Goal: Information Seeking & Learning: Compare options

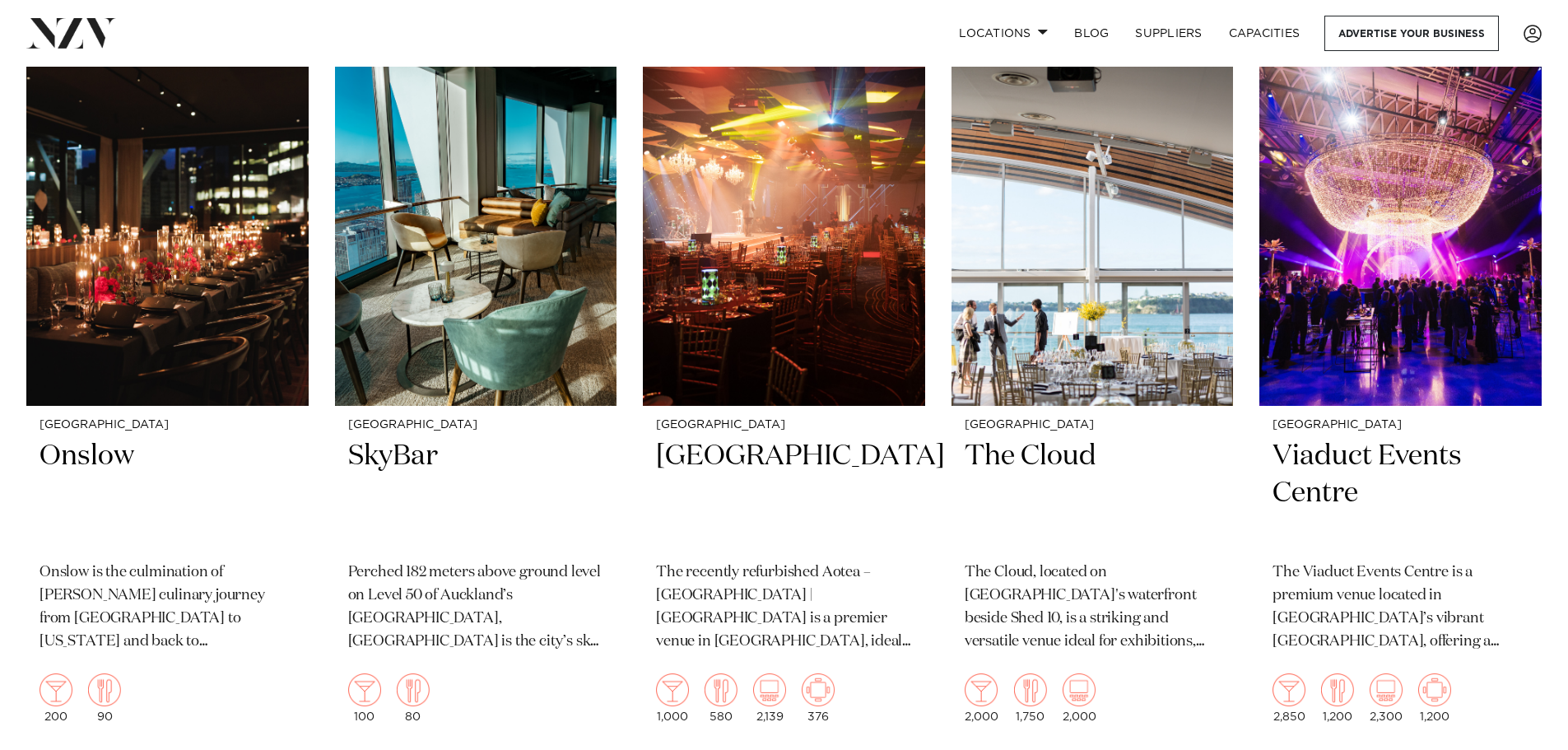
scroll to position [4869, 0]
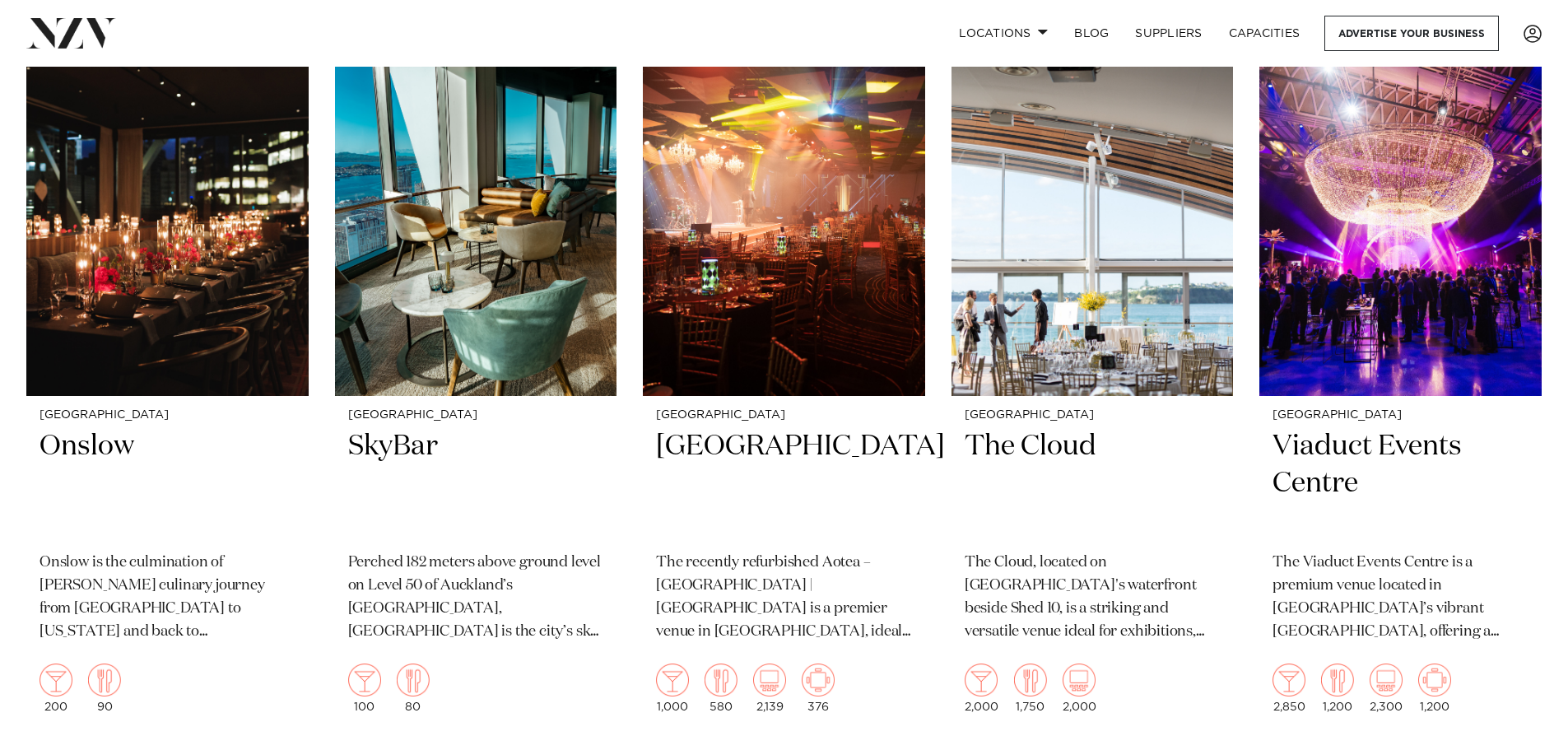
drag, startPoint x: 814, startPoint y: 493, endPoint x: 1165, endPoint y: 691, distance: 403.0
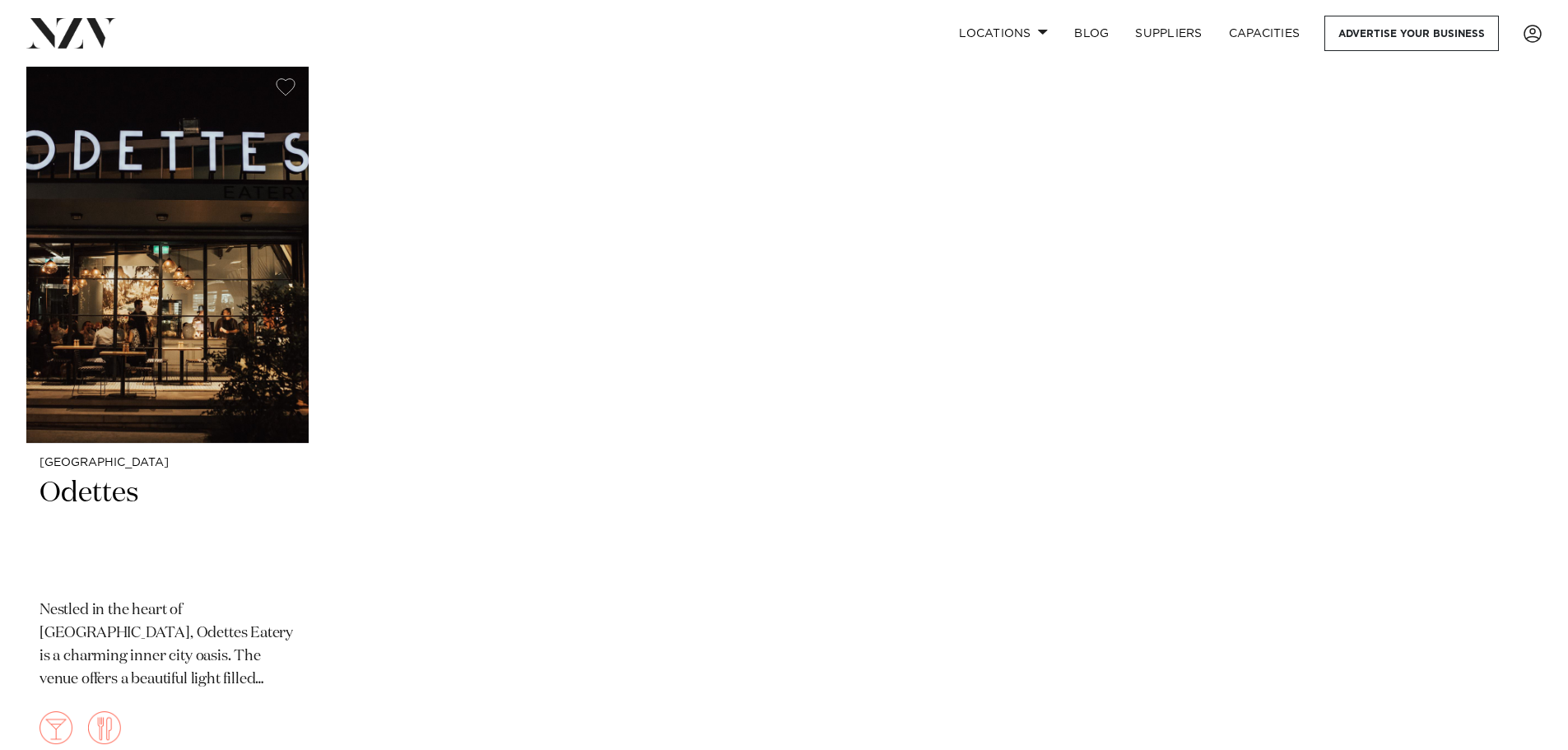
scroll to position [7027, 0]
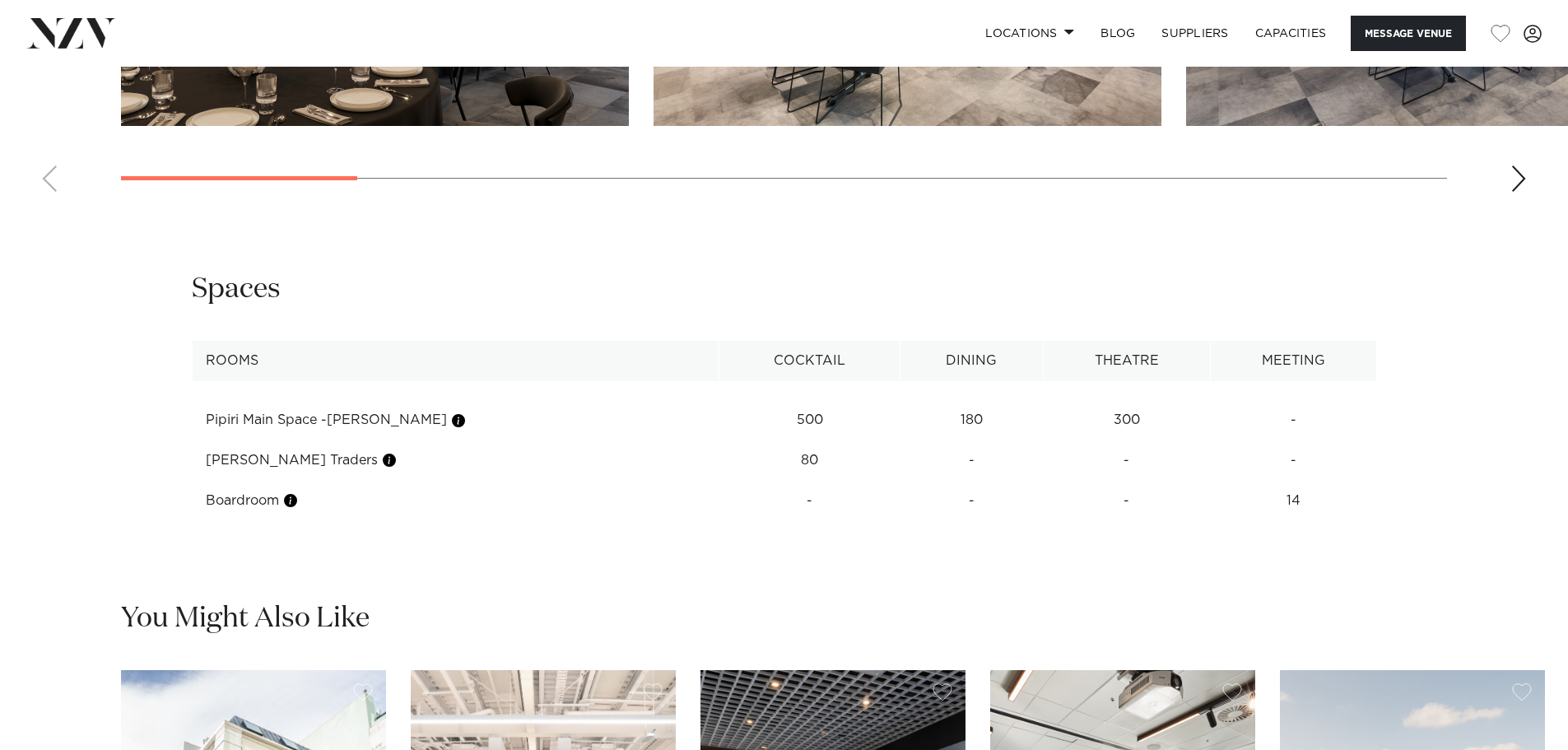
scroll to position [2020, 0]
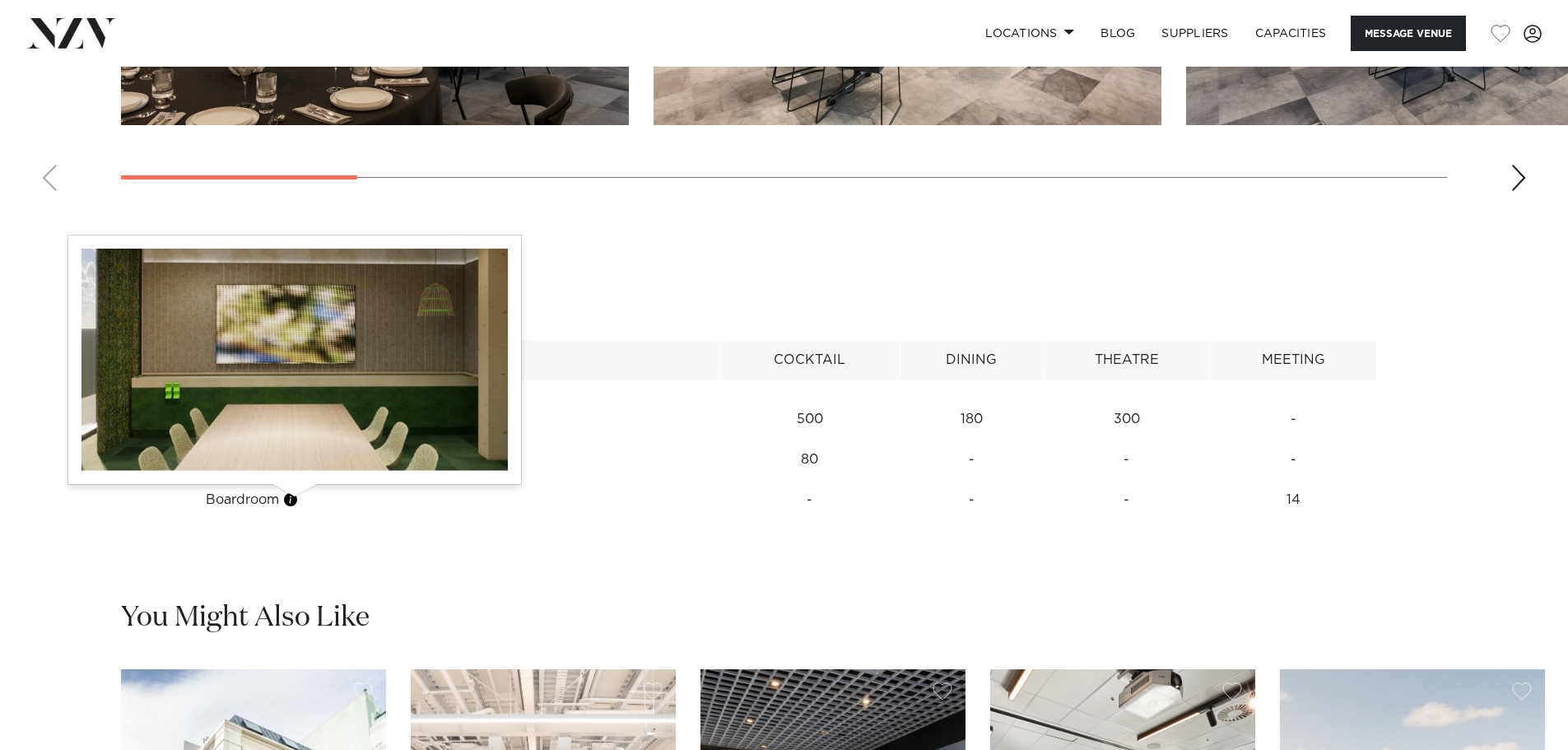
click at [295, 499] on button "button" at bounding box center [291, 499] width 17 height 17
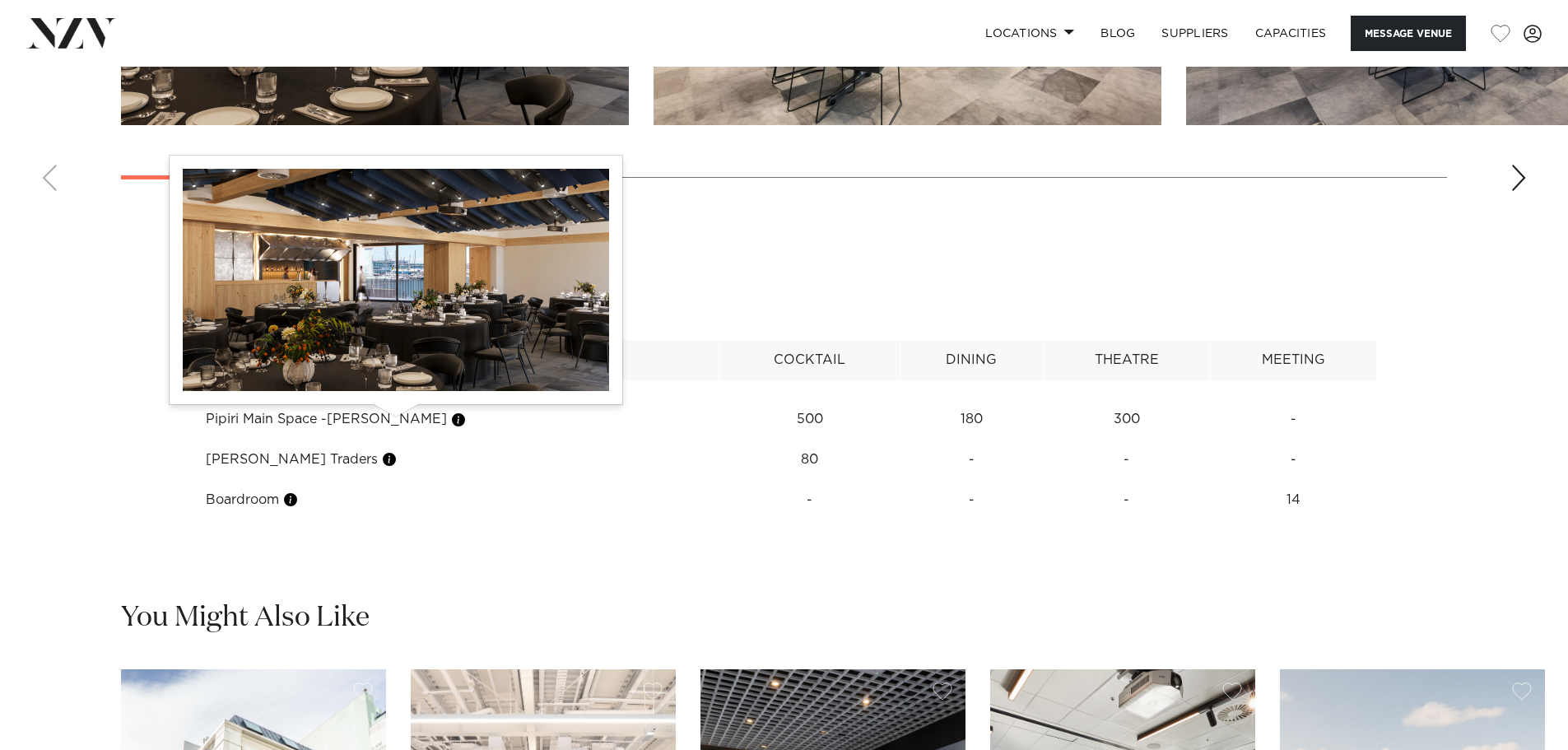
click at [451, 419] on button "button" at bounding box center [458, 420] width 17 height 17
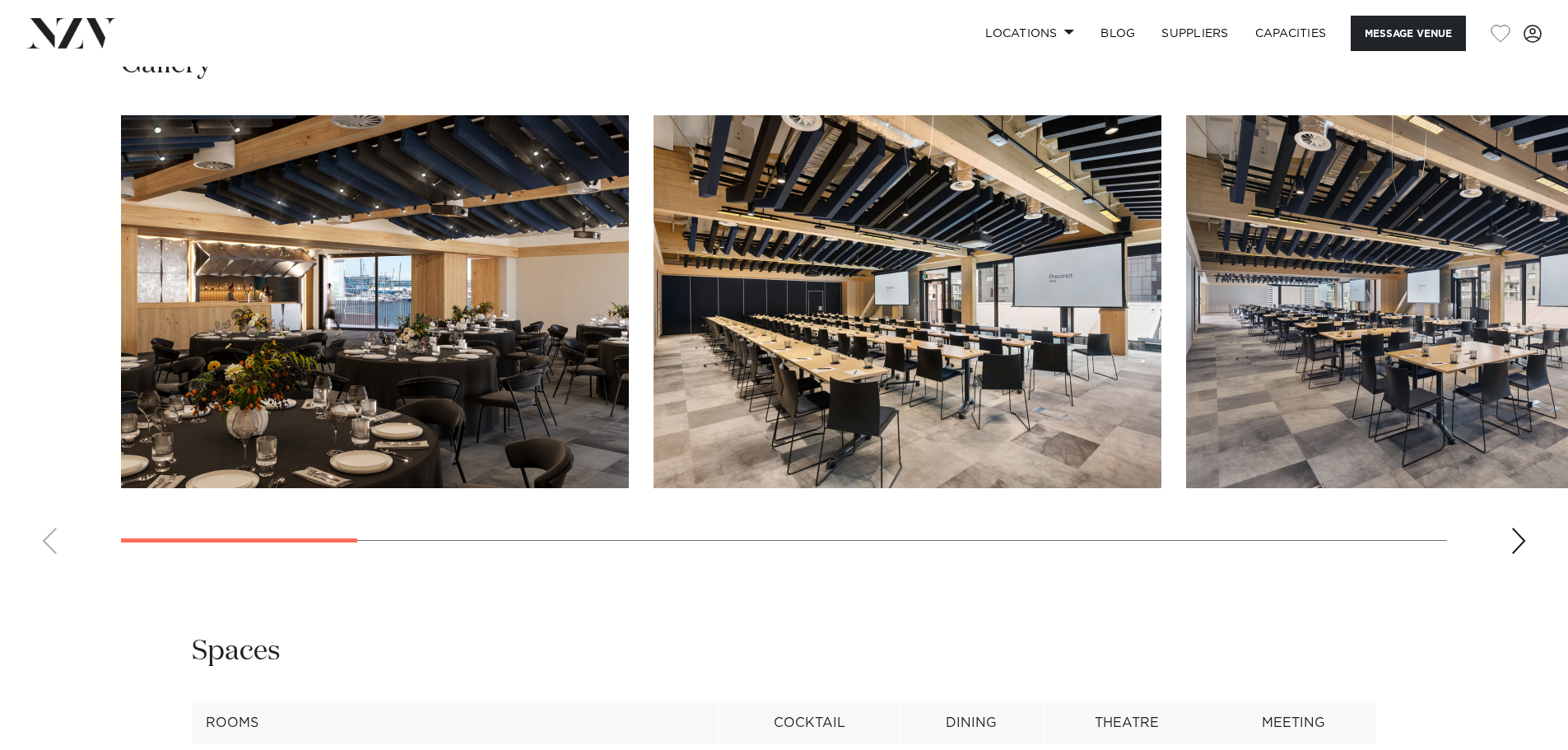
scroll to position [1649, 0]
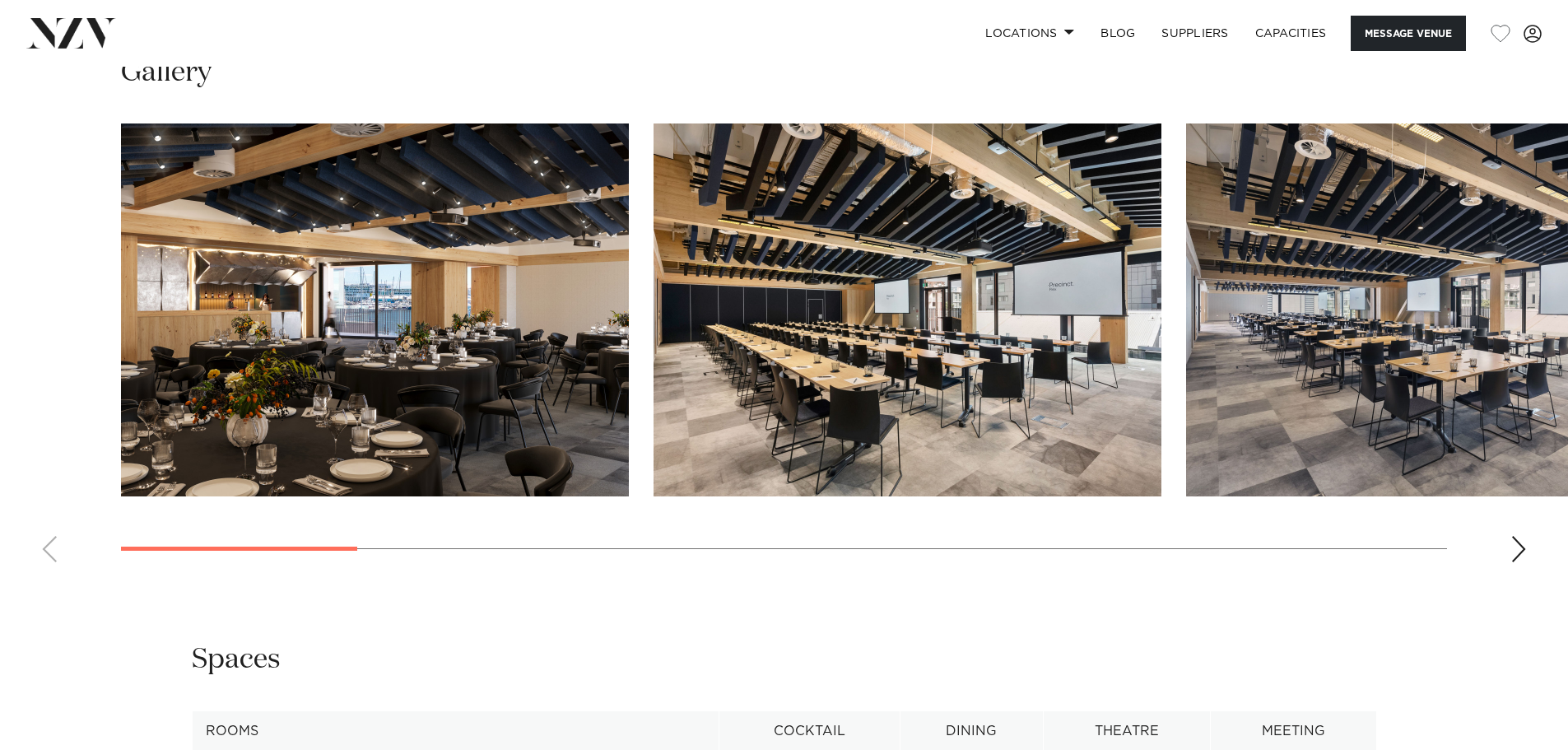
click at [1511, 543] on div "Next slide" at bounding box center [1518, 549] width 17 height 27
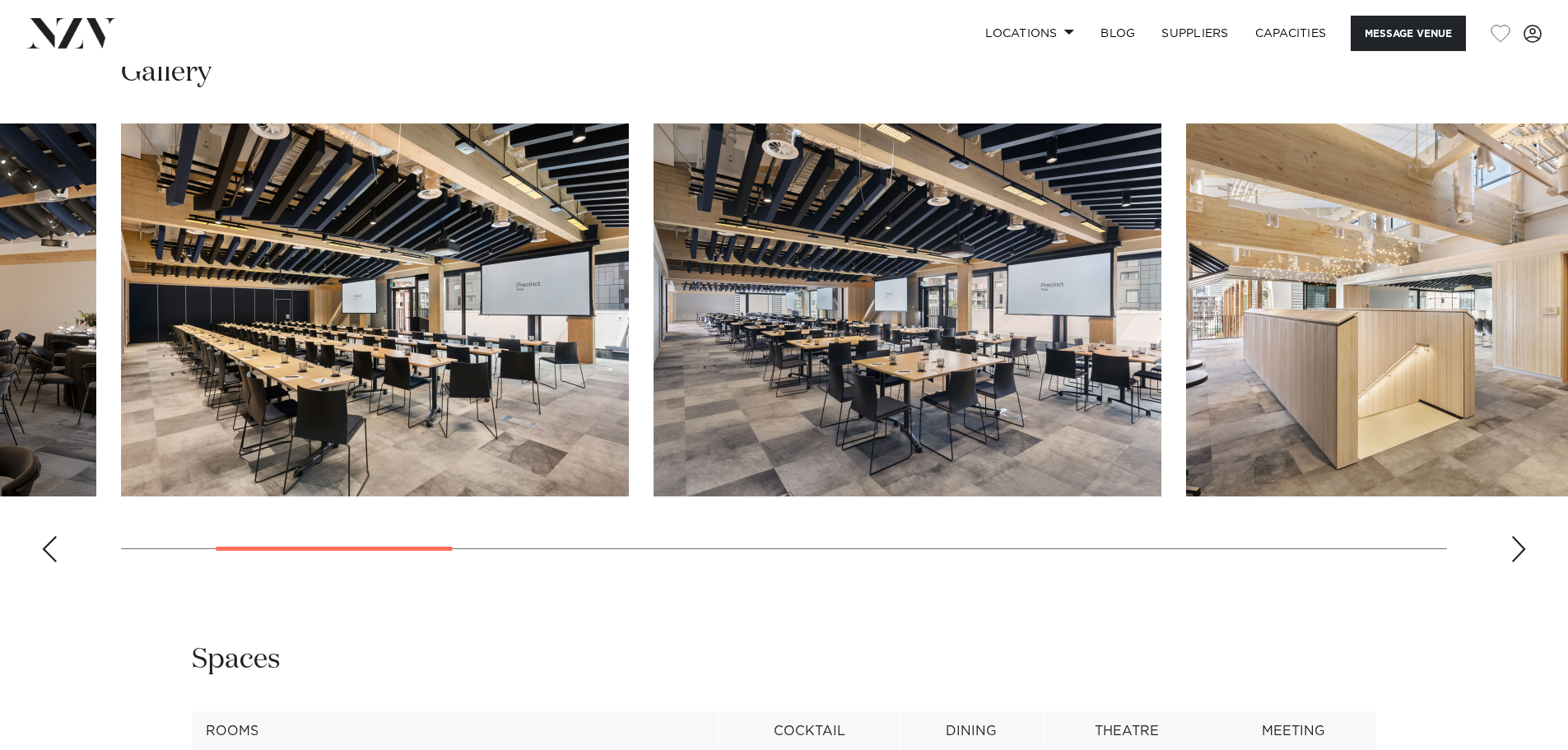
click at [1511, 543] on div "Next slide" at bounding box center [1518, 549] width 17 height 27
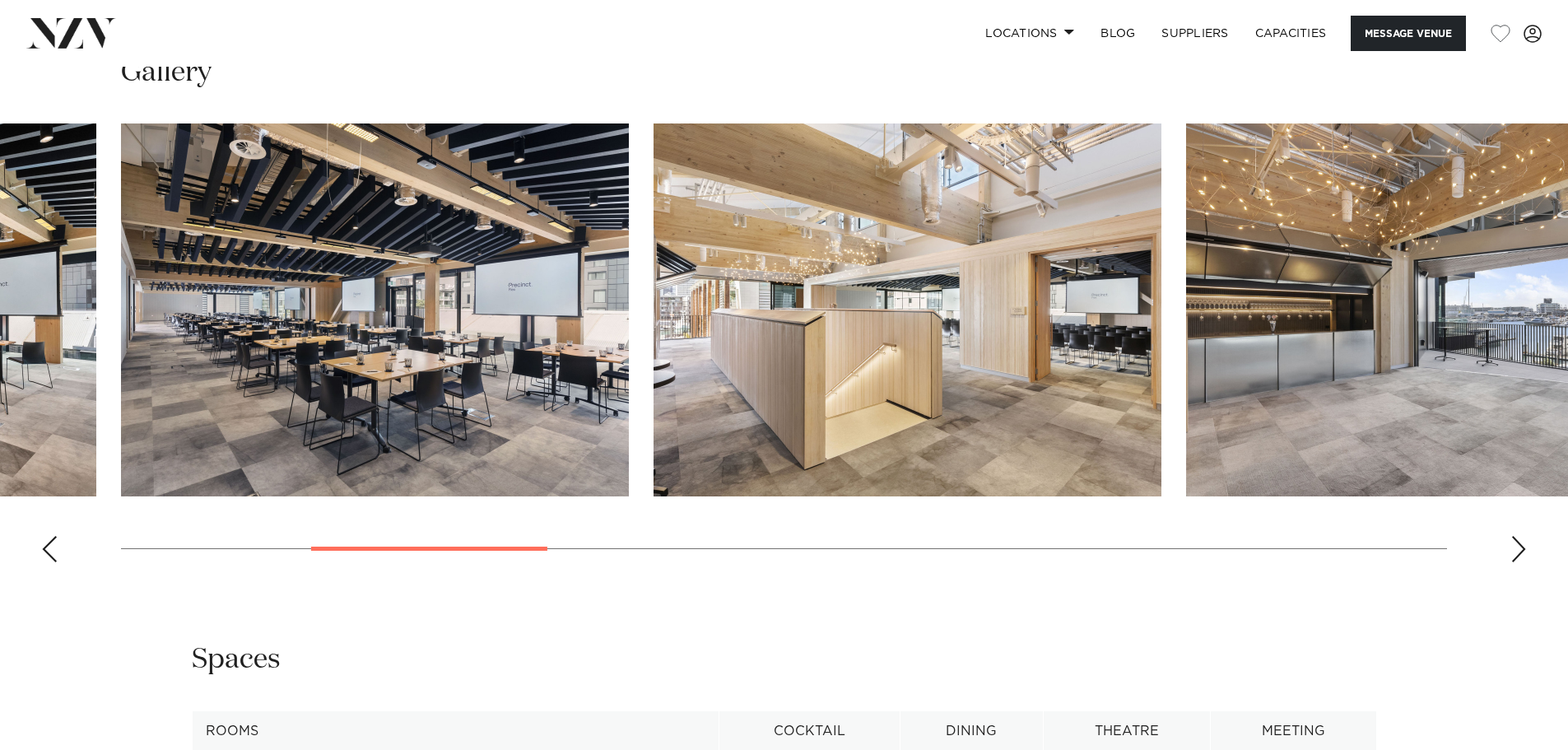
click at [1511, 543] on div "Next slide" at bounding box center [1518, 549] width 17 height 27
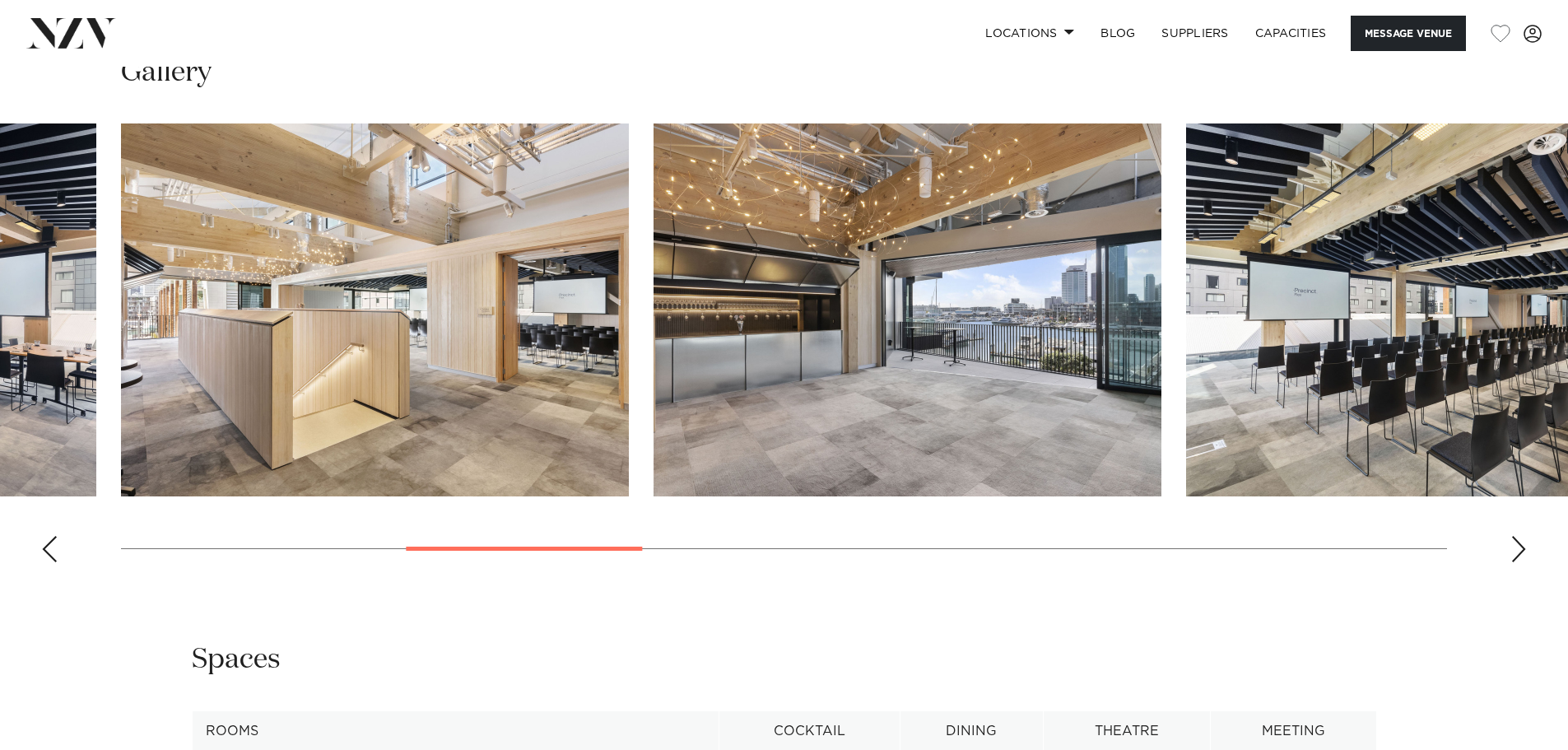
click at [1511, 543] on div "Next slide" at bounding box center [1518, 549] width 17 height 27
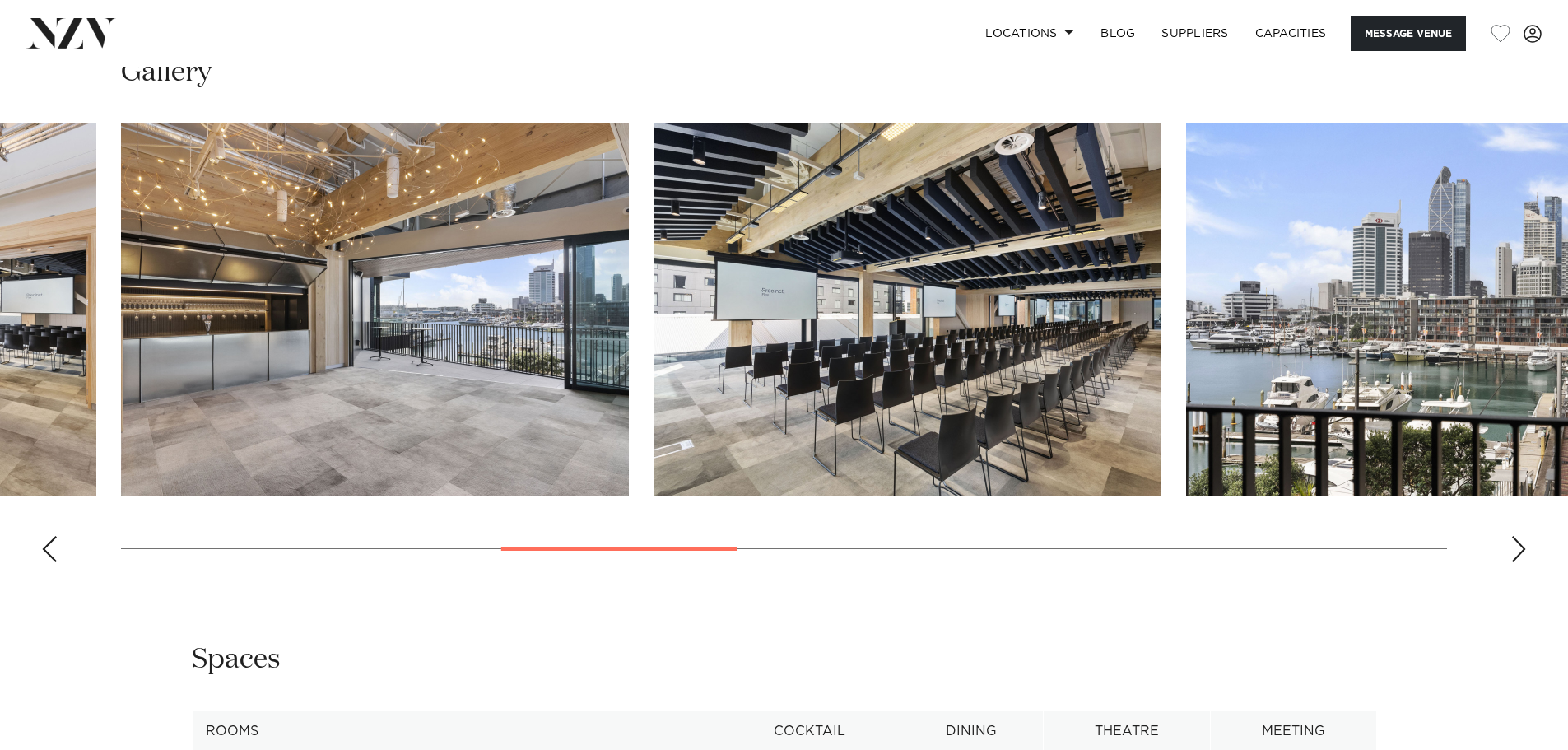
click at [1511, 543] on div "Next slide" at bounding box center [1518, 549] width 17 height 27
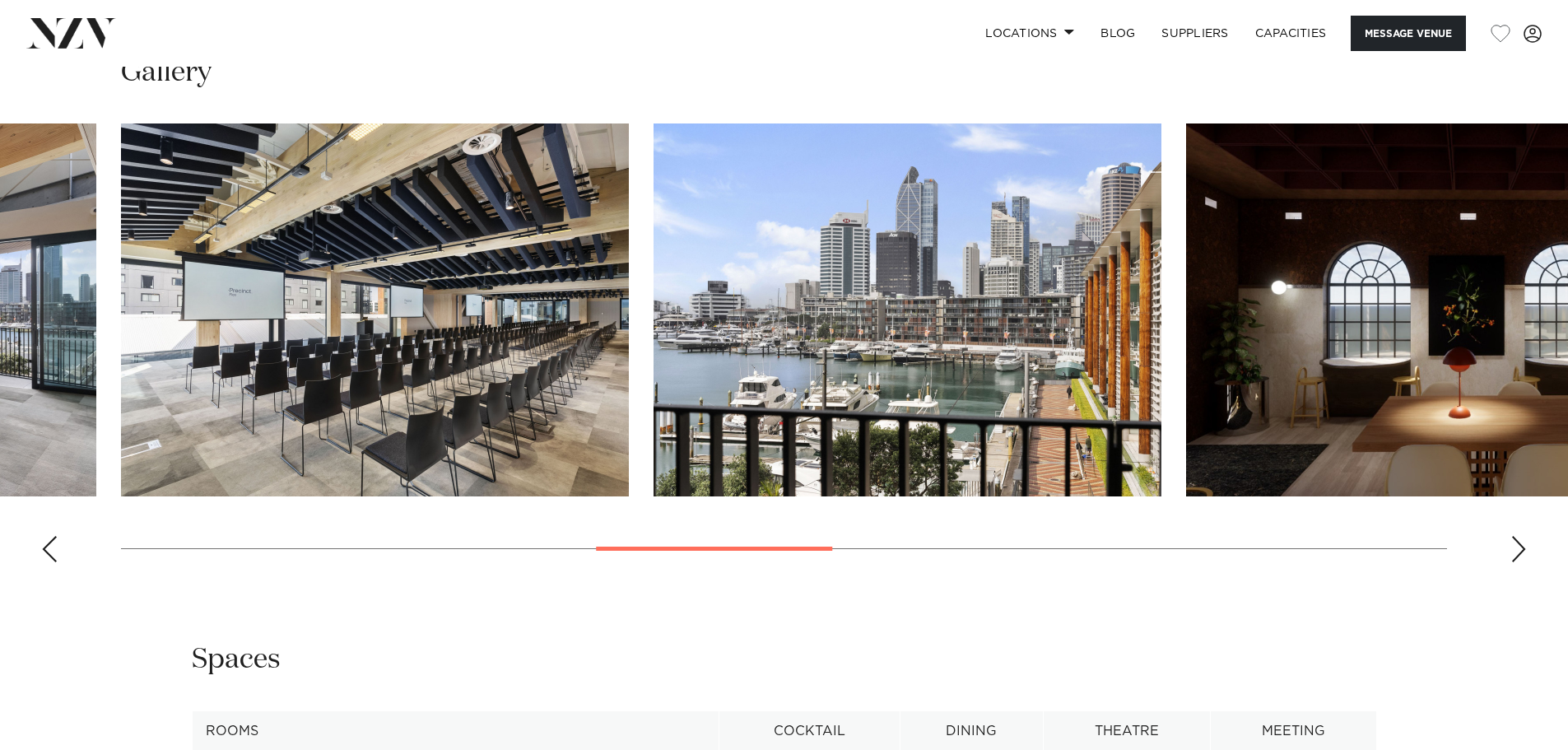
click at [1511, 543] on div "Next slide" at bounding box center [1518, 549] width 17 height 27
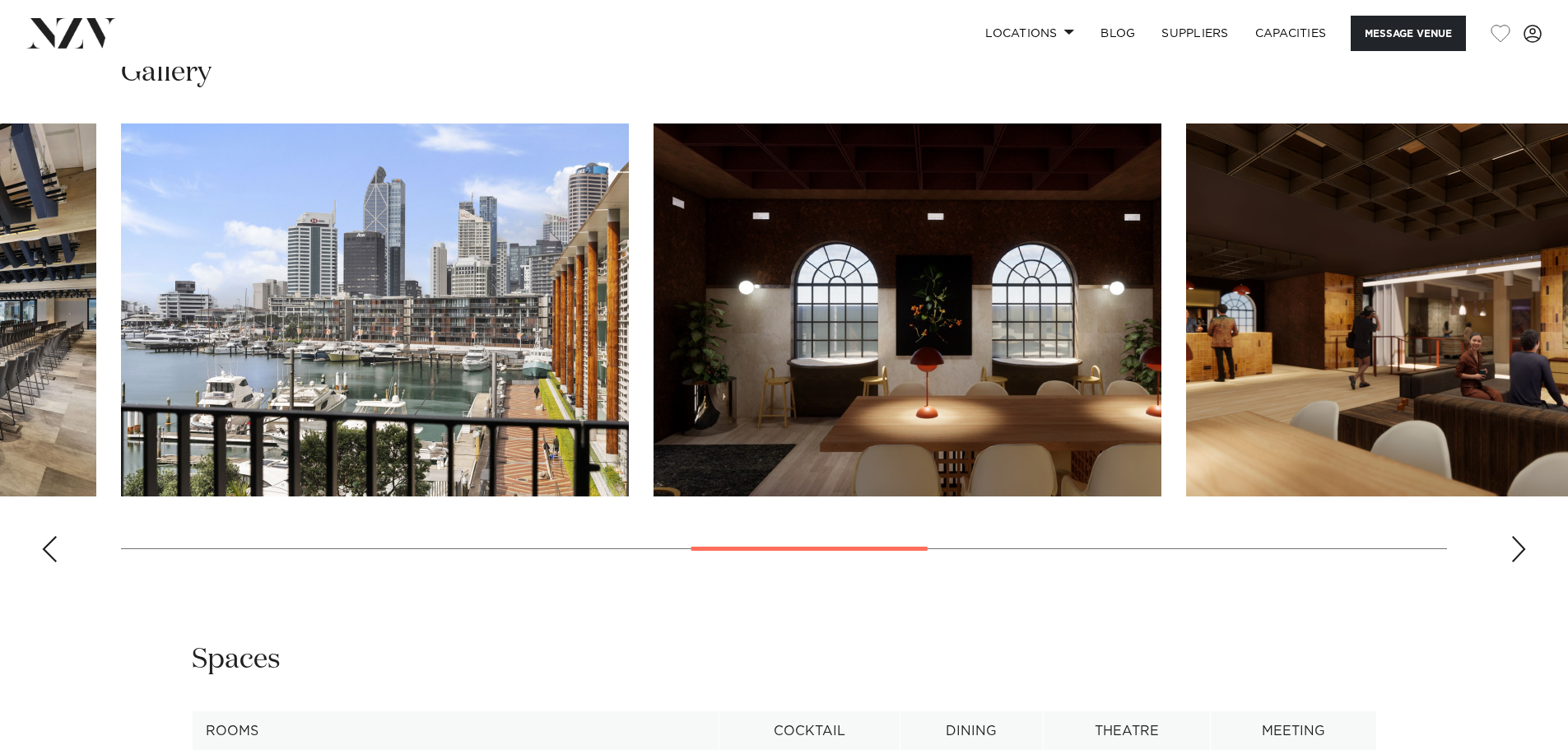
click at [1511, 543] on div "Next slide" at bounding box center [1518, 549] width 17 height 27
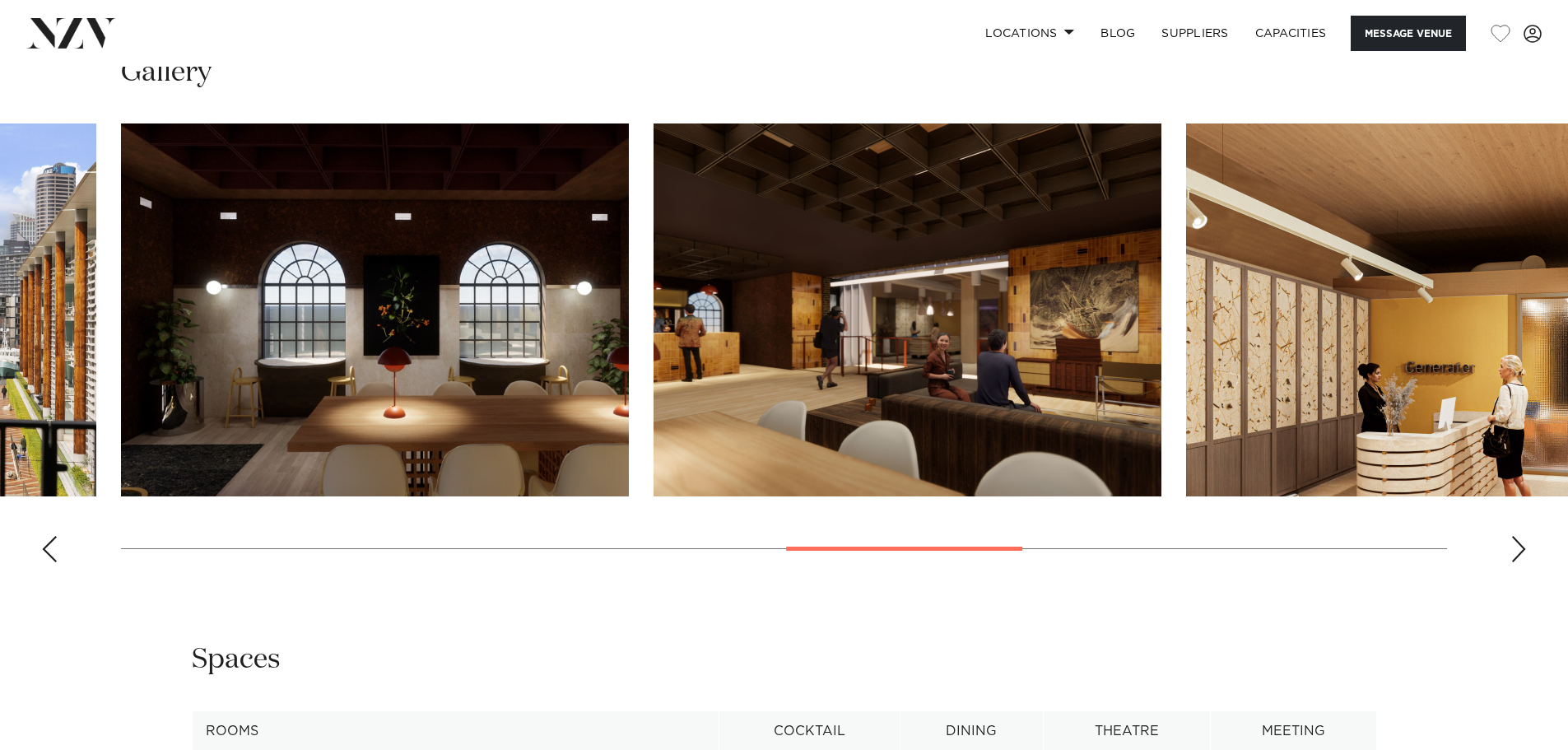
click at [1511, 543] on div "Next slide" at bounding box center [1518, 549] width 17 height 27
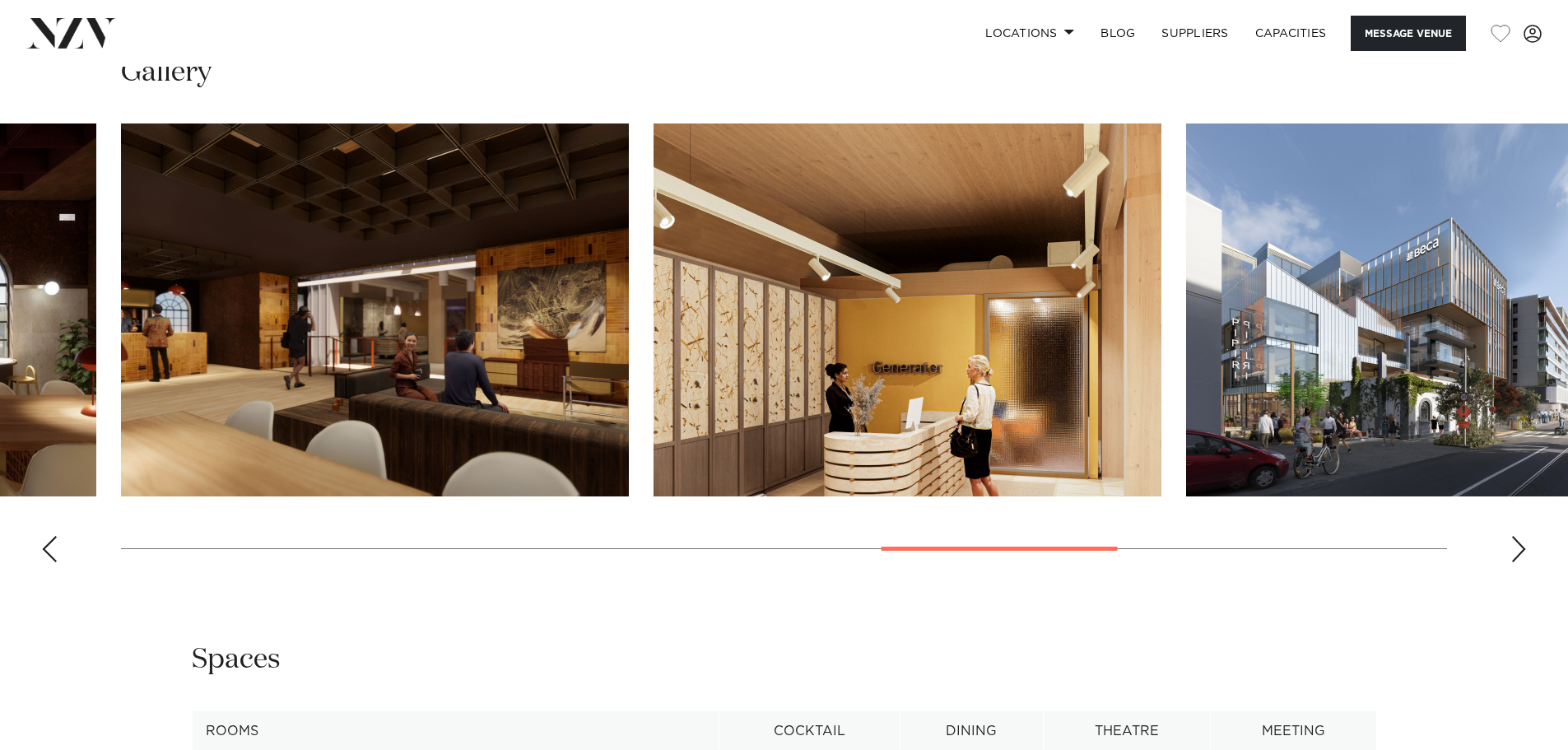
click at [1511, 543] on div "Next slide" at bounding box center [1518, 549] width 17 height 27
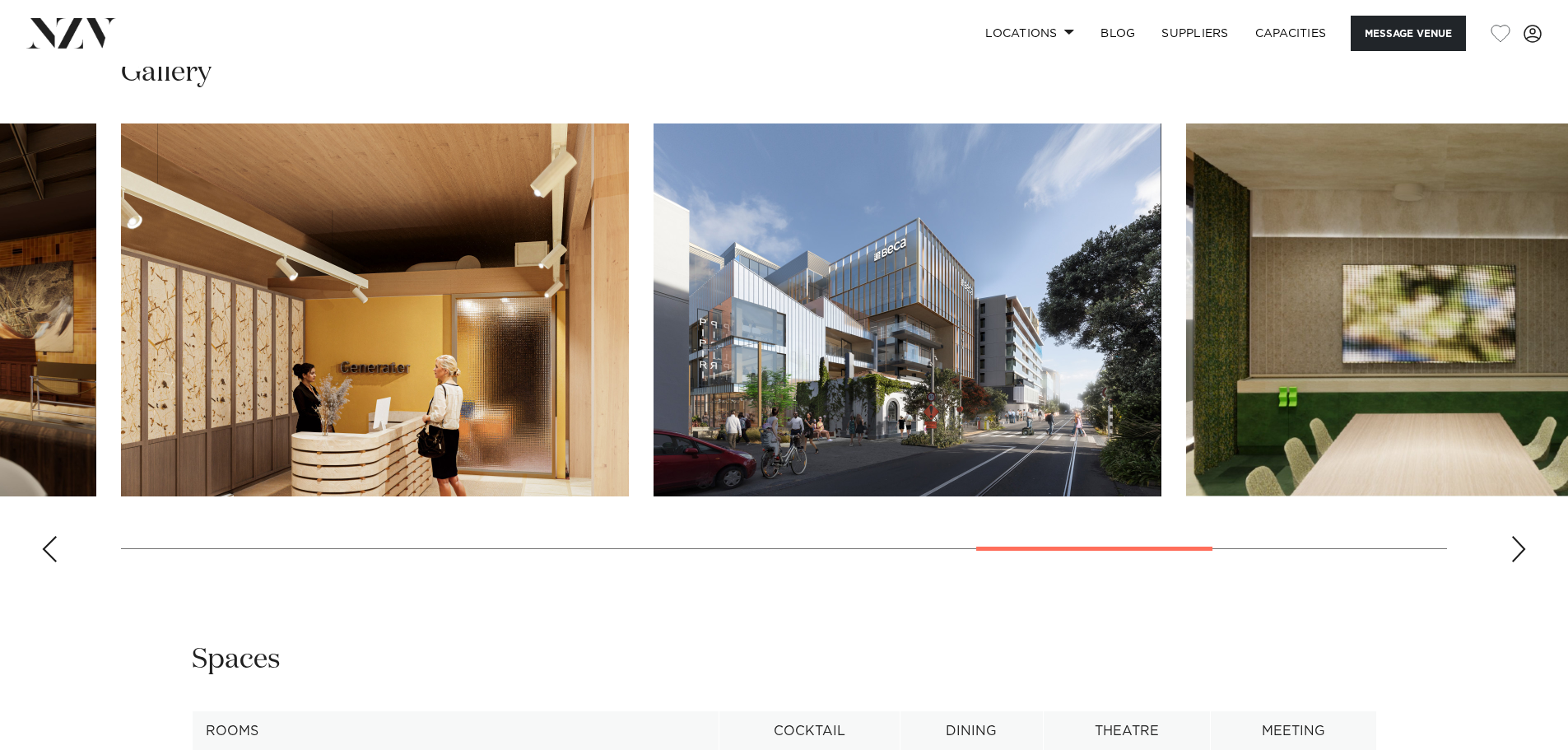
click at [1511, 543] on div "Next slide" at bounding box center [1518, 549] width 17 height 27
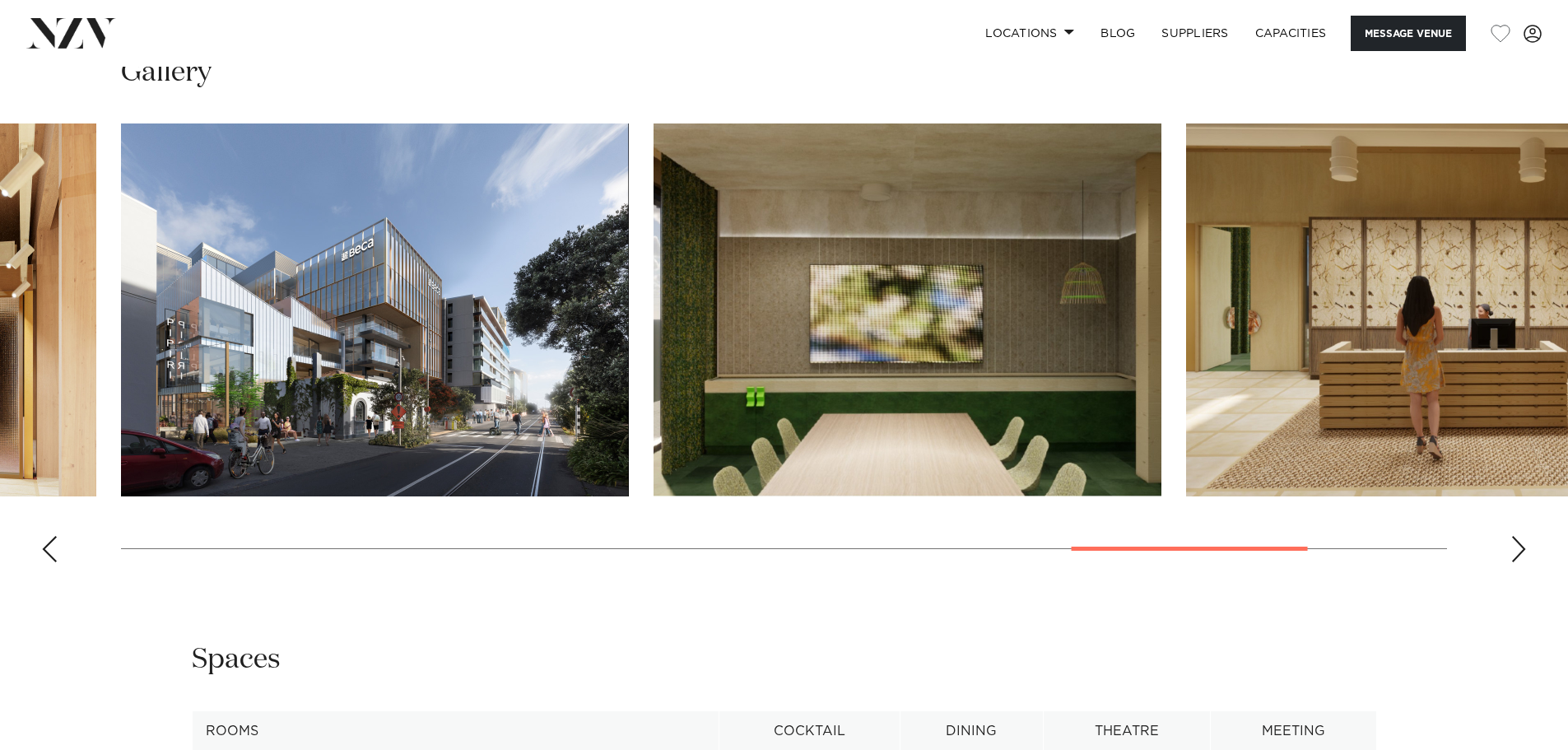
click at [1511, 543] on div "Next slide" at bounding box center [1518, 549] width 17 height 27
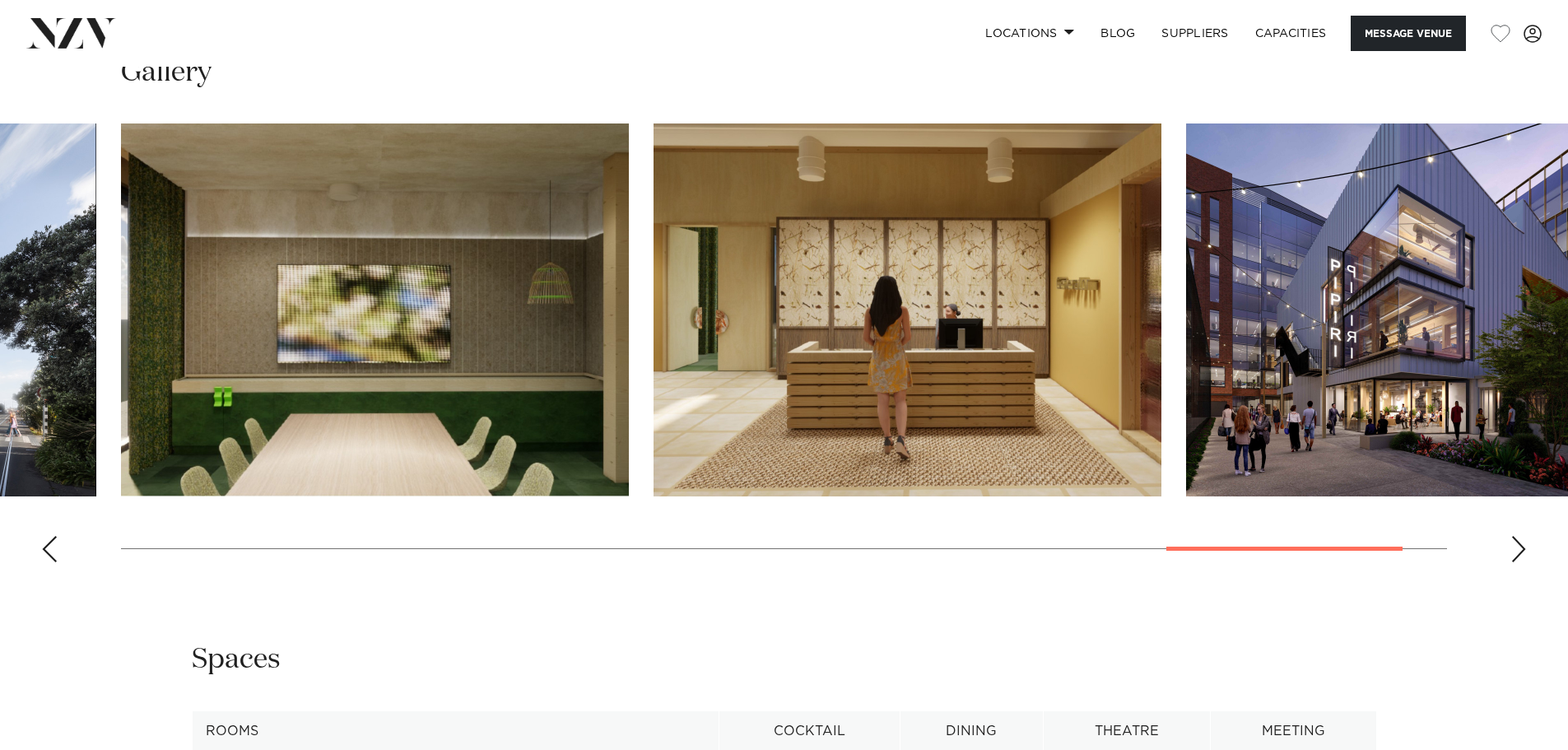
click at [1511, 543] on div "Next slide" at bounding box center [1518, 549] width 17 height 27
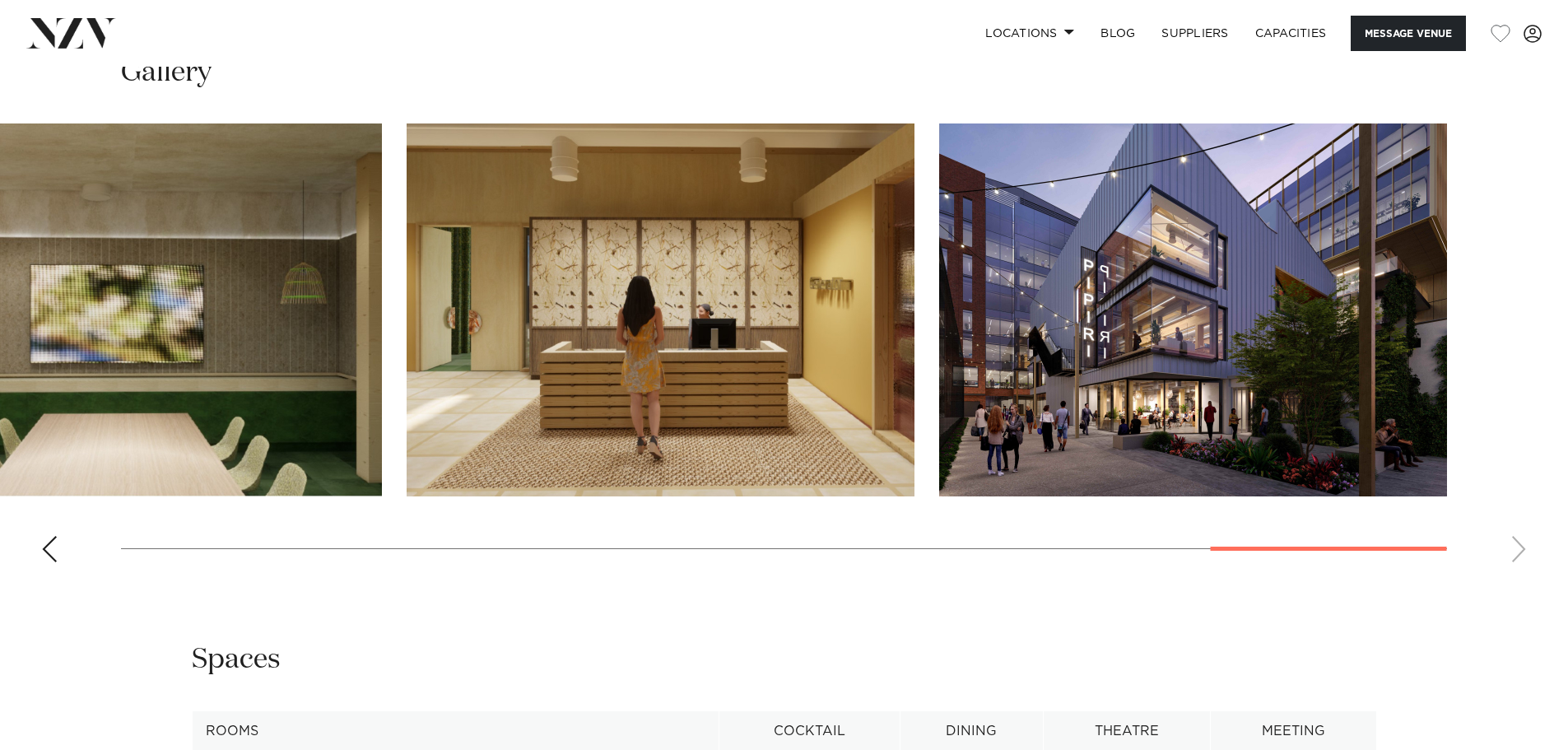
click at [1511, 543] on swiper-container at bounding box center [784, 348] width 1568 height 451
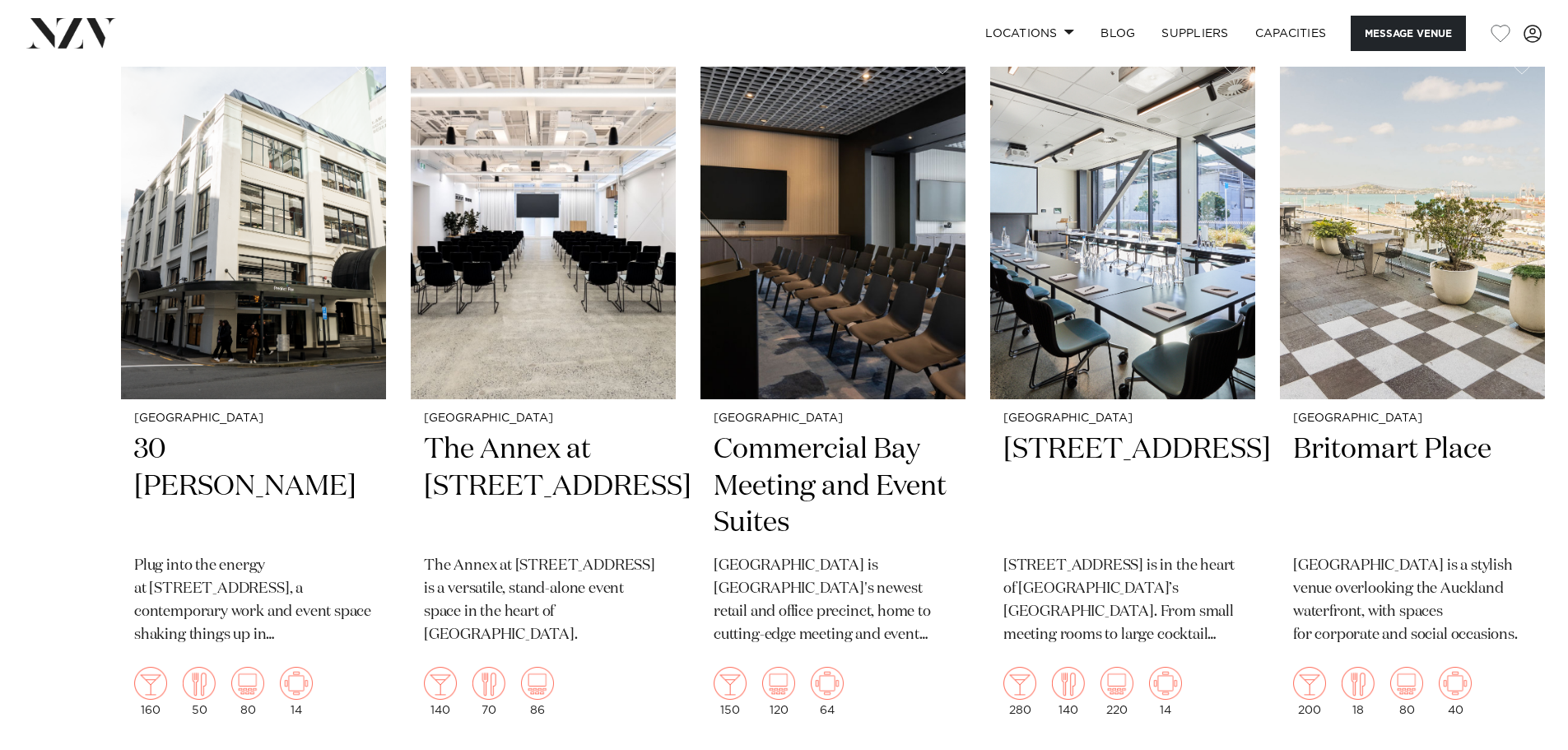
scroll to position [2645, 0]
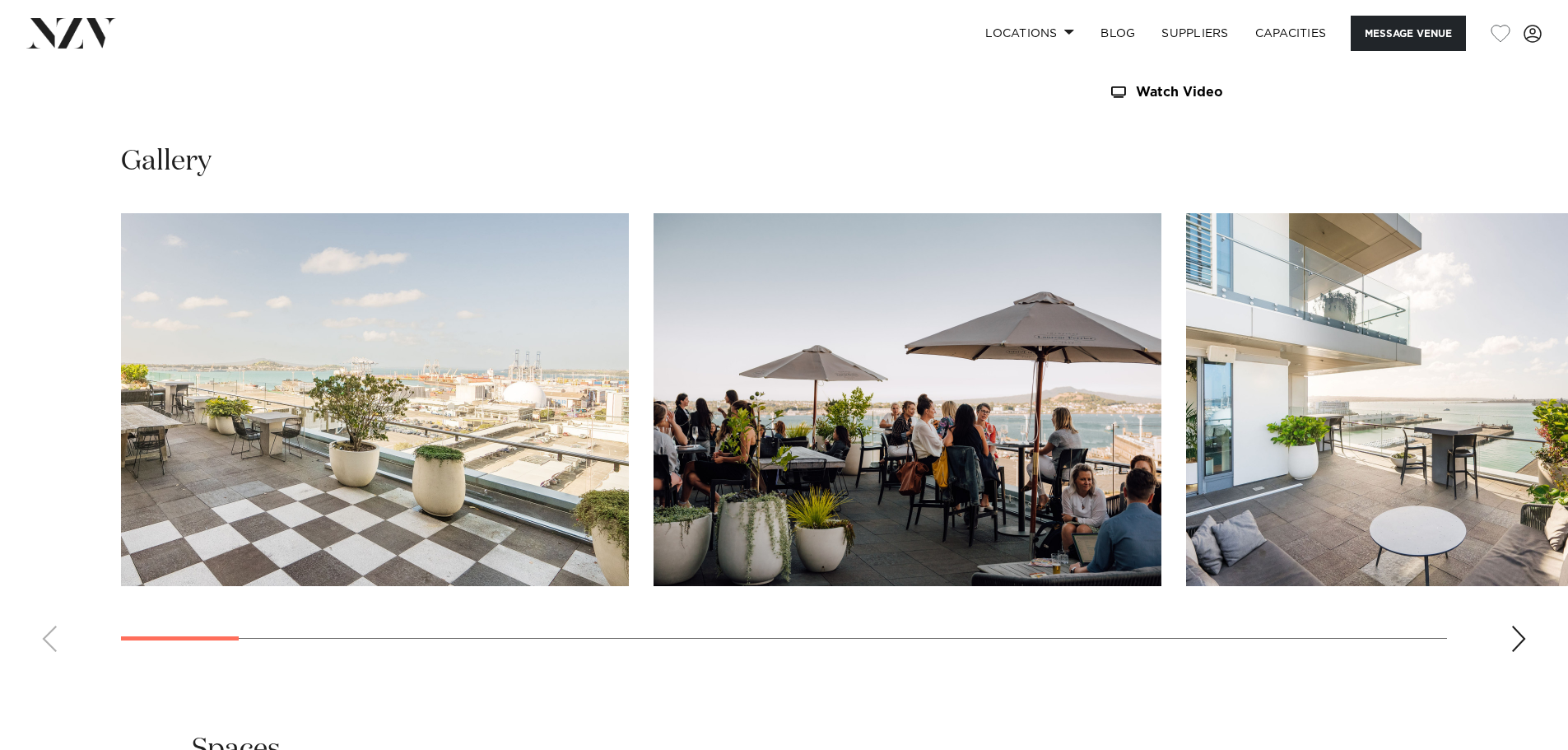
scroll to position [1607, 0]
click at [1523, 641] on div "Next slide" at bounding box center [1518, 638] width 17 height 27
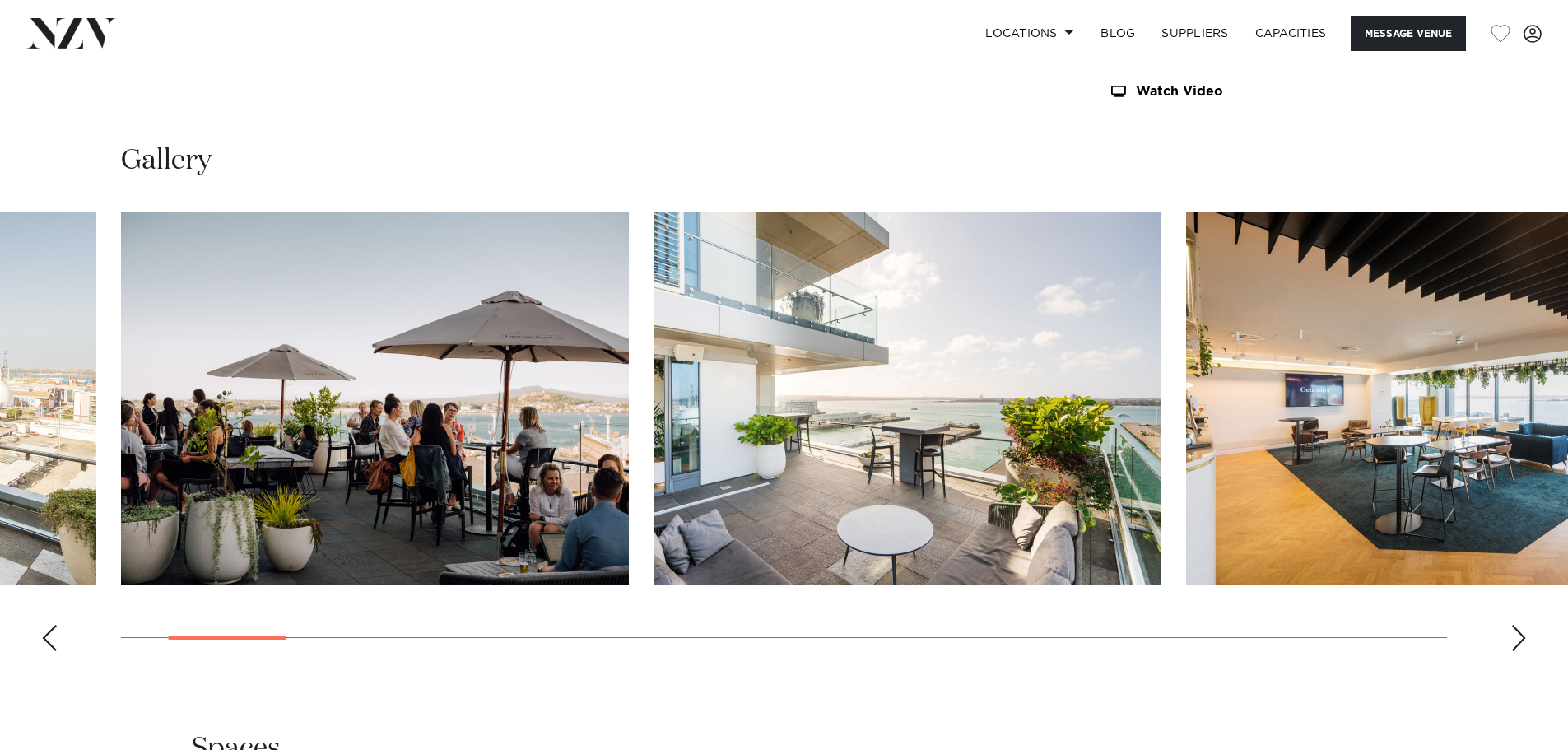
click at [1523, 641] on div "Next slide" at bounding box center [1518, 638] width 17 height 27
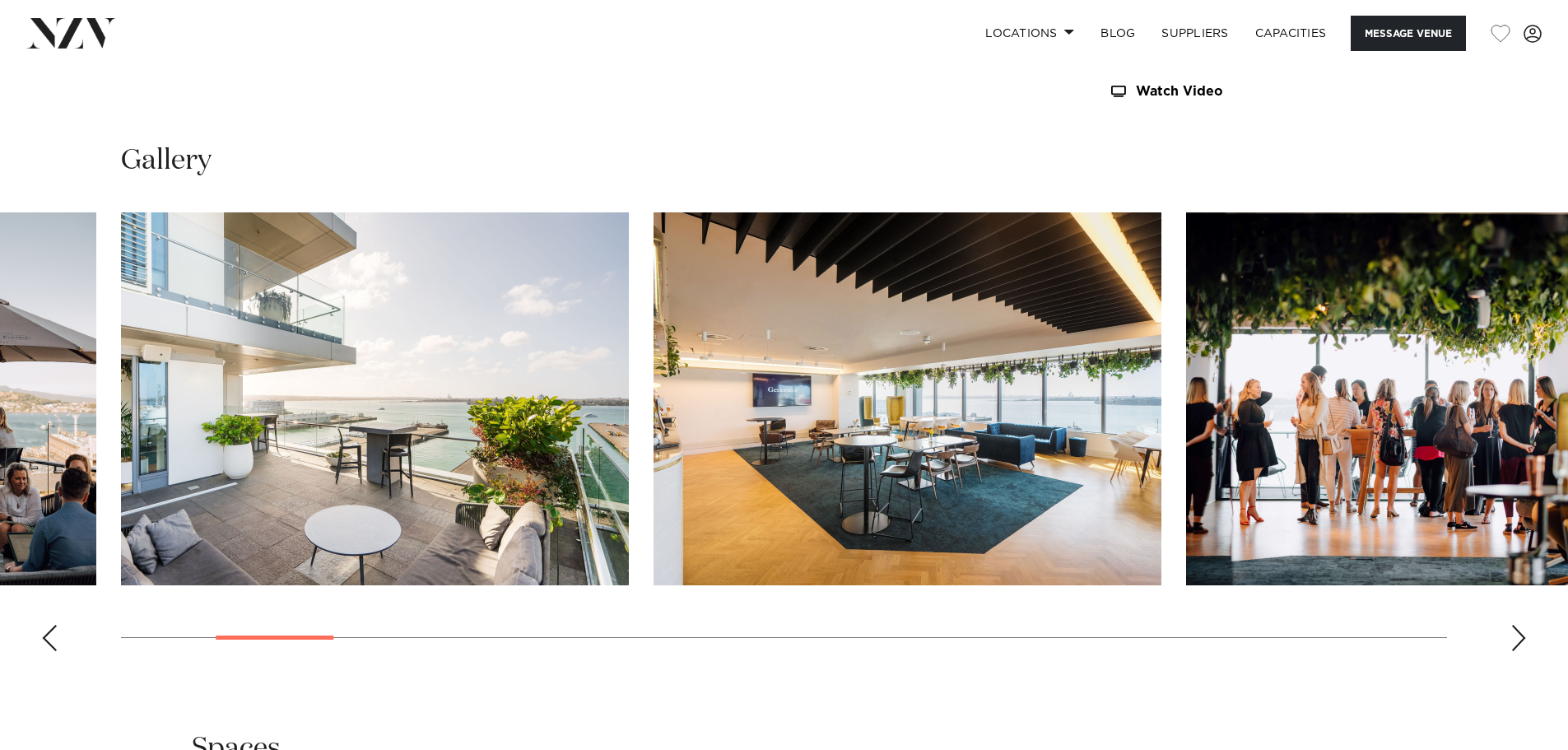
click at [1523, 641] on div "Next slide" at bounding box center [1518, 638] width 17 height 27
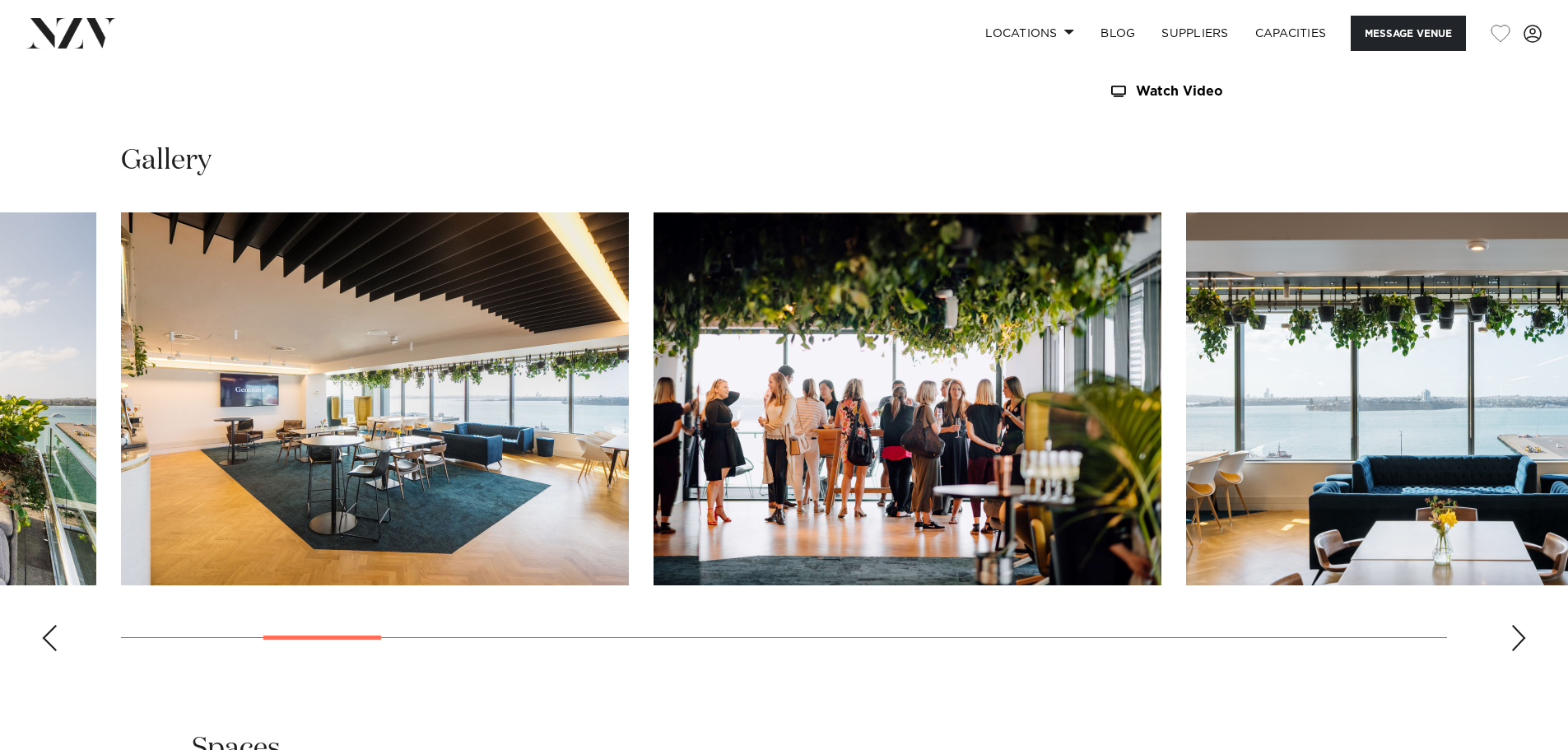
click at [1523, 641] on div "Next slide" at bounding box center [1518, 638] width 17 height 27
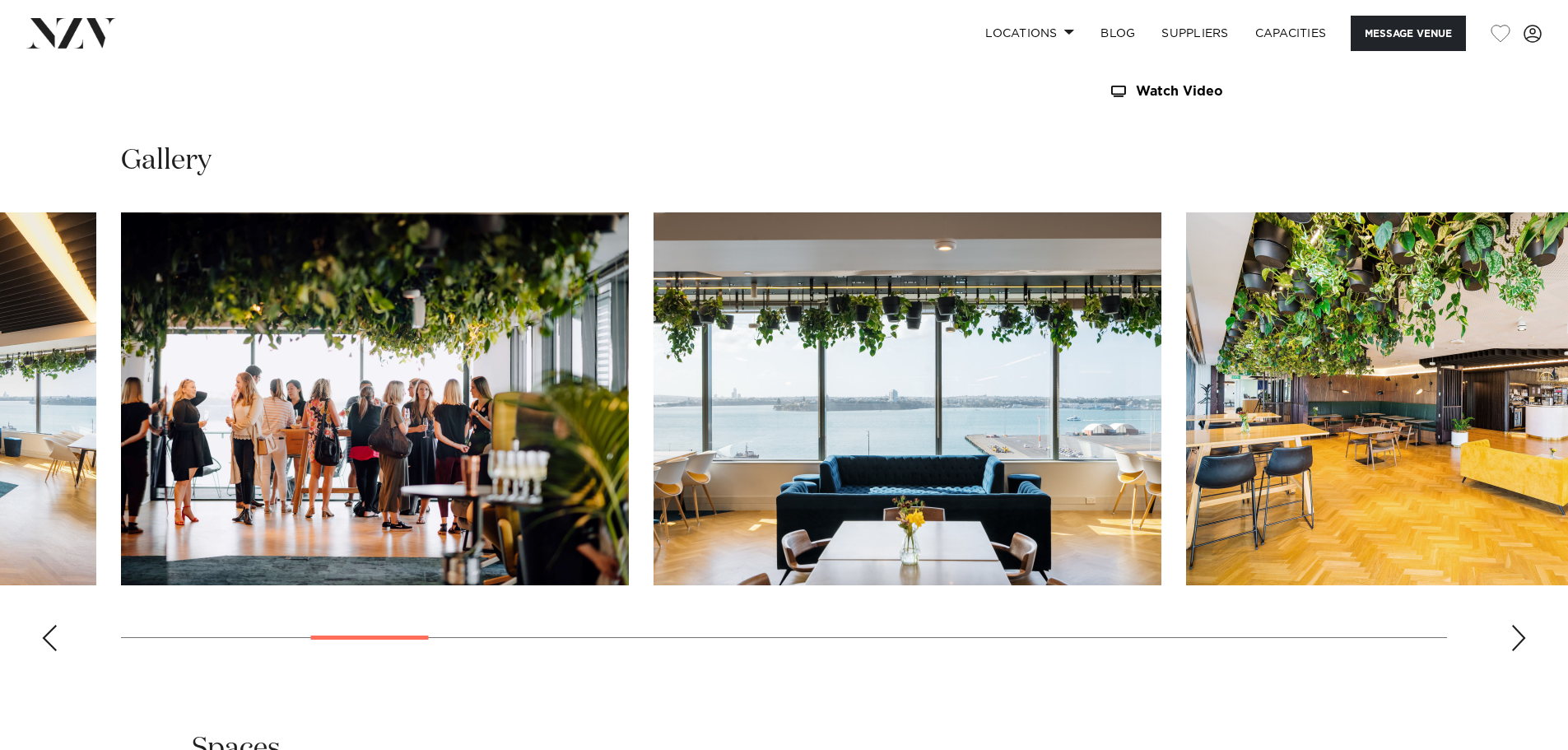
click at [1523, 641] on div "Next slide" at bounding box center [1518, 638] width 17 height 27
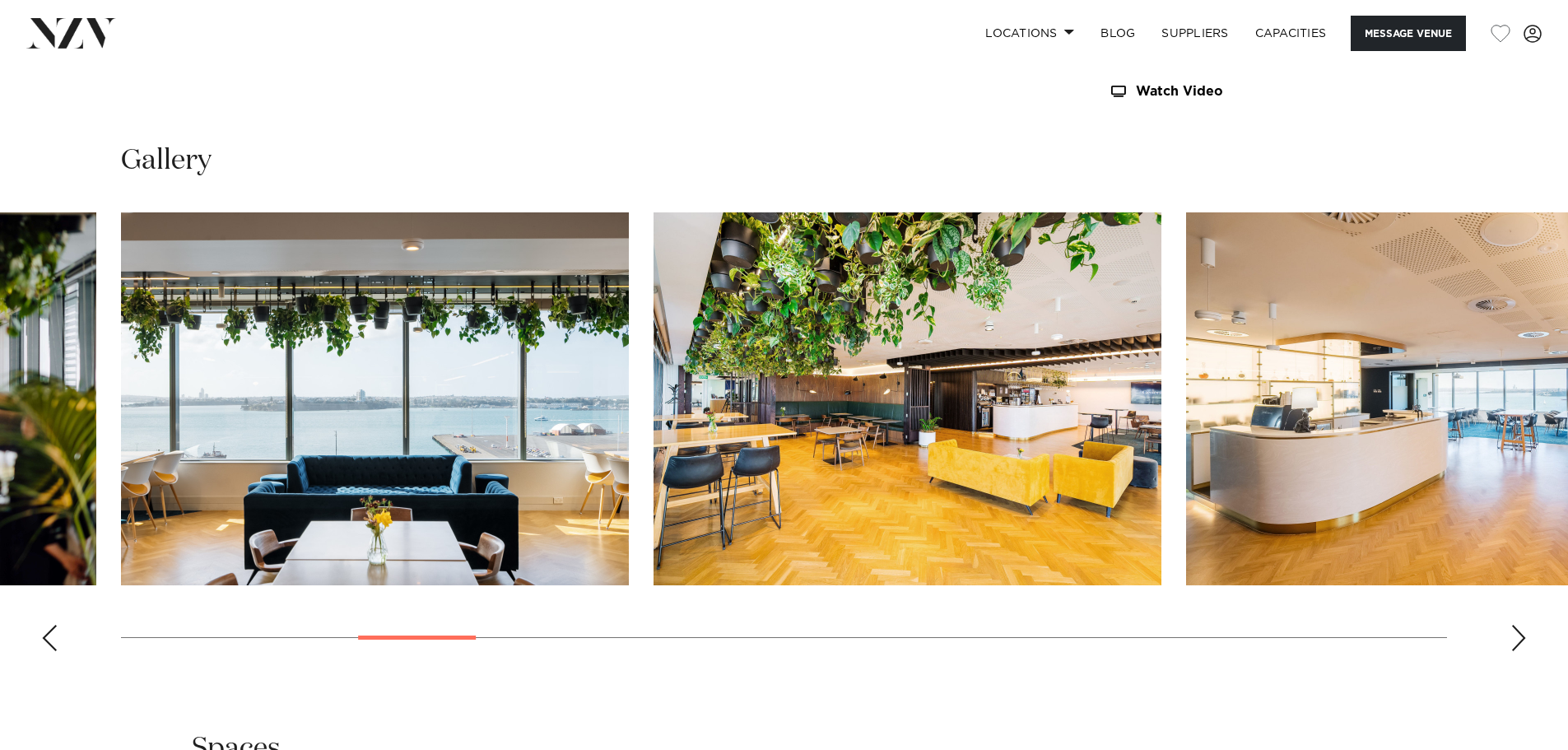
click at [1523, 641] on div "Next slide" at bounding box center [1518, 638] width 17 height 27
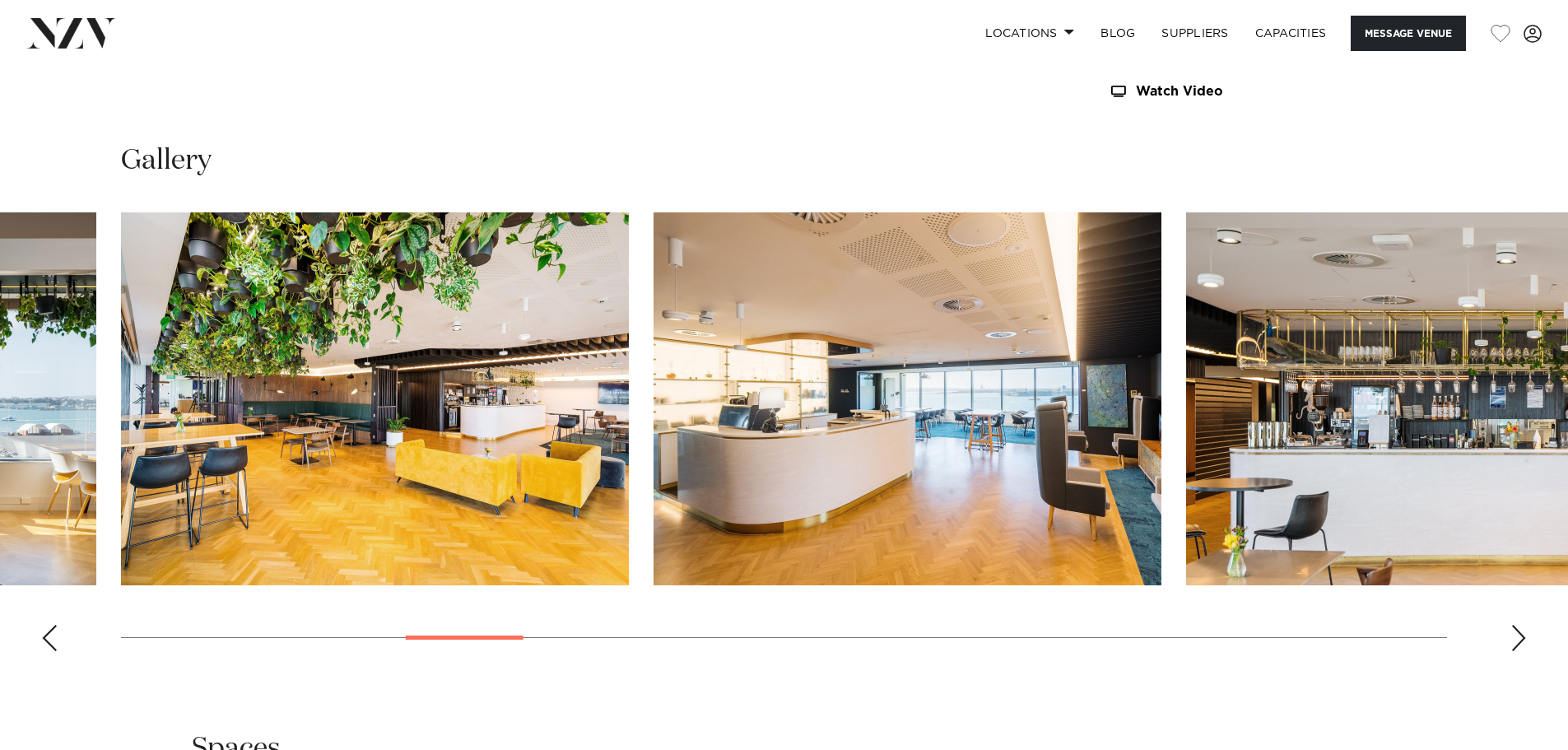
click at [1523, 641] on div "Next slide" at bounding box center [1518, 638] width 17 height 27
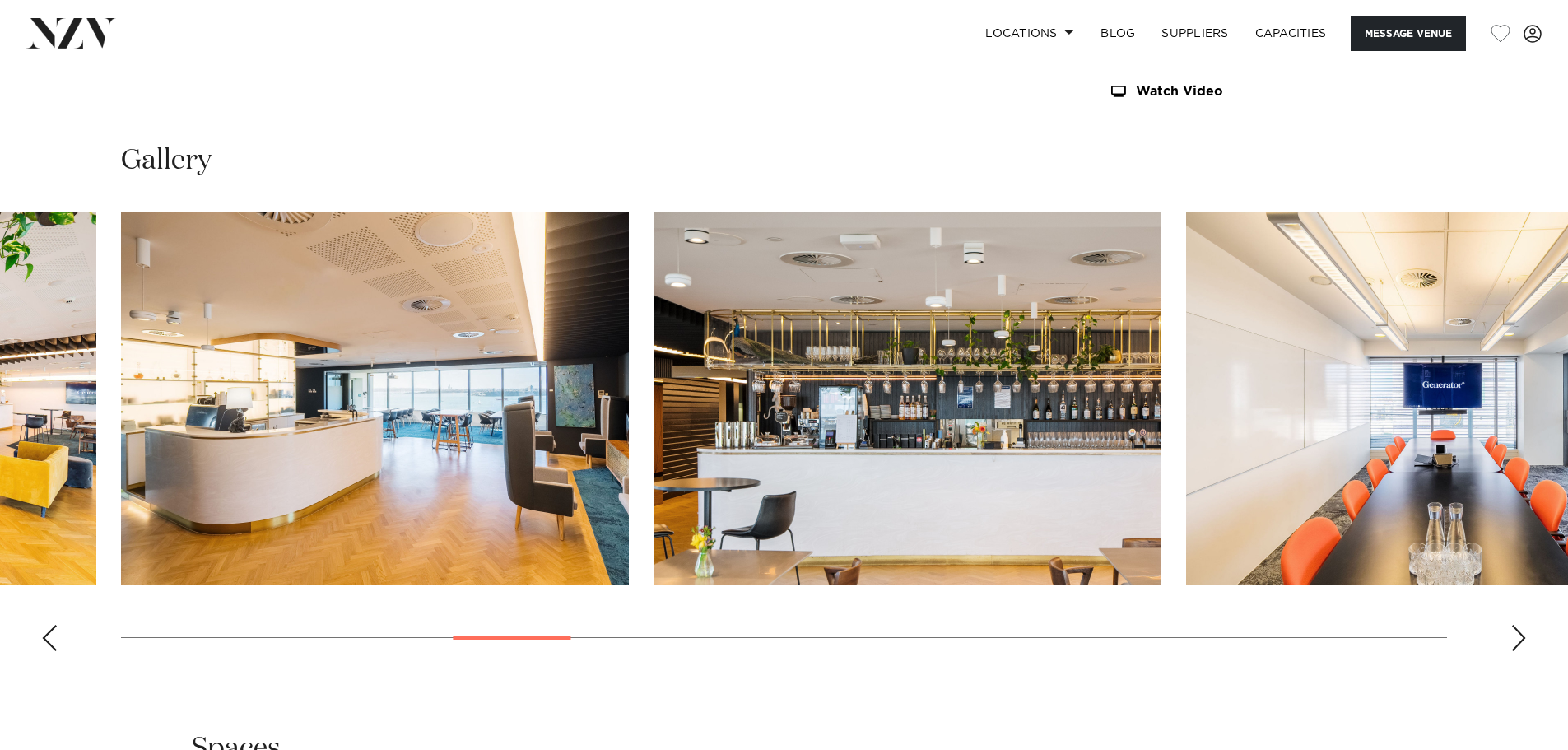
click at [1523, 641] on div "Next slide" at bounding box center [1518, 638] width 17 height 27
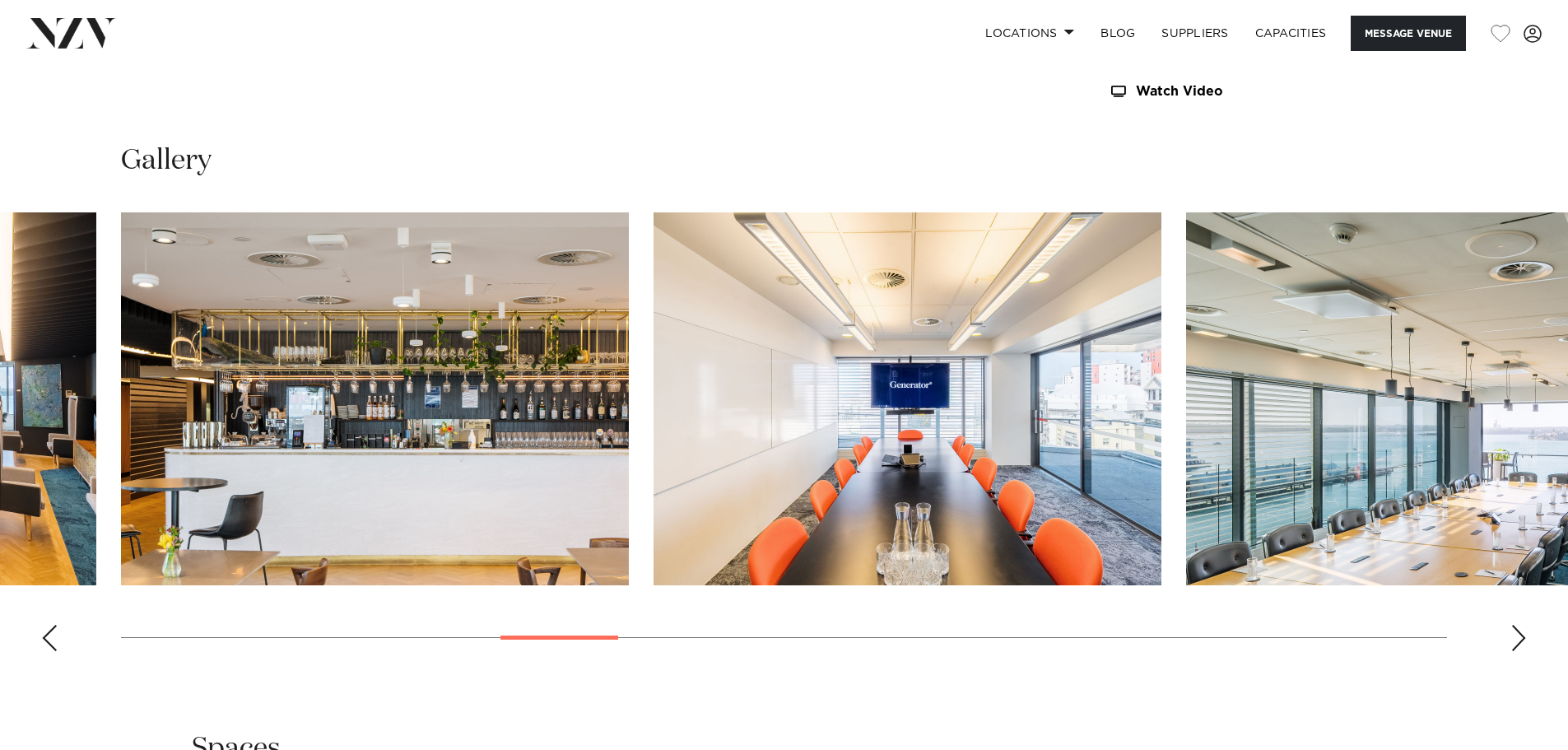
click at [1523, 641] on div "Next slide" at bounding box center [1518, 638] width 17 height 27
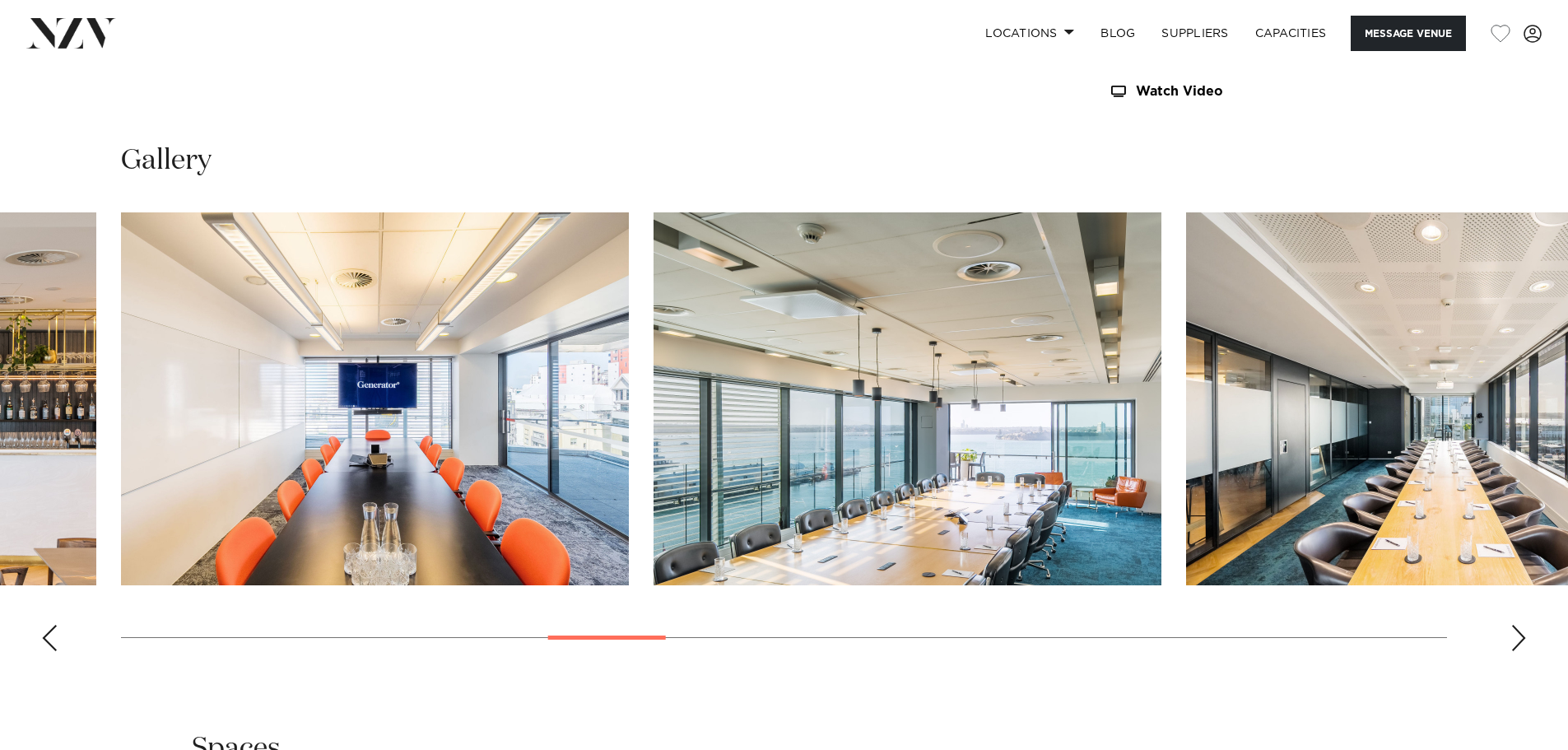
click at [1523, 641] on div "Next slide" at bounding box center [1518, 638] width 17 height 27
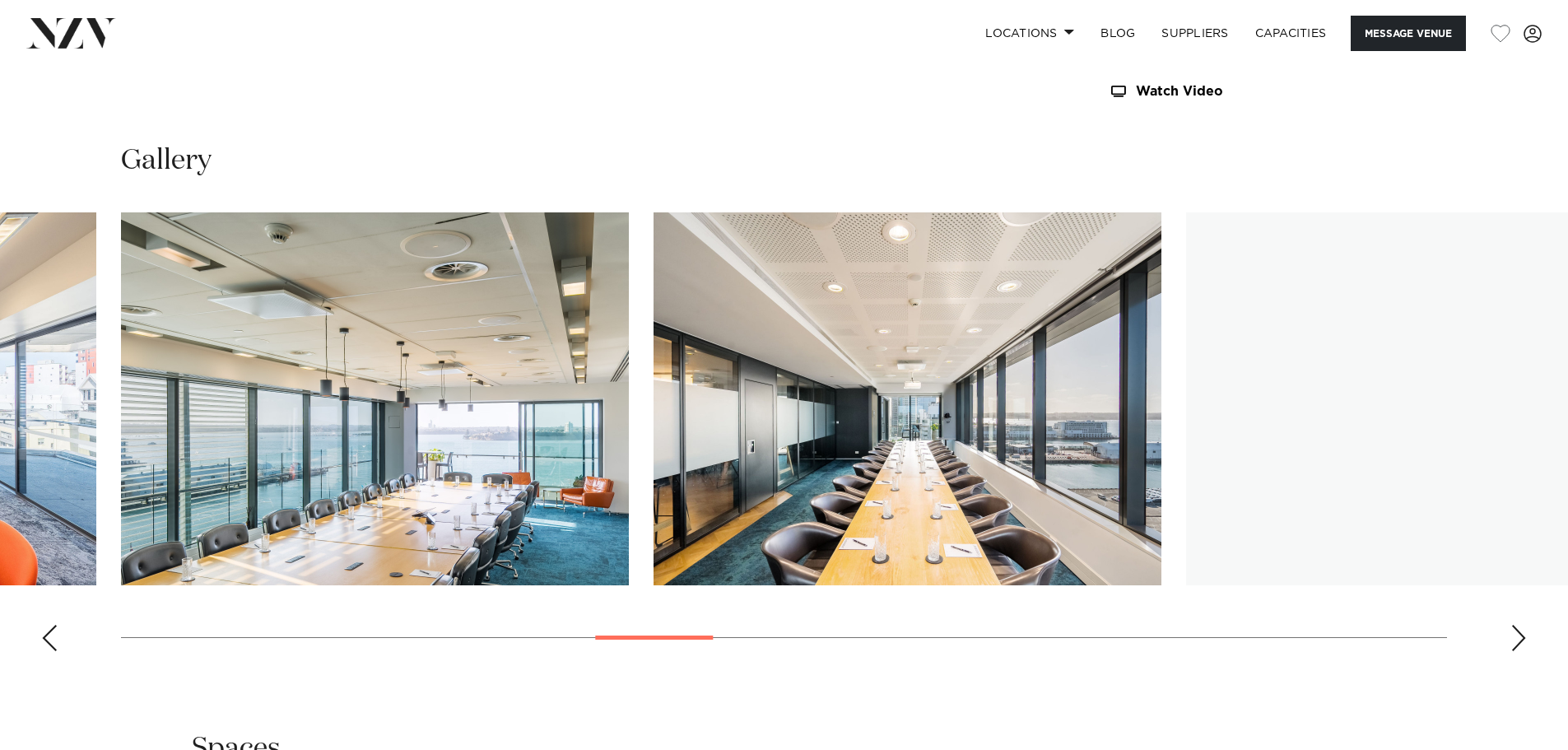
click at [1523, 641] on div "Next slide" at bounding box center [1518, 638] width 17 height 27
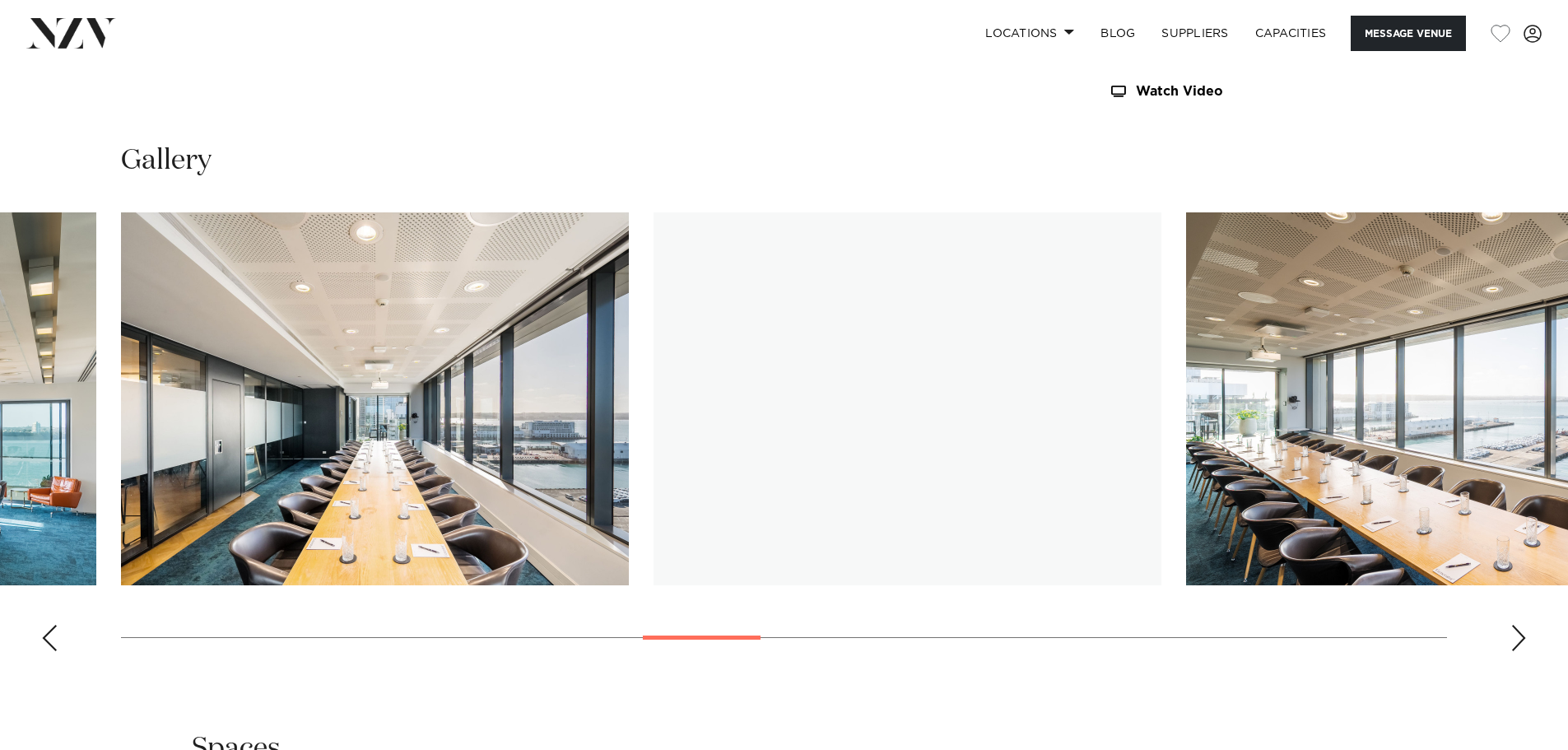
click at [1523, 641] on div "Next slide" at bounding box center [1518, 638] width 17 height 27
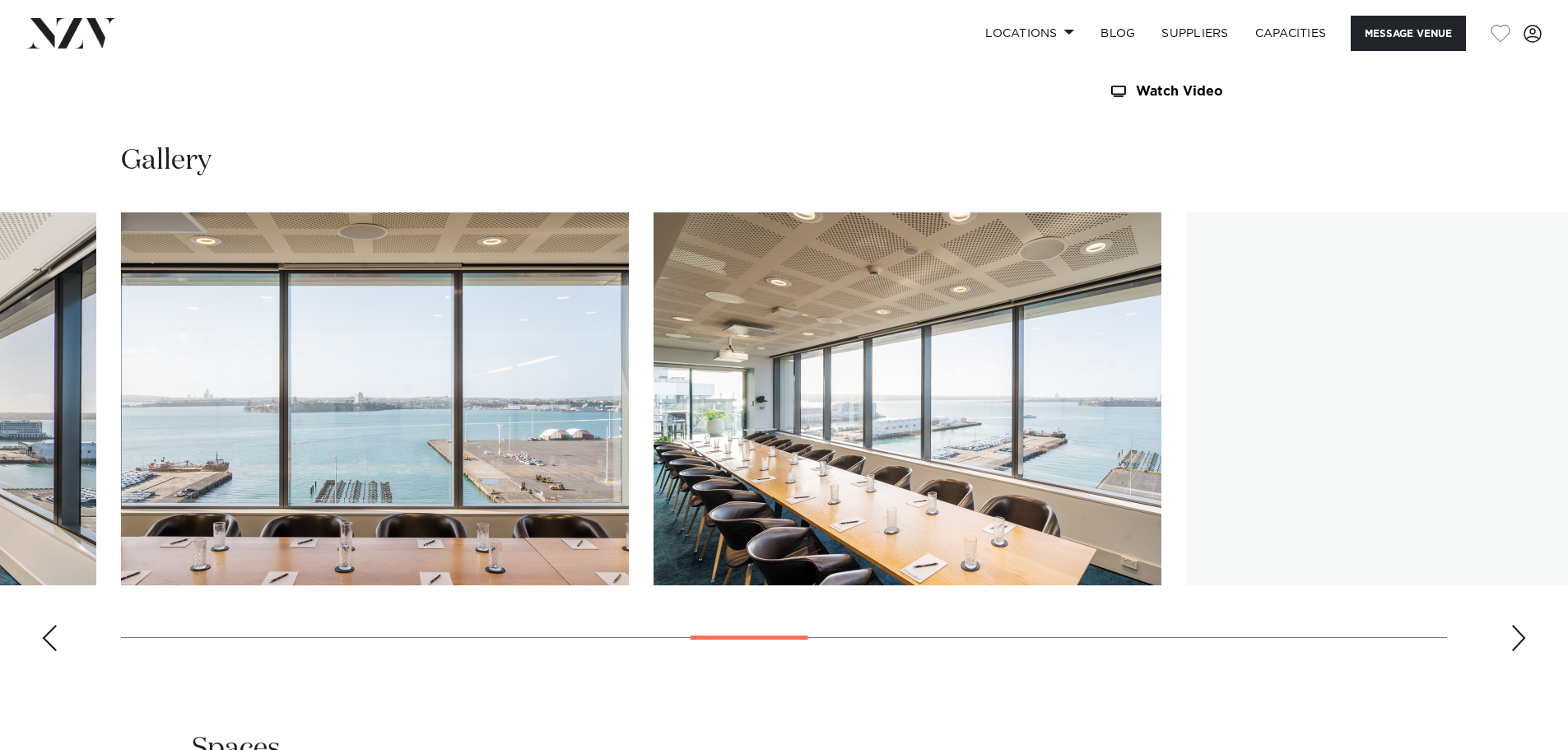
click at [1523, 641] on div "Next slide" at bounding box center [1518, 638] width 17 height 27
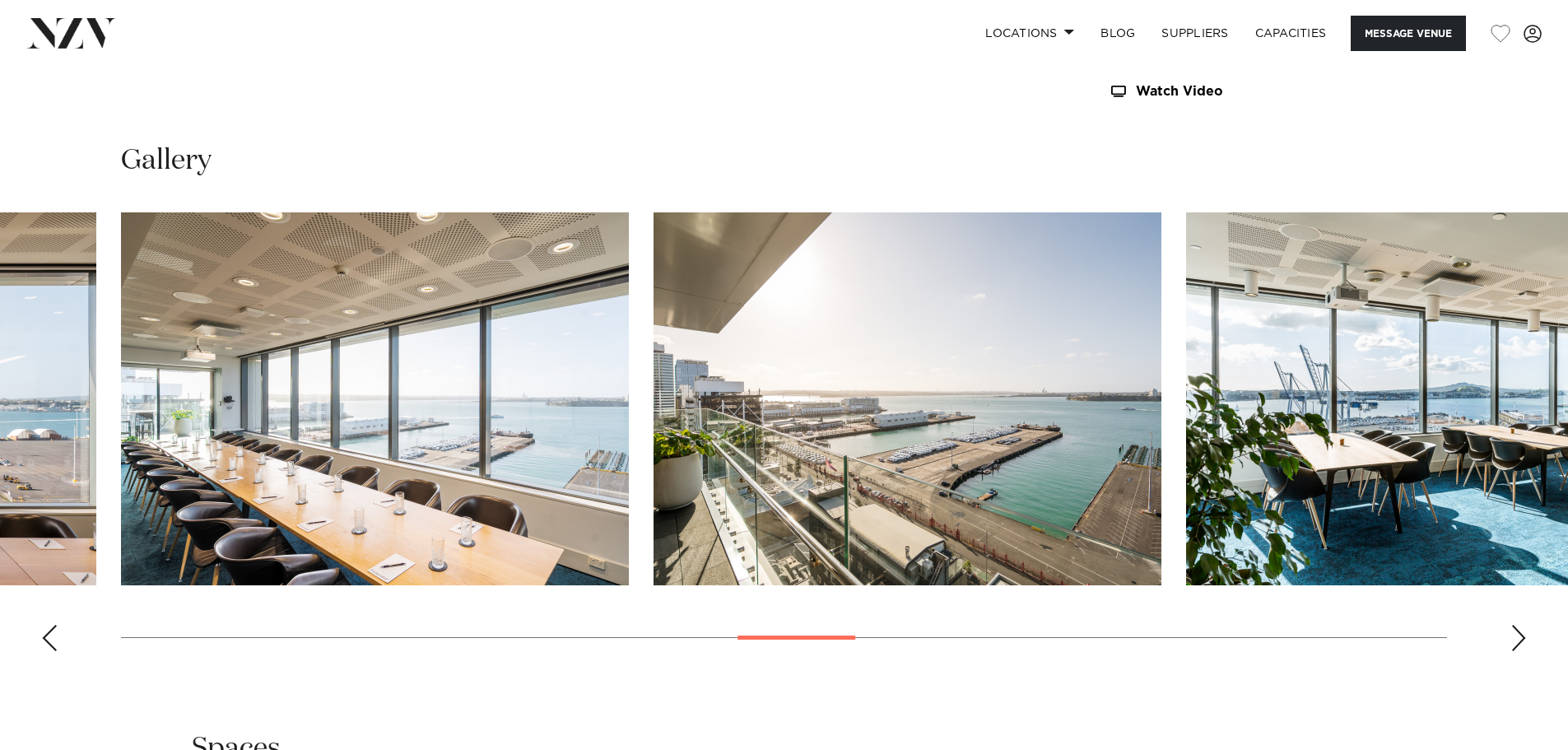
click at [1523, 641] on div "Next slide" at bounding box center [1518, 638] width 17 height 27
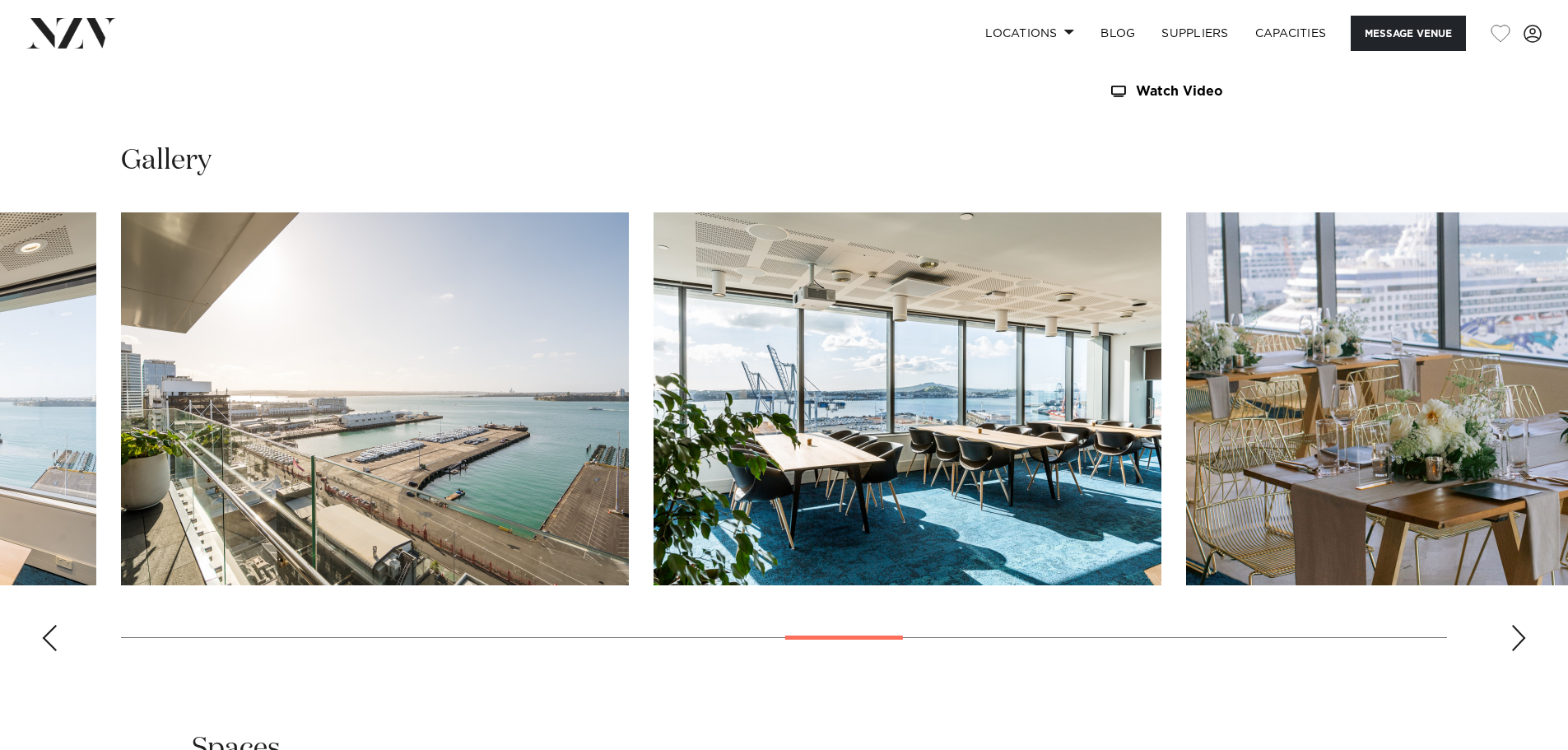
click at [1523, 641] on div "Next slide" at bounding box center [1518, 638] width 17 height 27
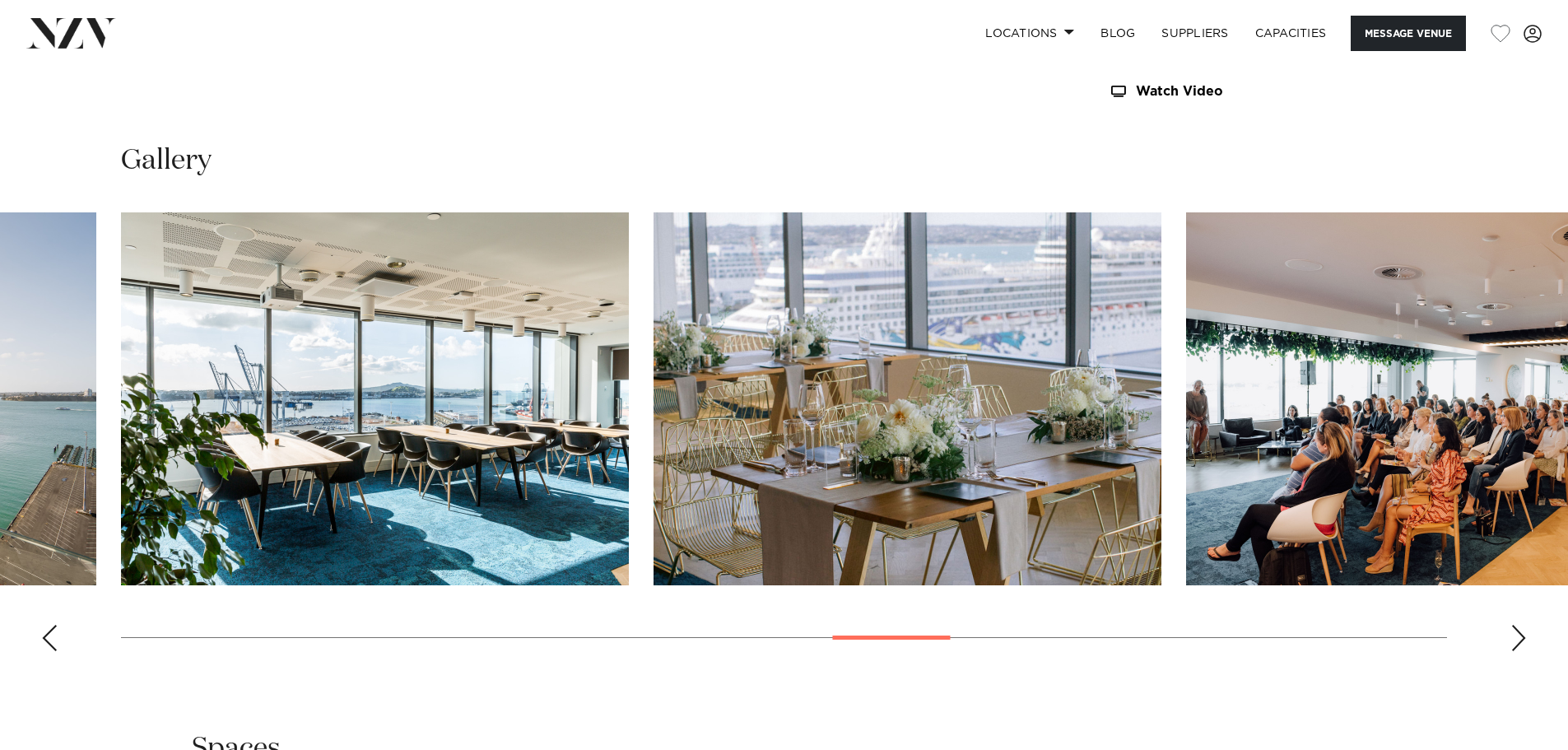
click at [1523, 641] on div "Next slide" at bounding box center [1518, 638] width 17 height 27
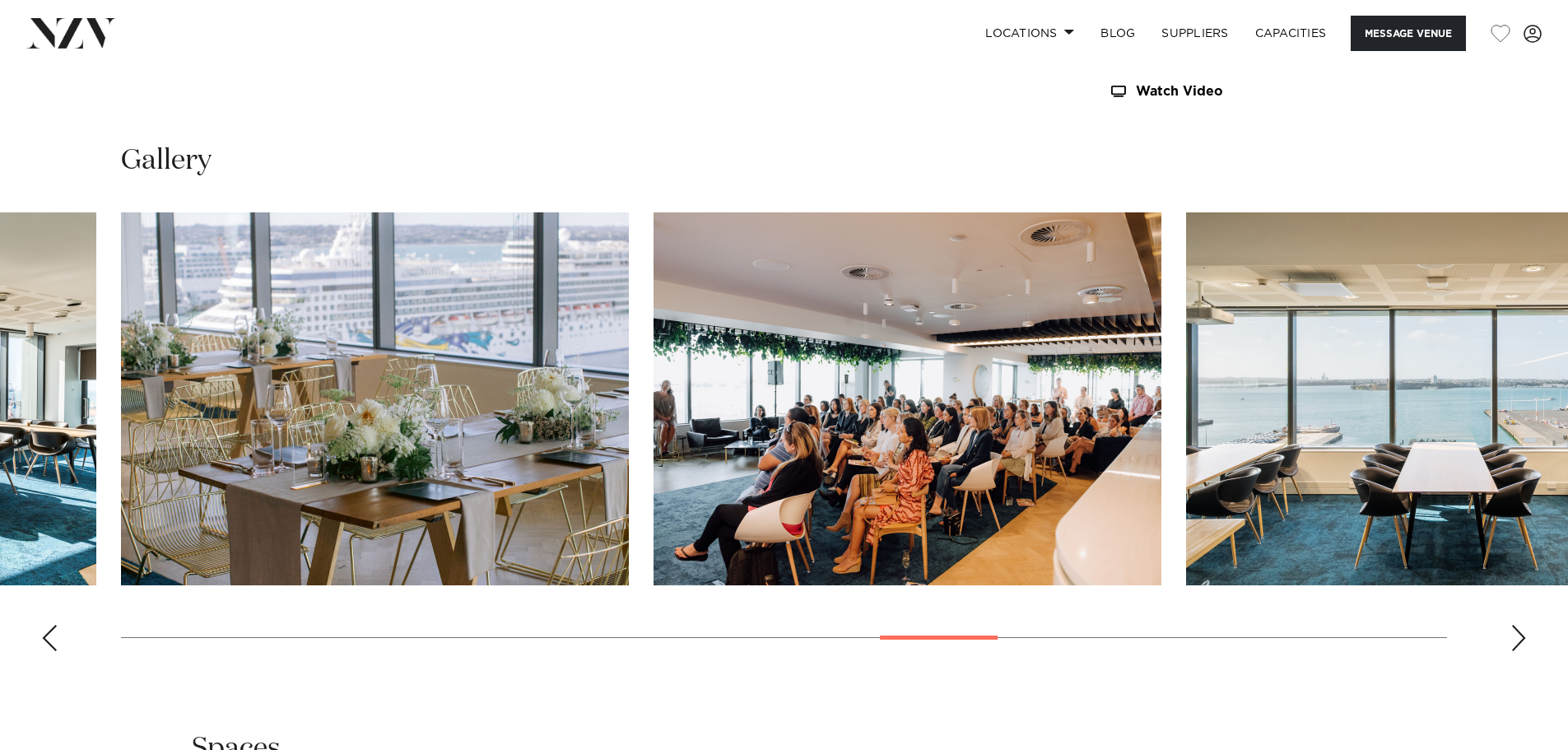
click at [1523, 641] on div "Next slide" at bounding box center [1518, 638] width 17 height 27
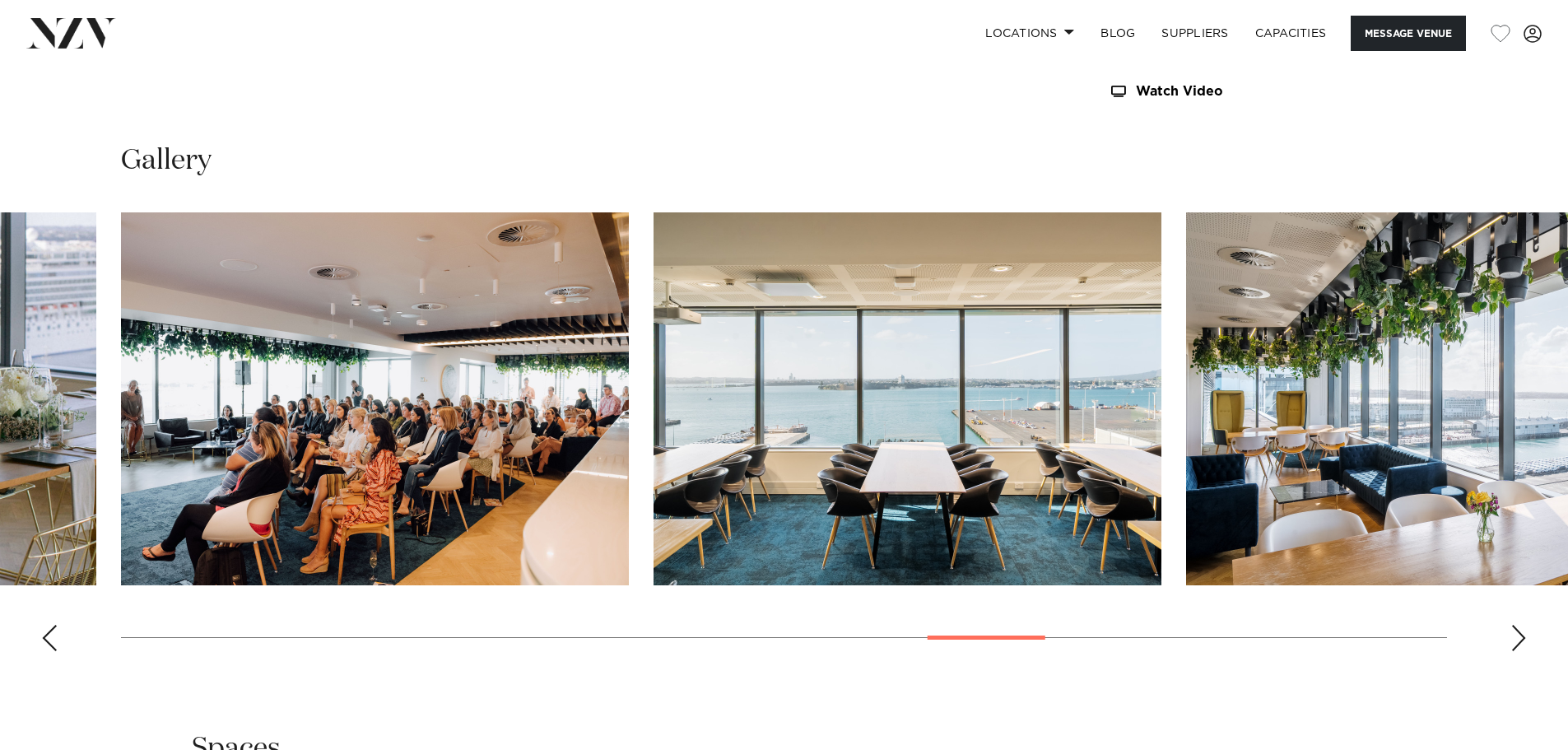
click at [1523, 641] on div "Next slide" at bounding box center [1518, 638] width 17 height 27
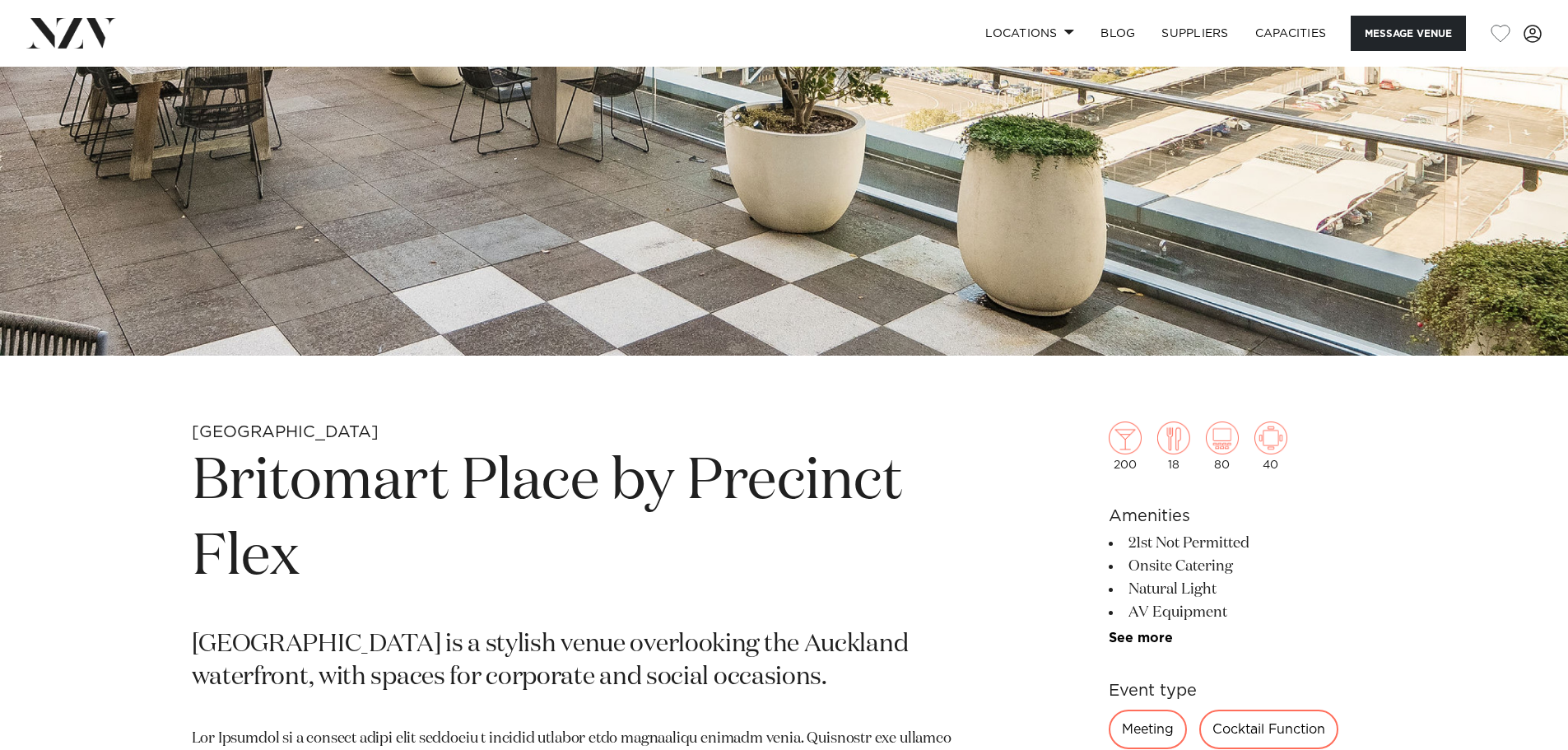
scroll to position [445, 0]
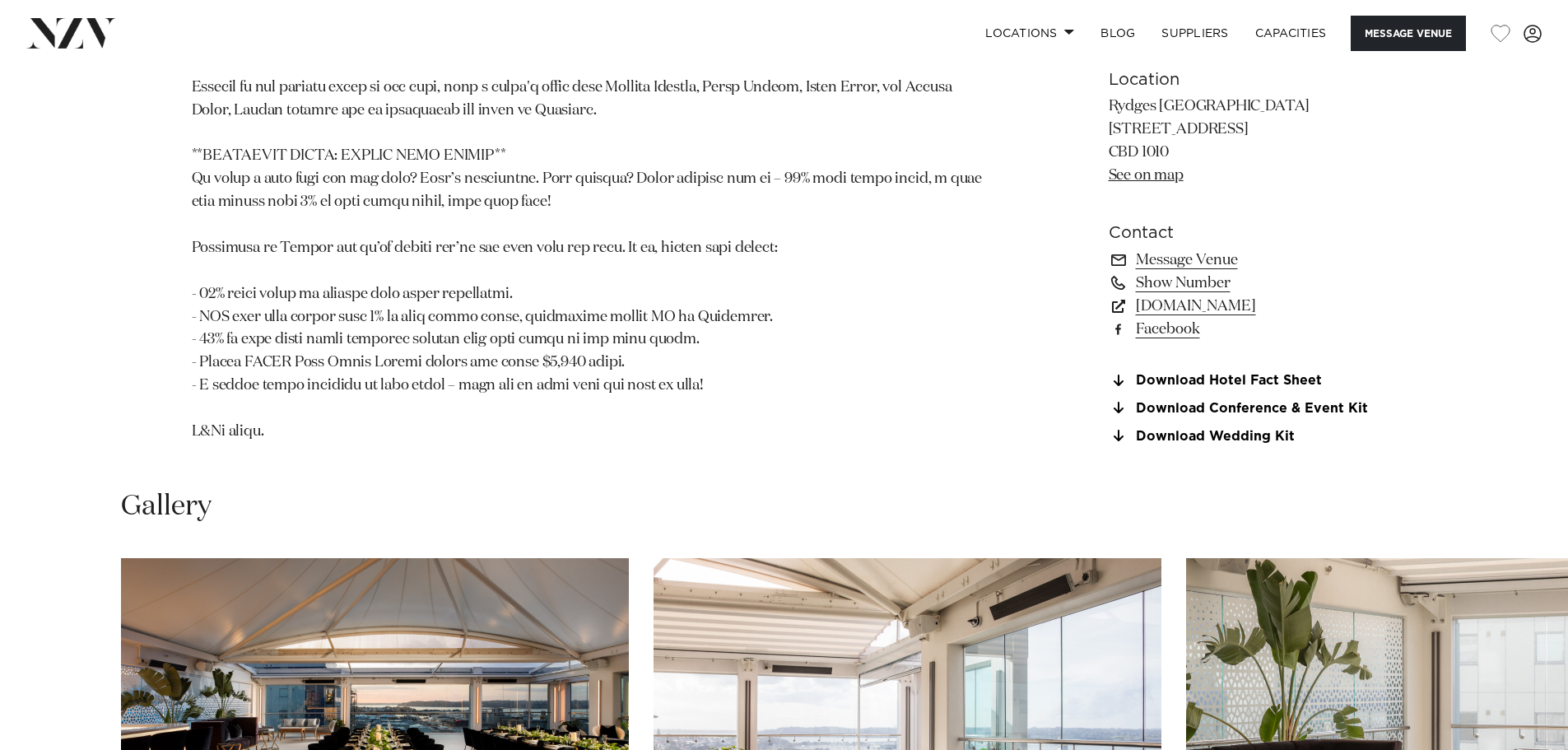
scroll to position [1642, 0]
click at [1146, 411] on link "Download Conference & Event Kit" at bounding box center [1242, 407] width 268 height 15
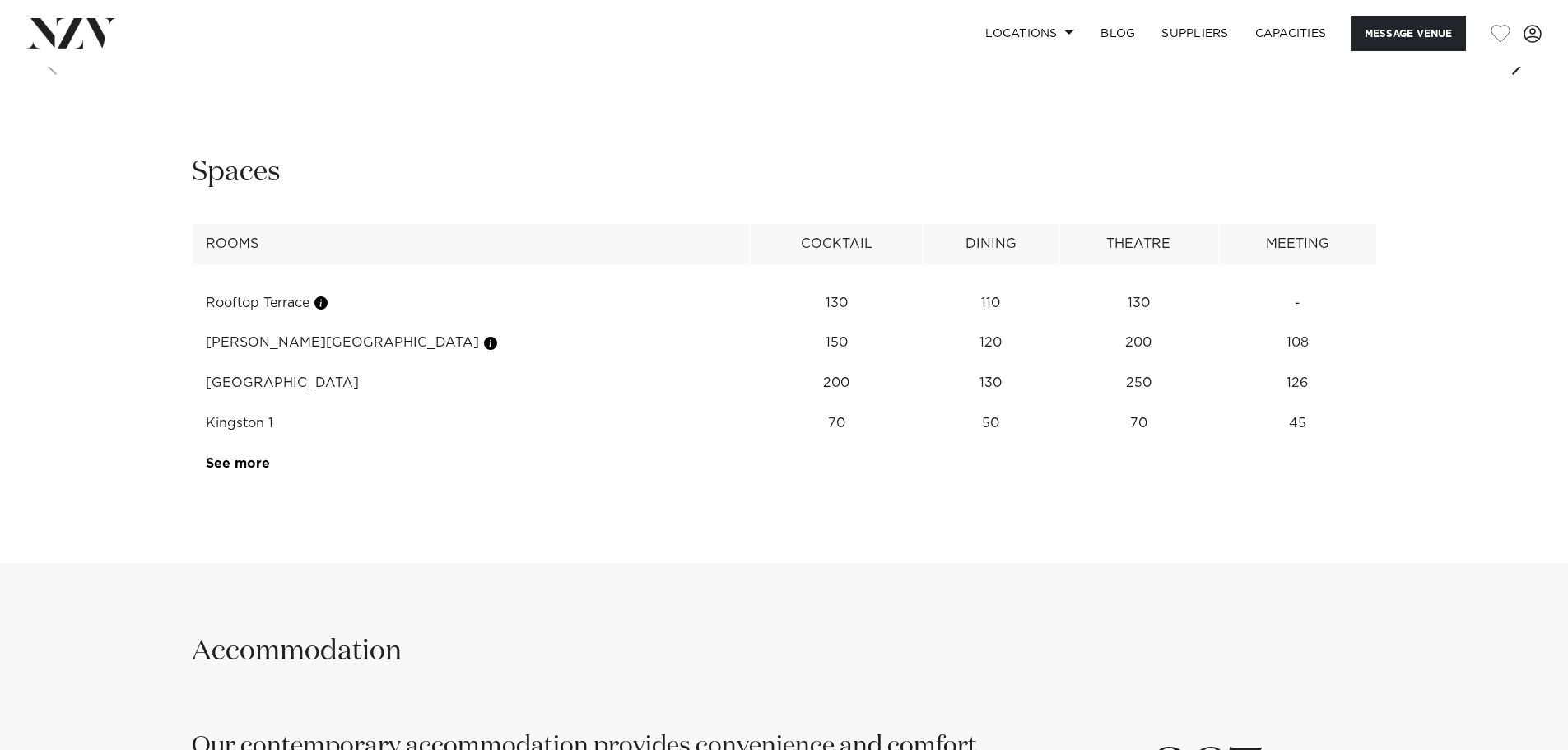
scroll to position [2563, 0]
click at [228, 461] on link "See more" at bounding box center [269, 462] width 128 height 13
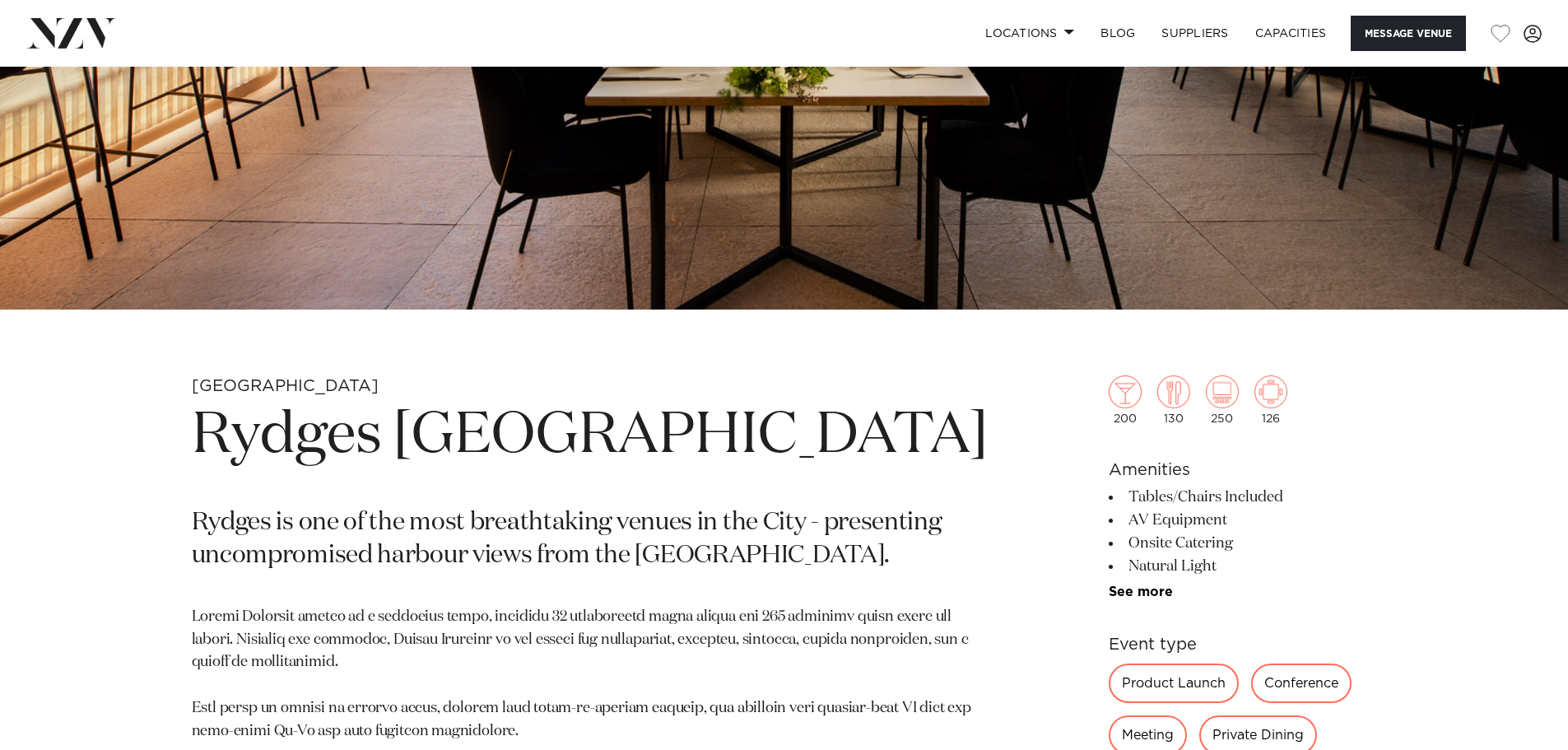
scroll to position [495, 0]
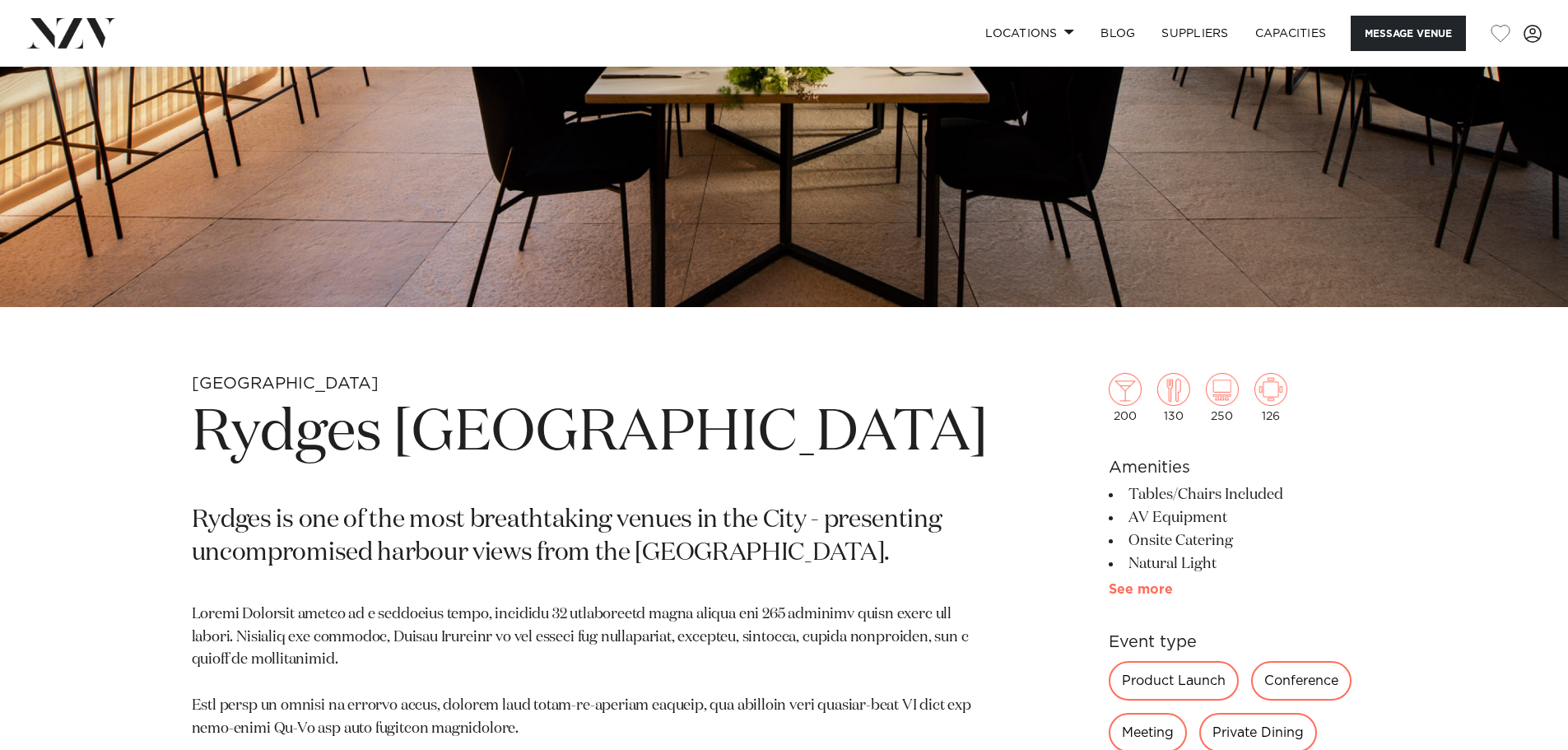
click at [1140, 590] on link "See more" at bounding box center [1172, 588] width 128 height 13
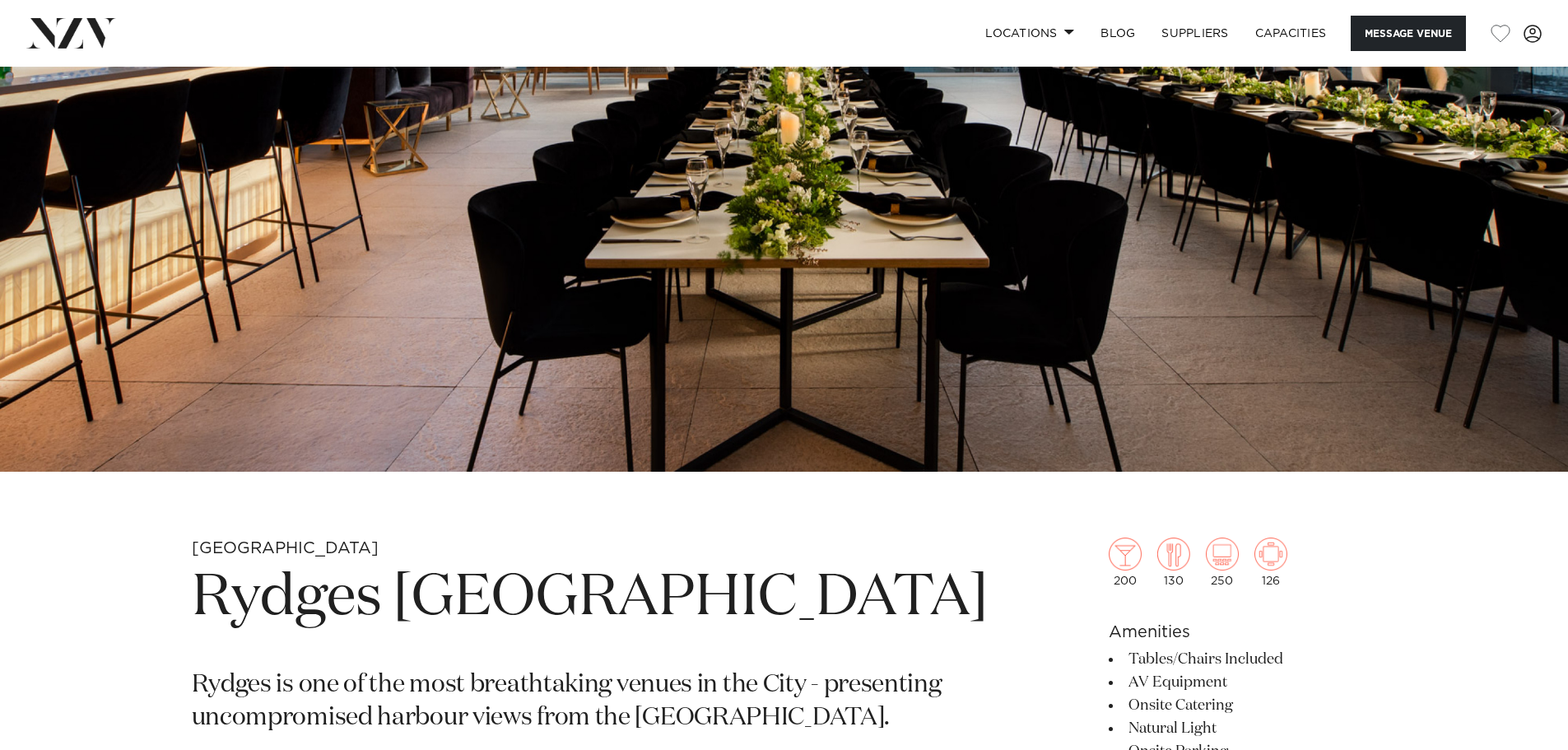
scroll to position [0, 0]
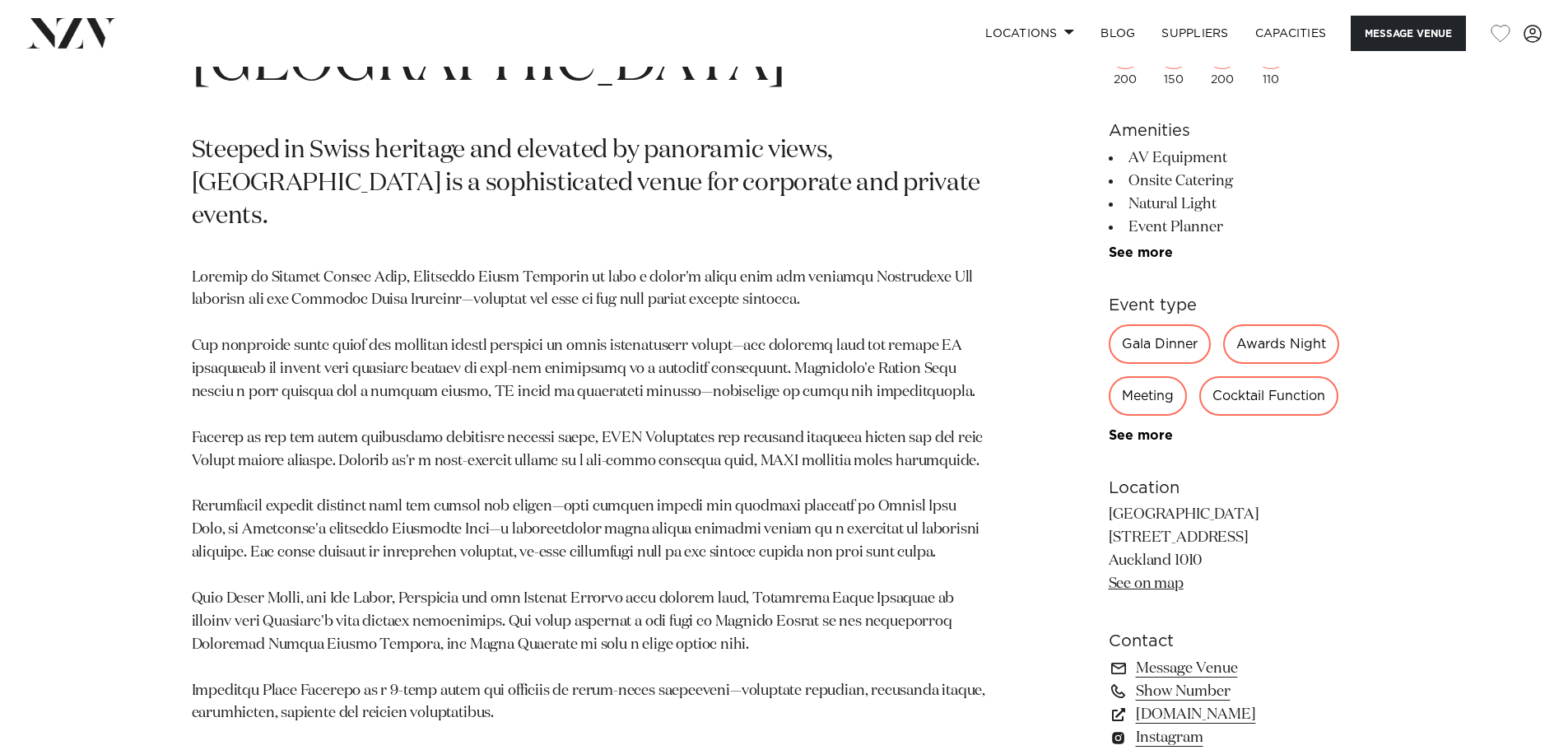
scroll to position [863, 0]
click at [1158, 252] on link "See more" at bounding box center [1172, 253] width 128 height 13
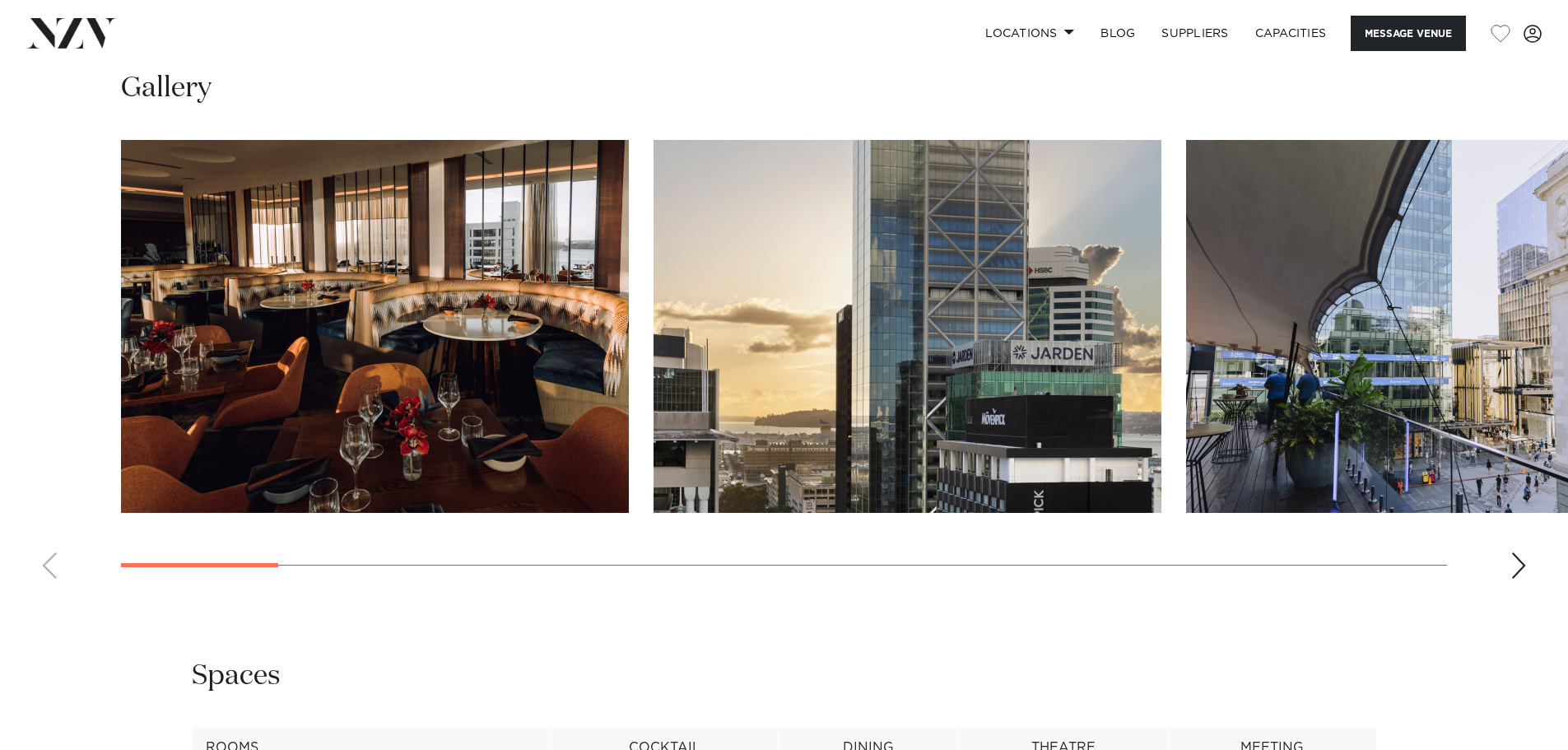
scroll to position [2001, 0]
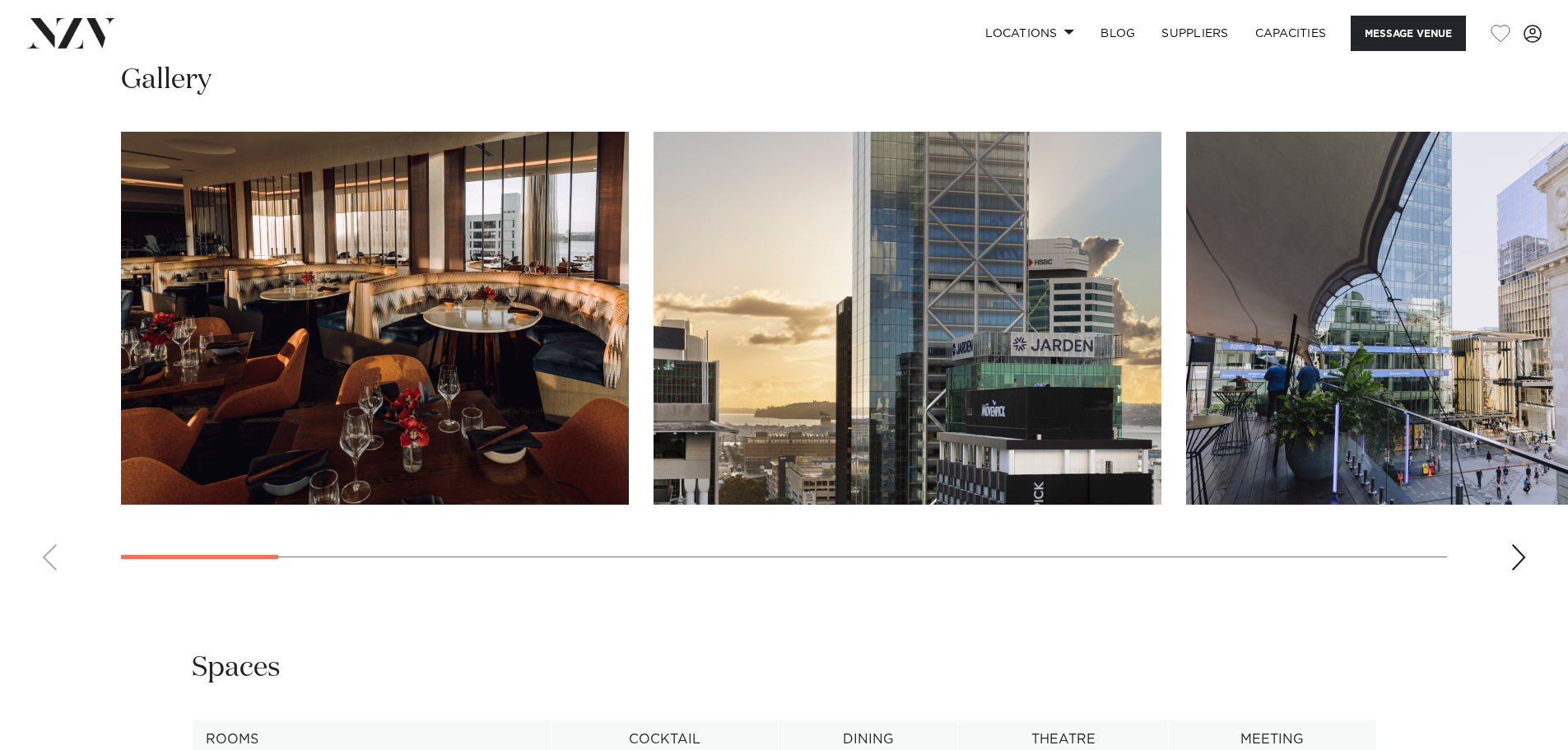
click at [1515, 550] on div "Next slide" at bounding box center [1518, 557] width 17 height 27
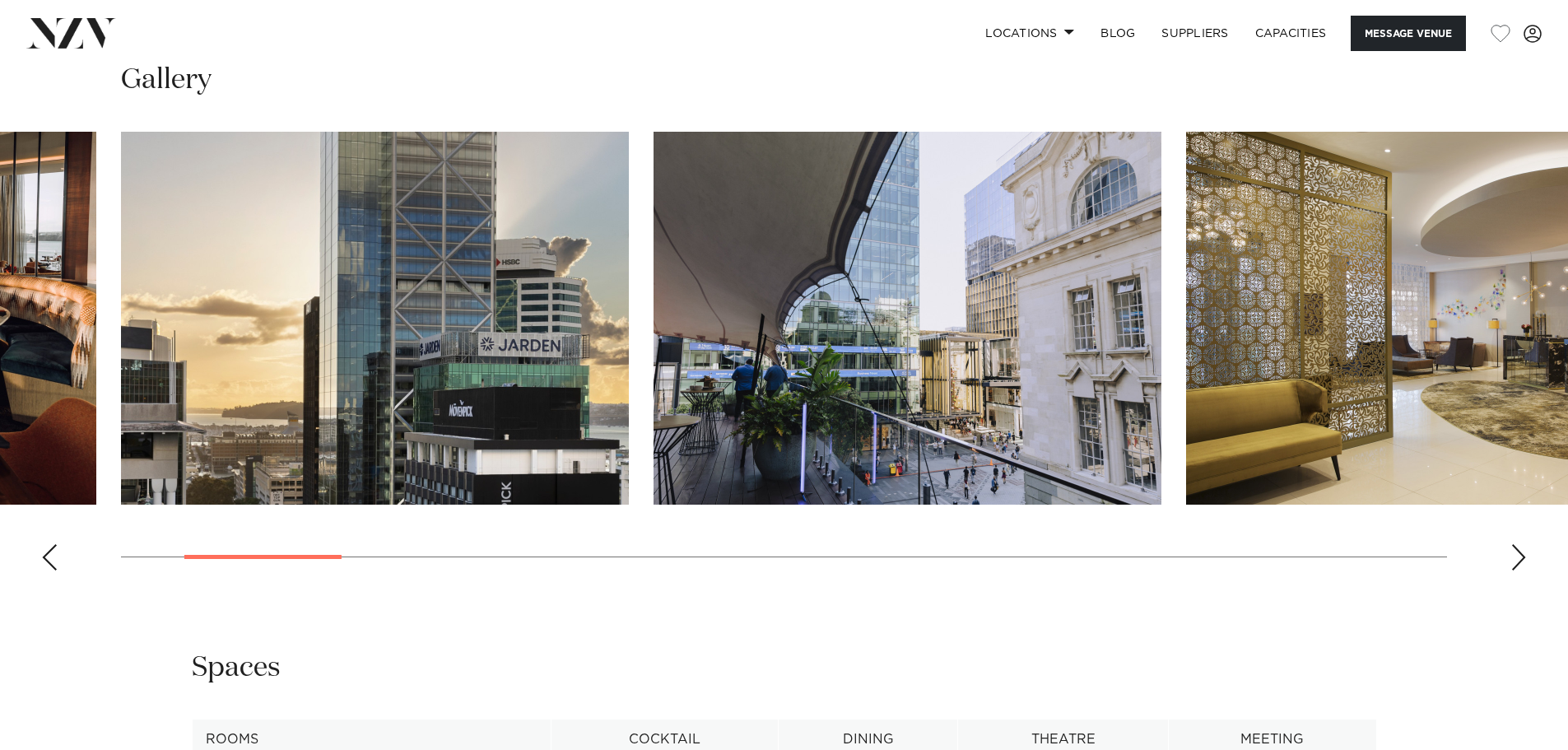
click at [1515, 550] on div "Next slide" at bounding box center [1518, 557] width 17 height 27
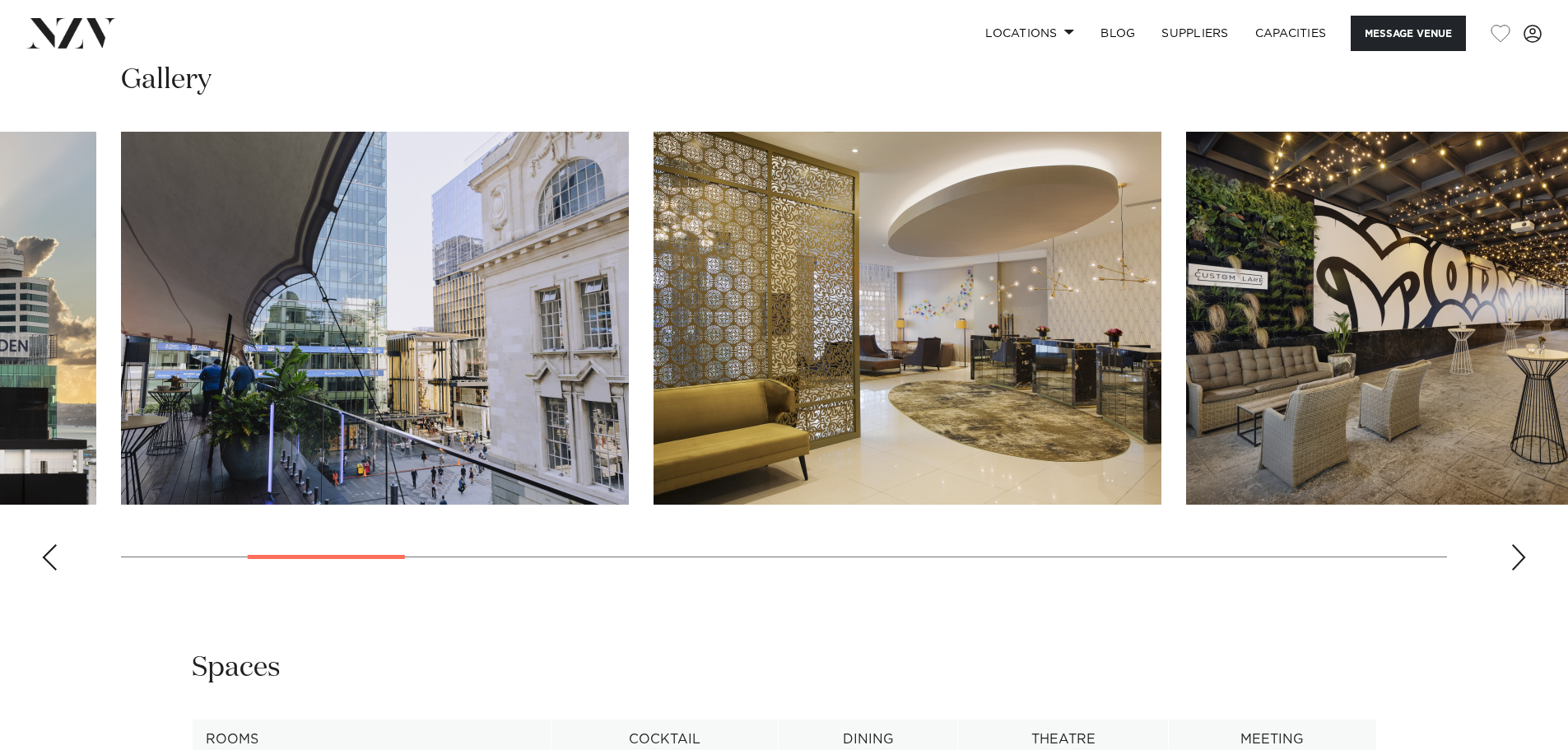
click at [1515, 550] on div "Next slide" at bounding box center [1518, 557] width 17 height 27
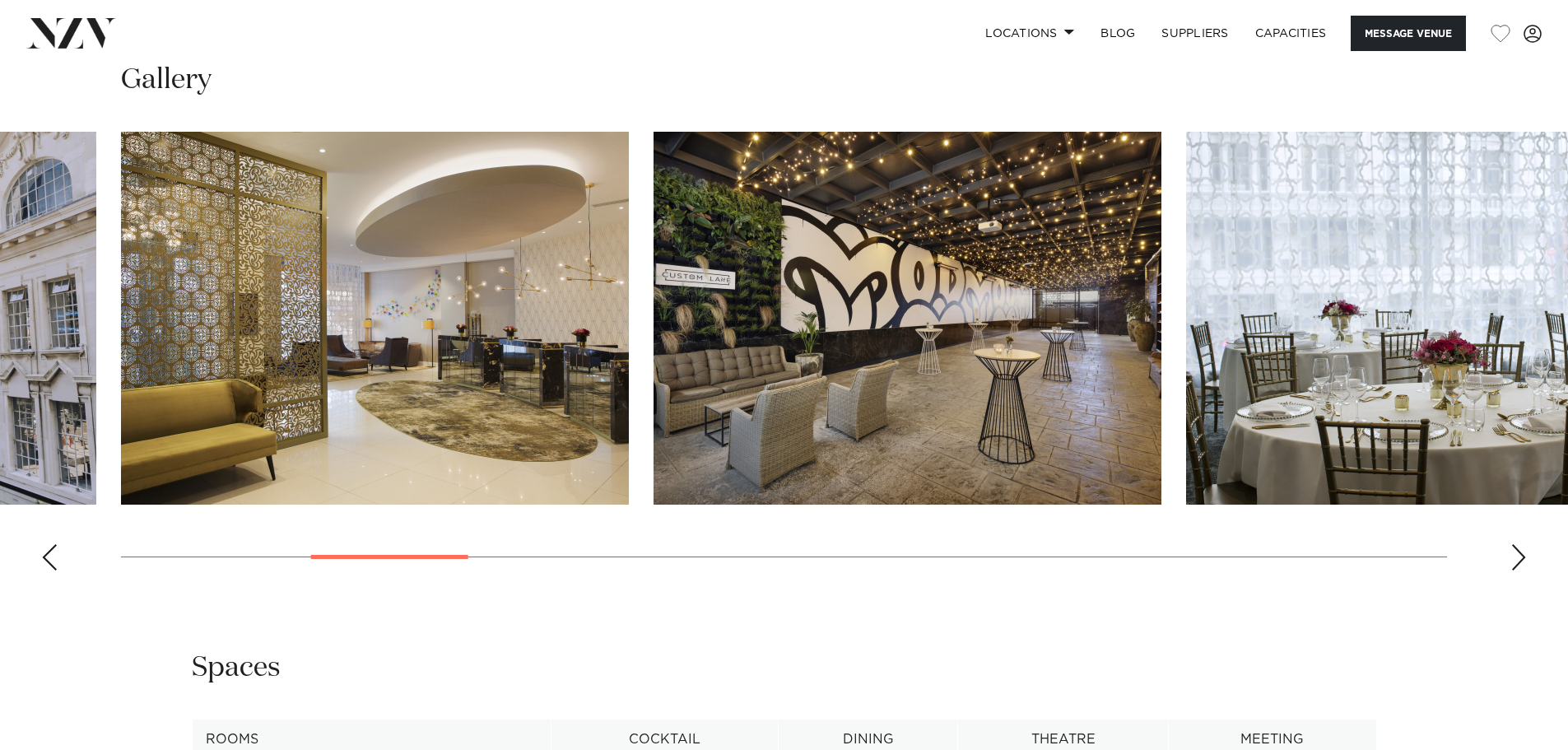
click at [1515, 550] on div "Next slide" at bounding box center [1518, 557] width 17 height 27
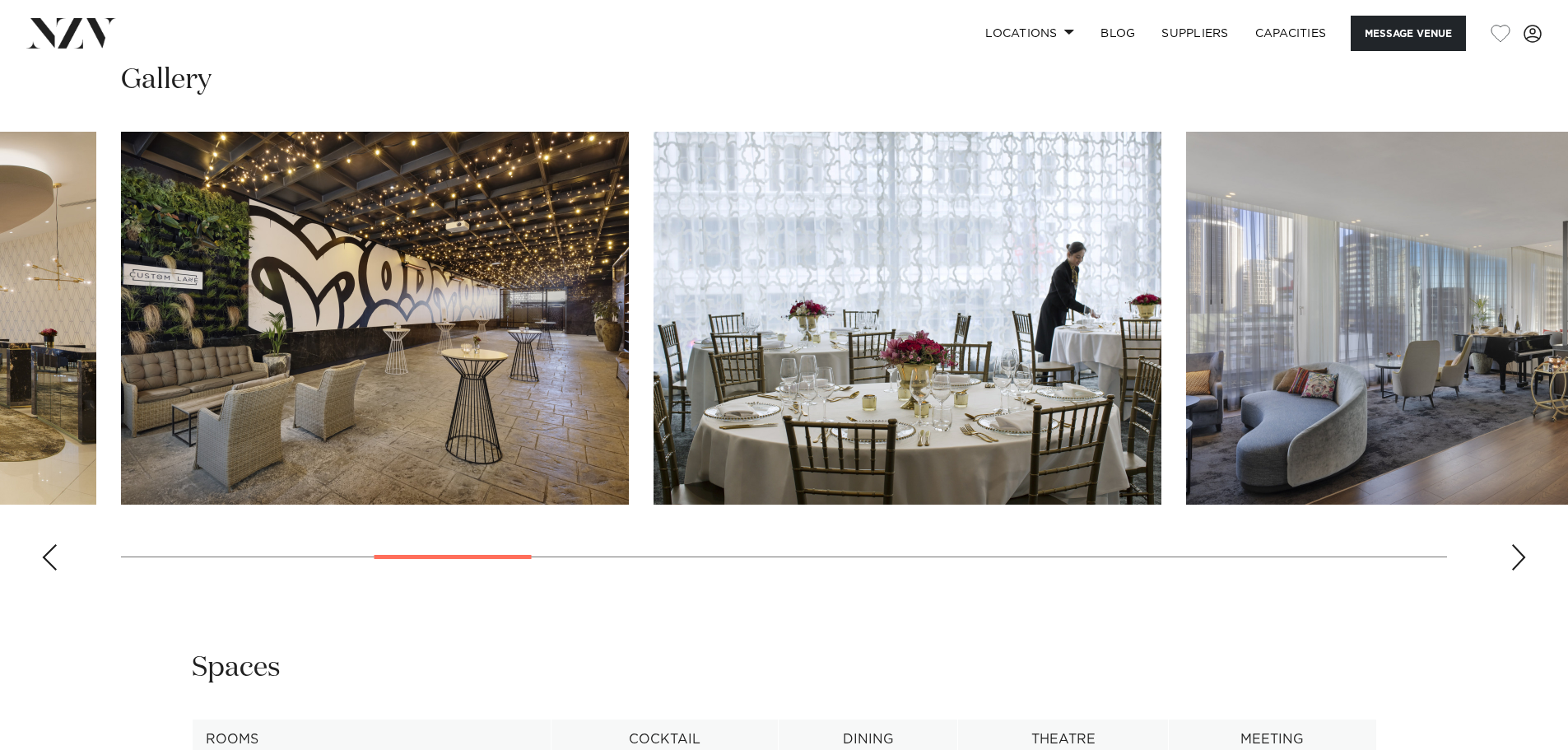
click at [1515, 550] on div "Next slide" at bounding box center [1518, 557] width 17 height 27
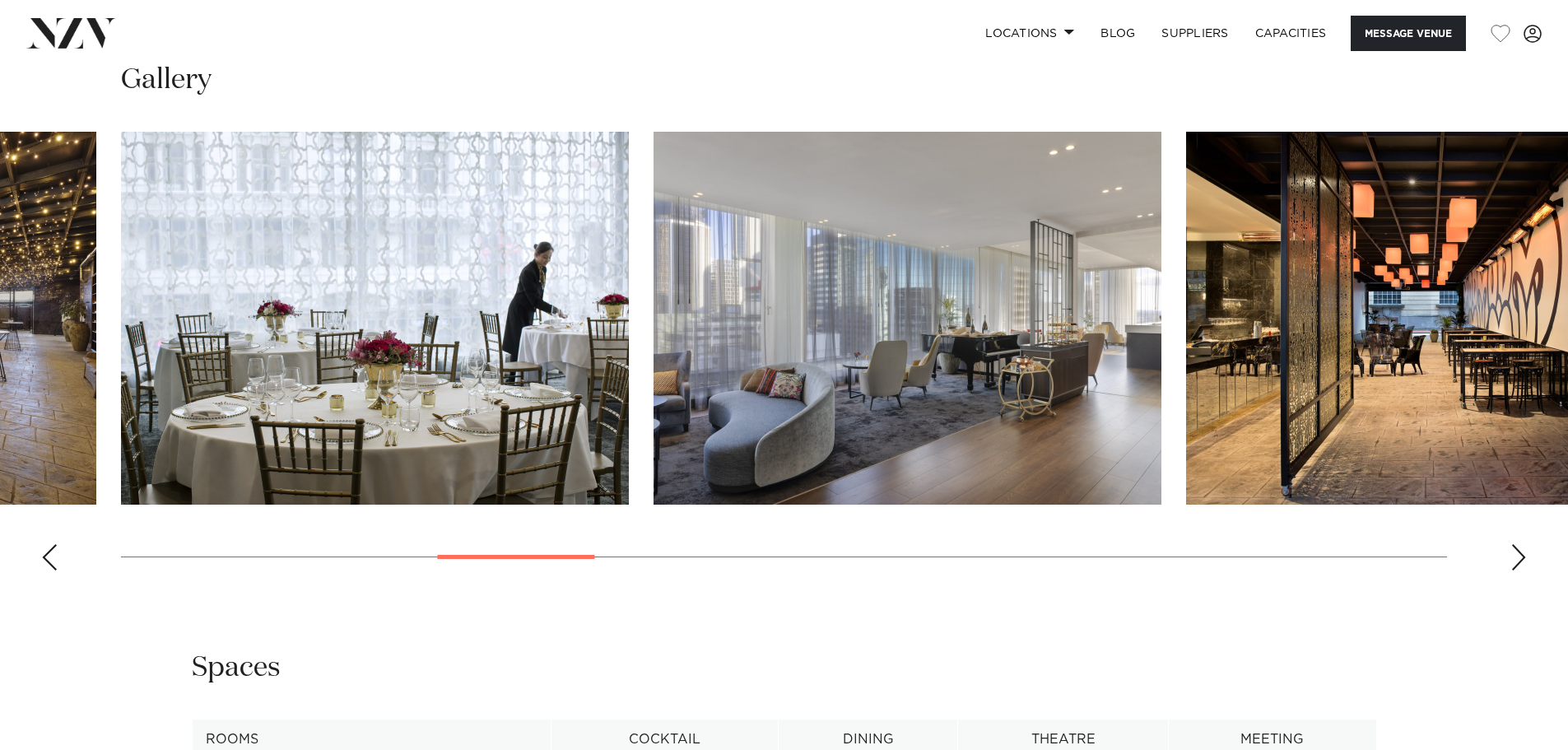
click at [1515, 550] on div "Next slide" at bounding box center [1518, 557] width 17 height 27
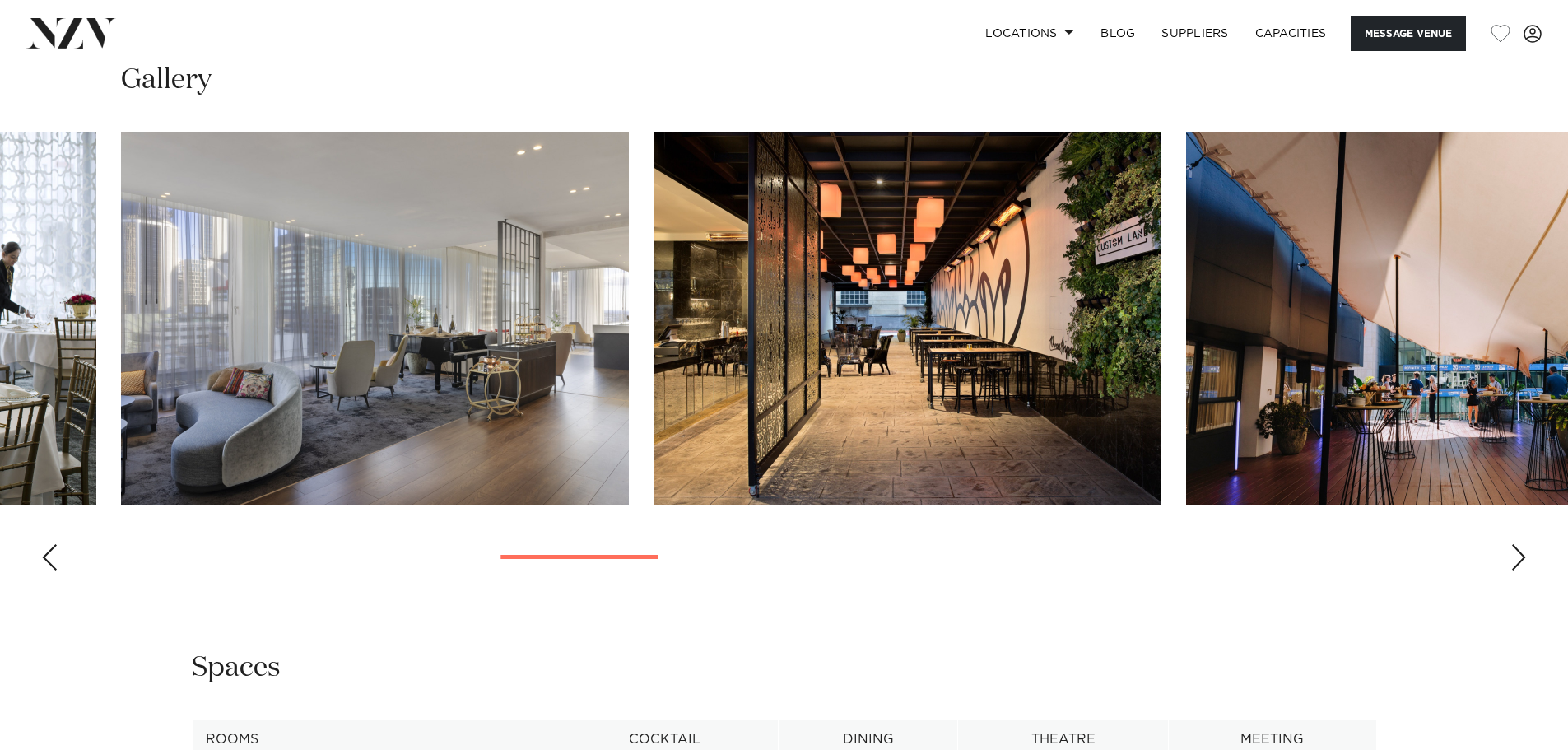
click at [1515, 550] on div "Next slide" at bounding box center [1518, 557] width 17 height 27
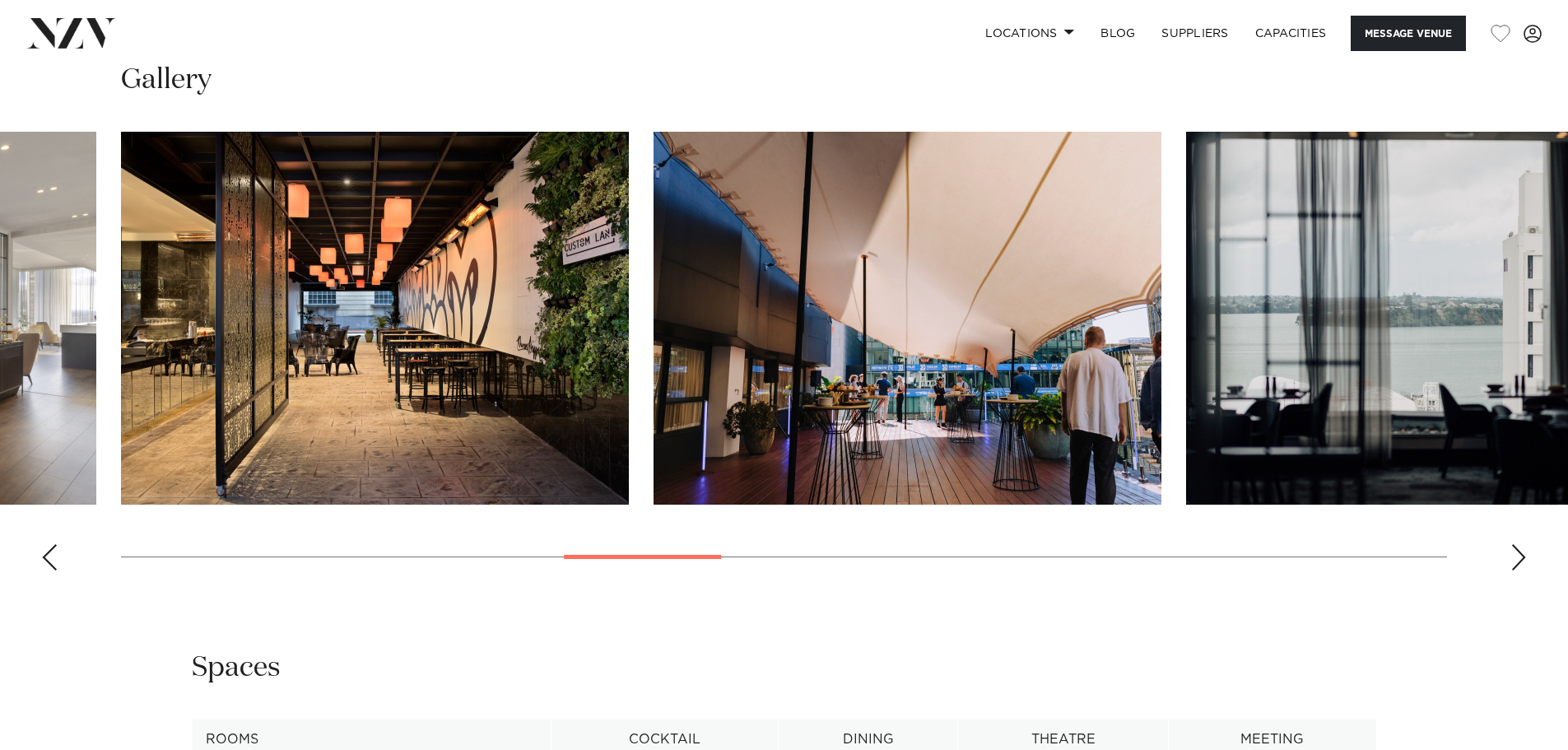
click at [1515, 550] on div "Next slide" at bounding box center [1518, 557] width 17 height 27
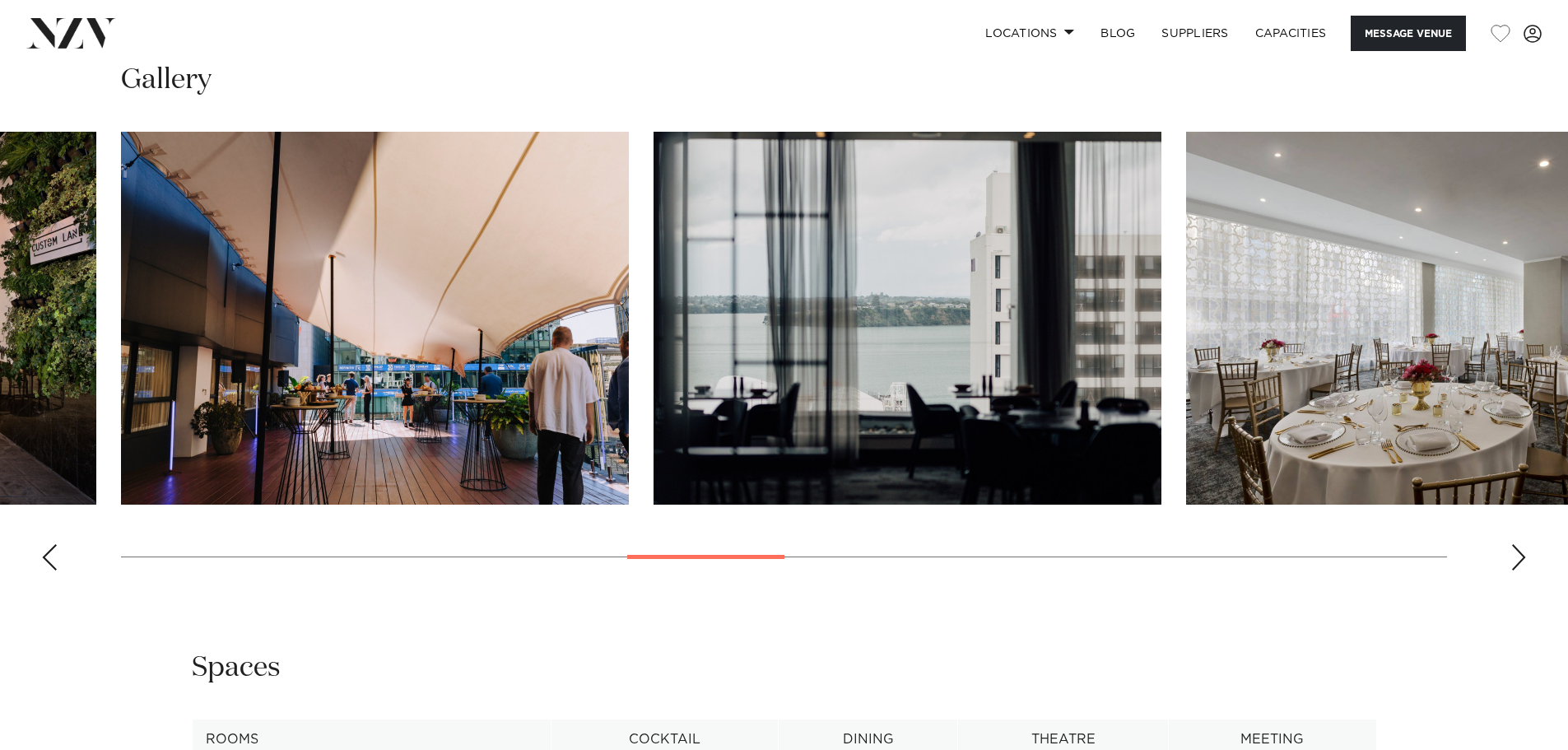
click at [1515, 550] on div "Next slide" at bounding box center [1518, 557] width 17 height 27
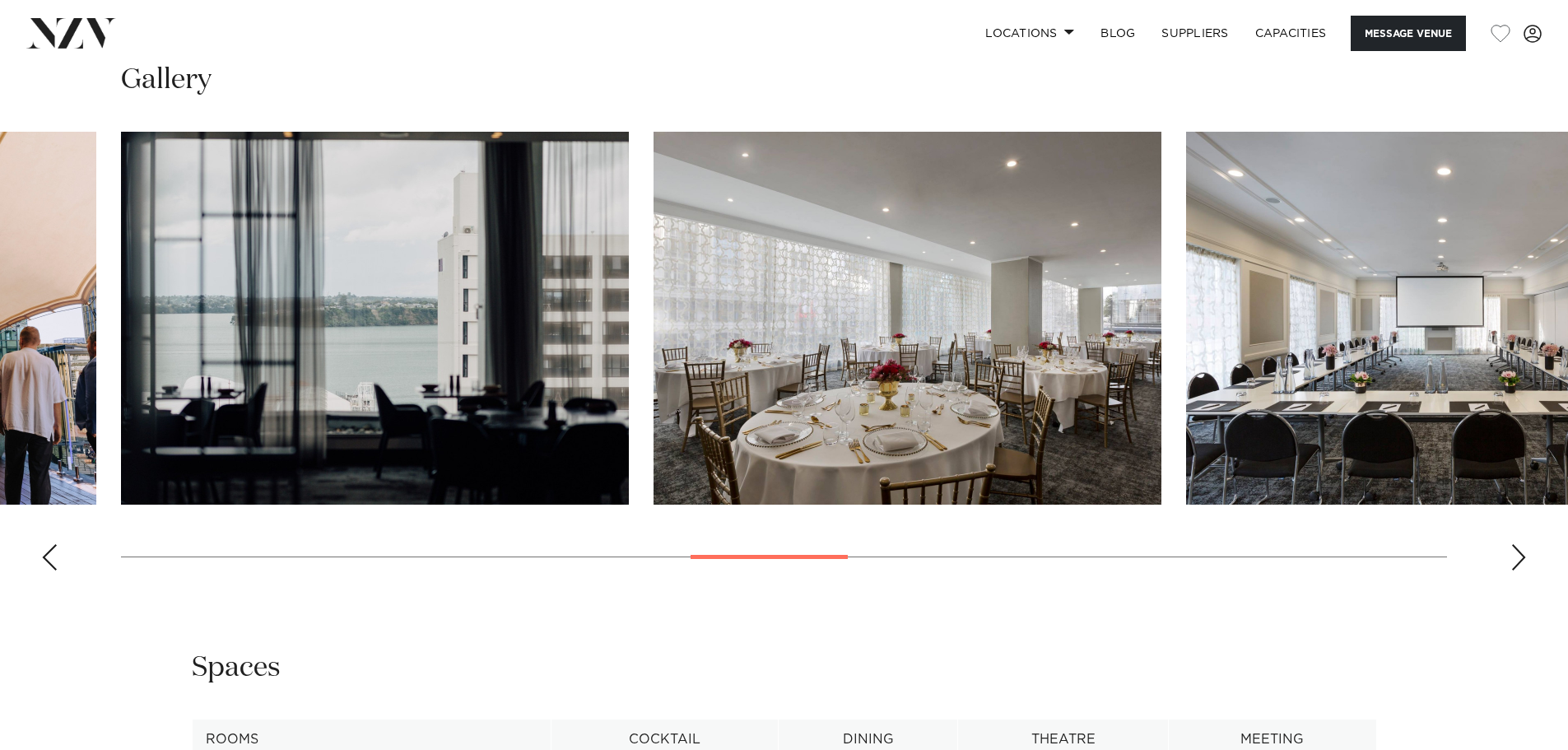
click at [1515, 550] on div "Next slide" at bounding box center [1518, 557] width 17 height 27
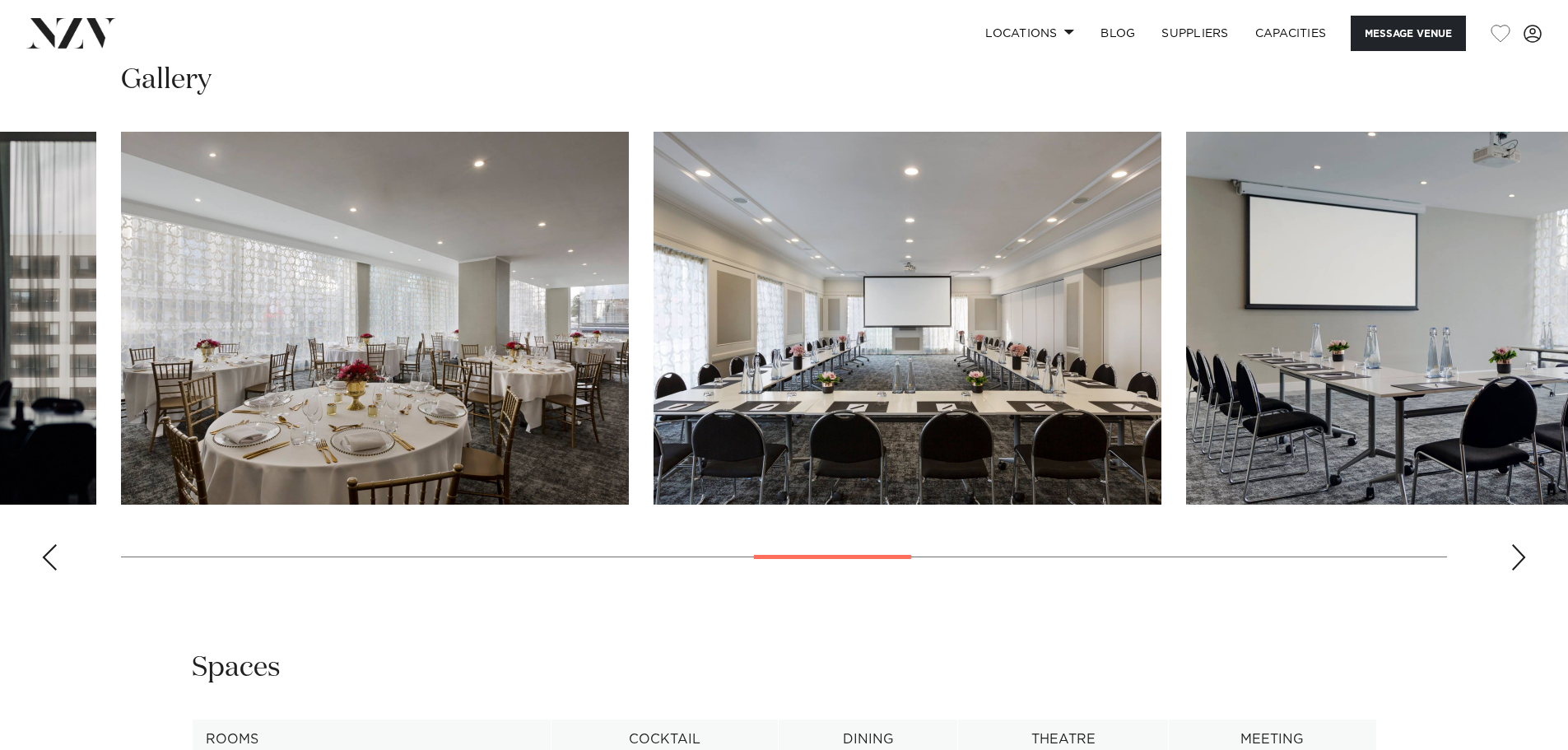
click at [1515, 550] on div "Next slide" at bounding box center [1518, 557] width 17 height 27
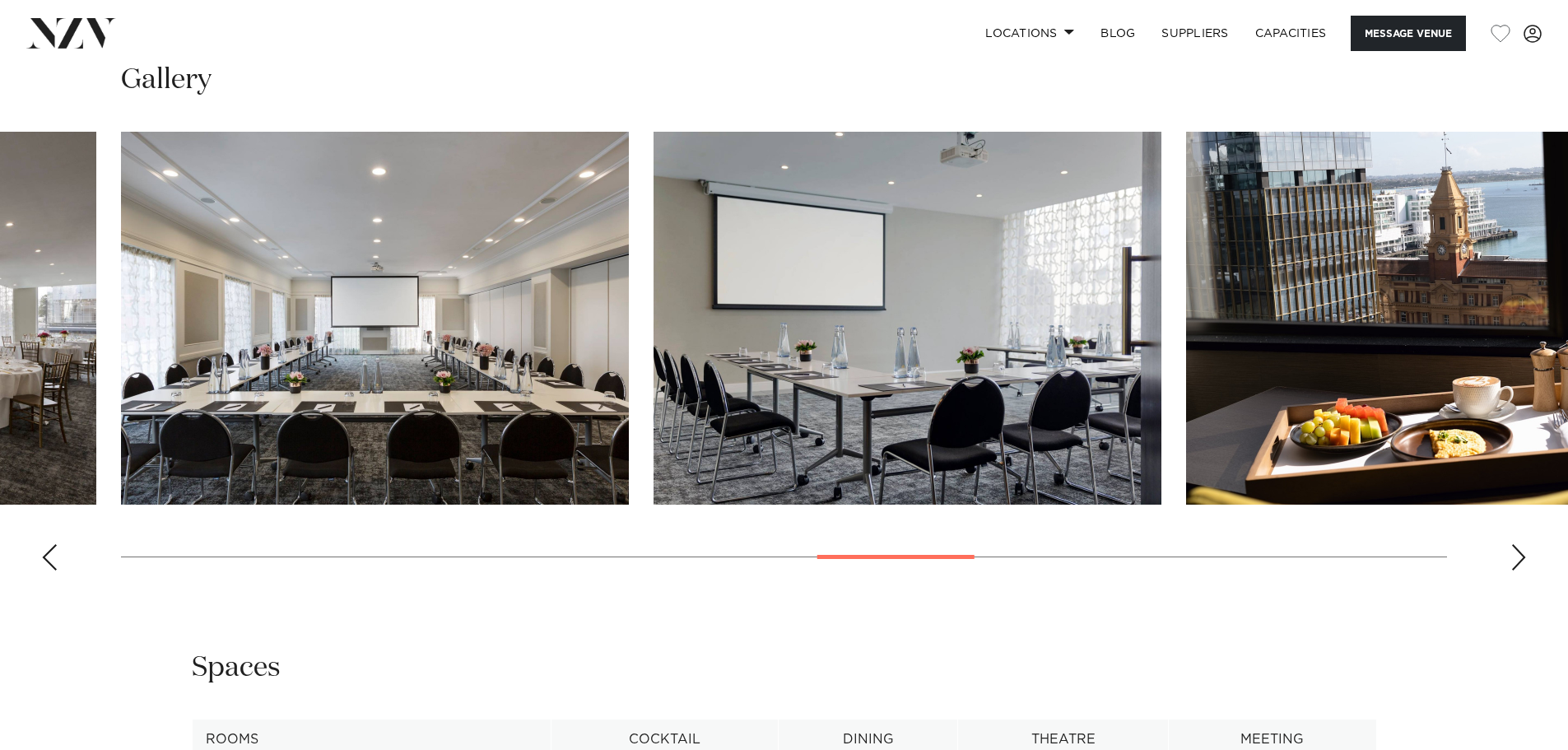
click at [1515, 550] on div "Next slide" at bounding box center [1518, 557] width 17 height 27
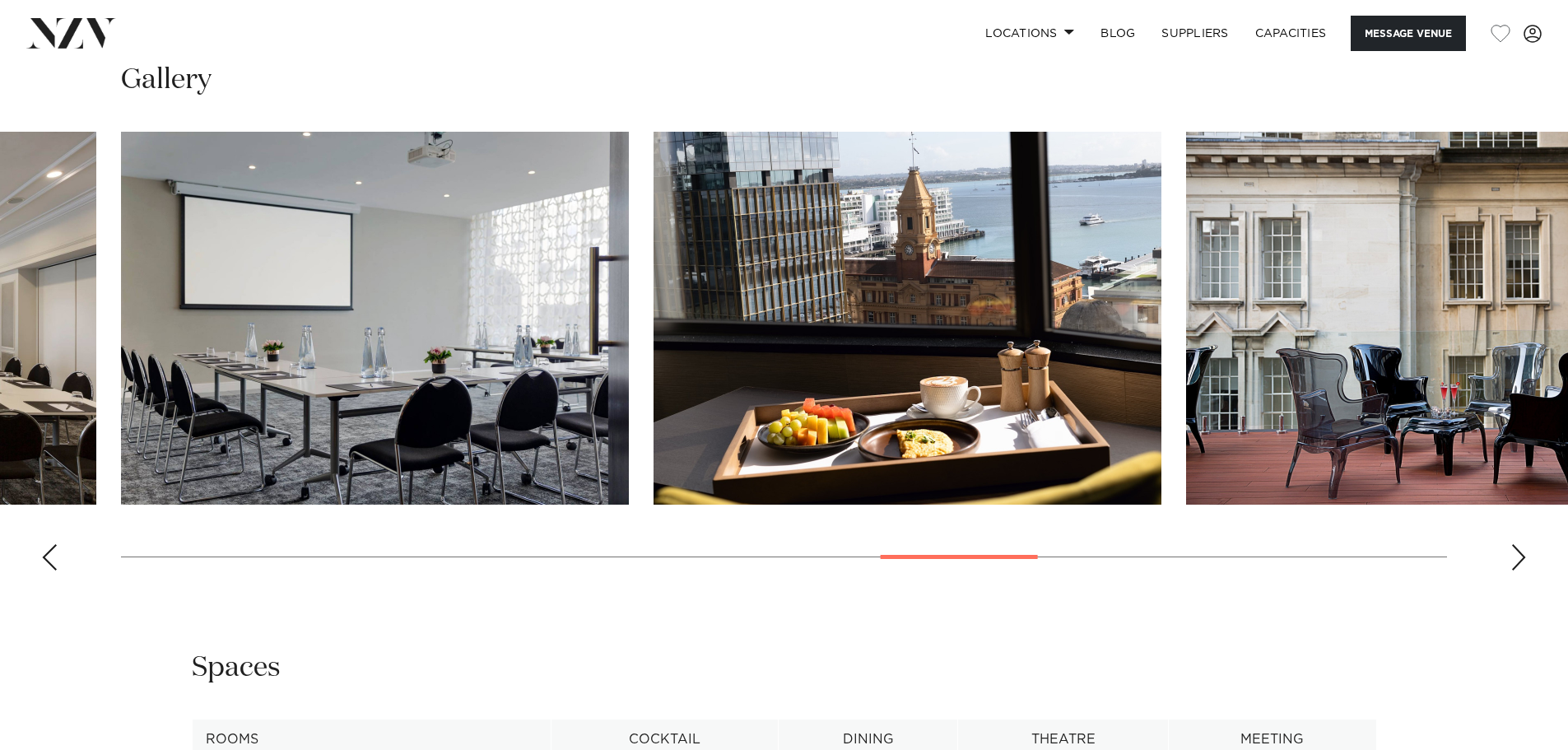
click at [1515, 550] on div "Next slide" at bounding box center [1518, 557] width 17 height 27
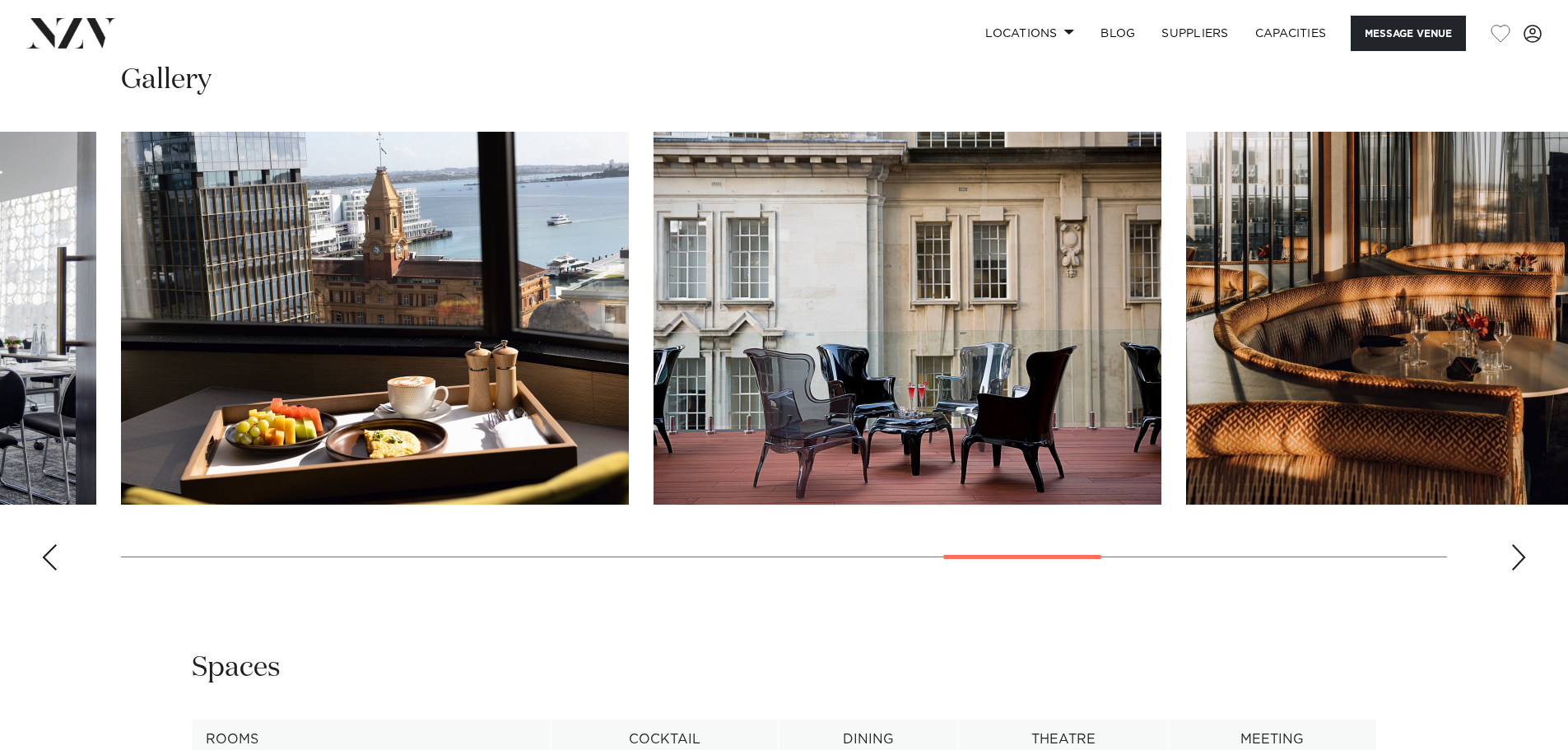
click at [1515, 550] on div "Next slide" at bounding box center [1518, 557] width 17 height 27
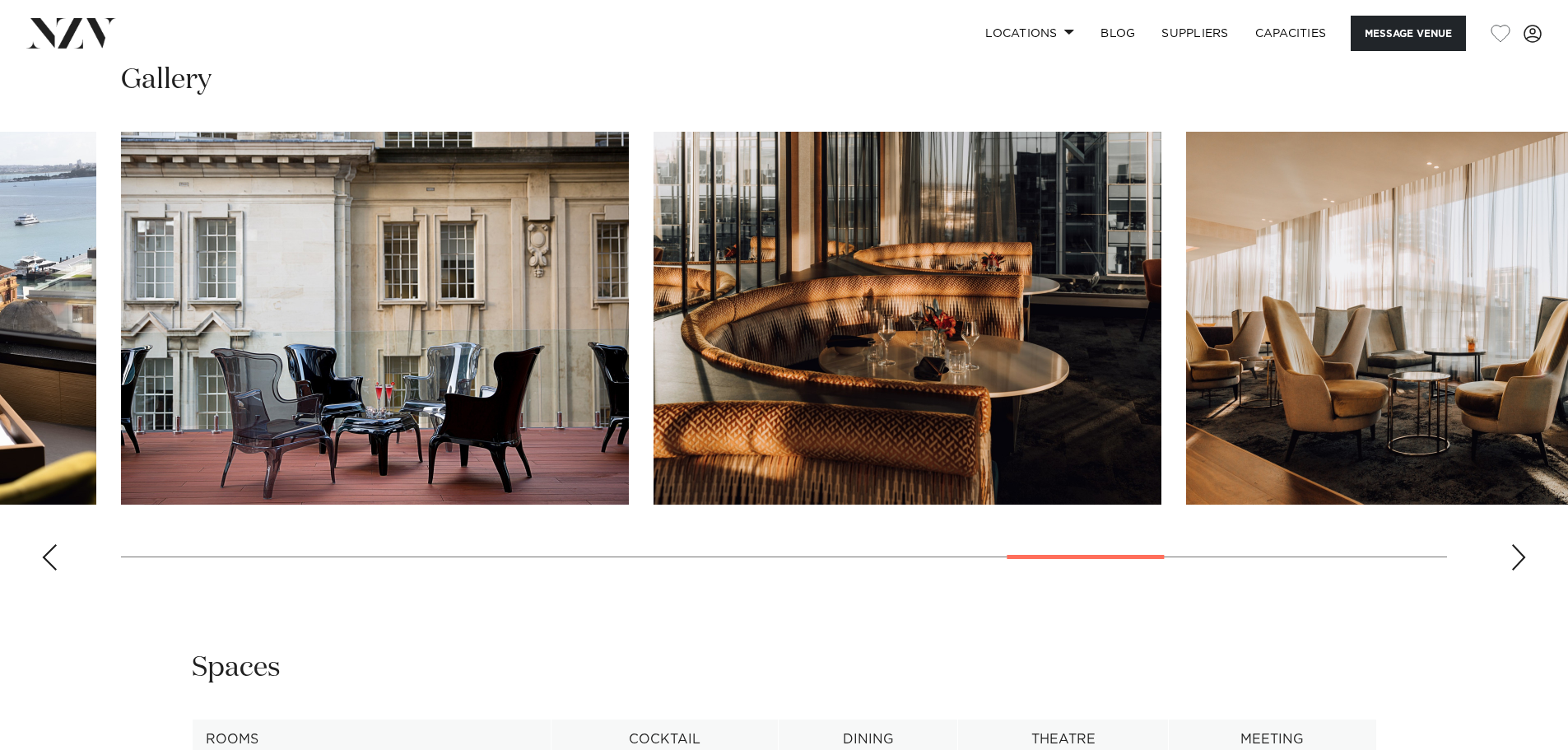
click at [1515, 550] on div "Next slide" at bounding box center [1518, 557] width 17 height 27
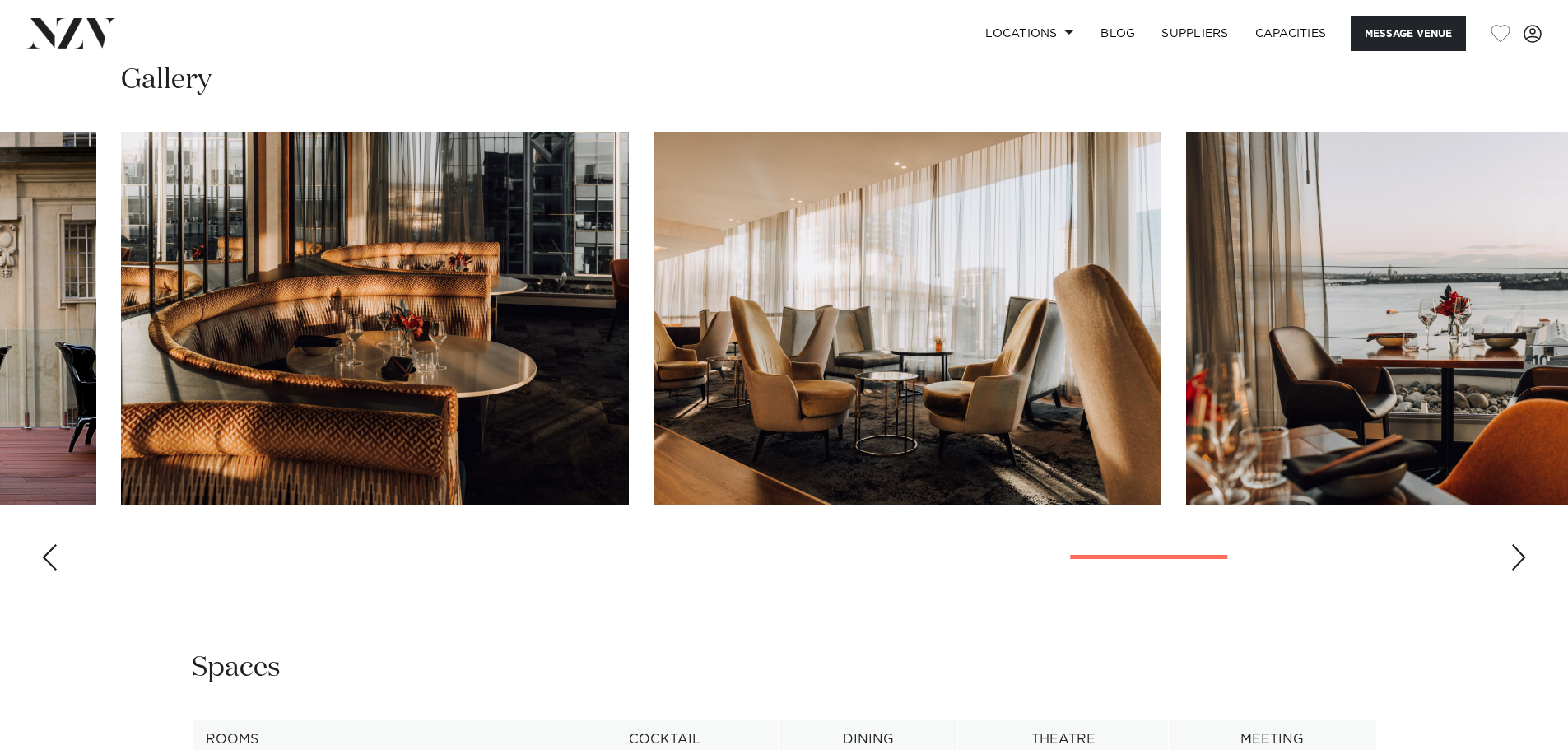
click at [1515, 550] on div "Next slide" at bounding box center [1518, 557] width 17 height 27
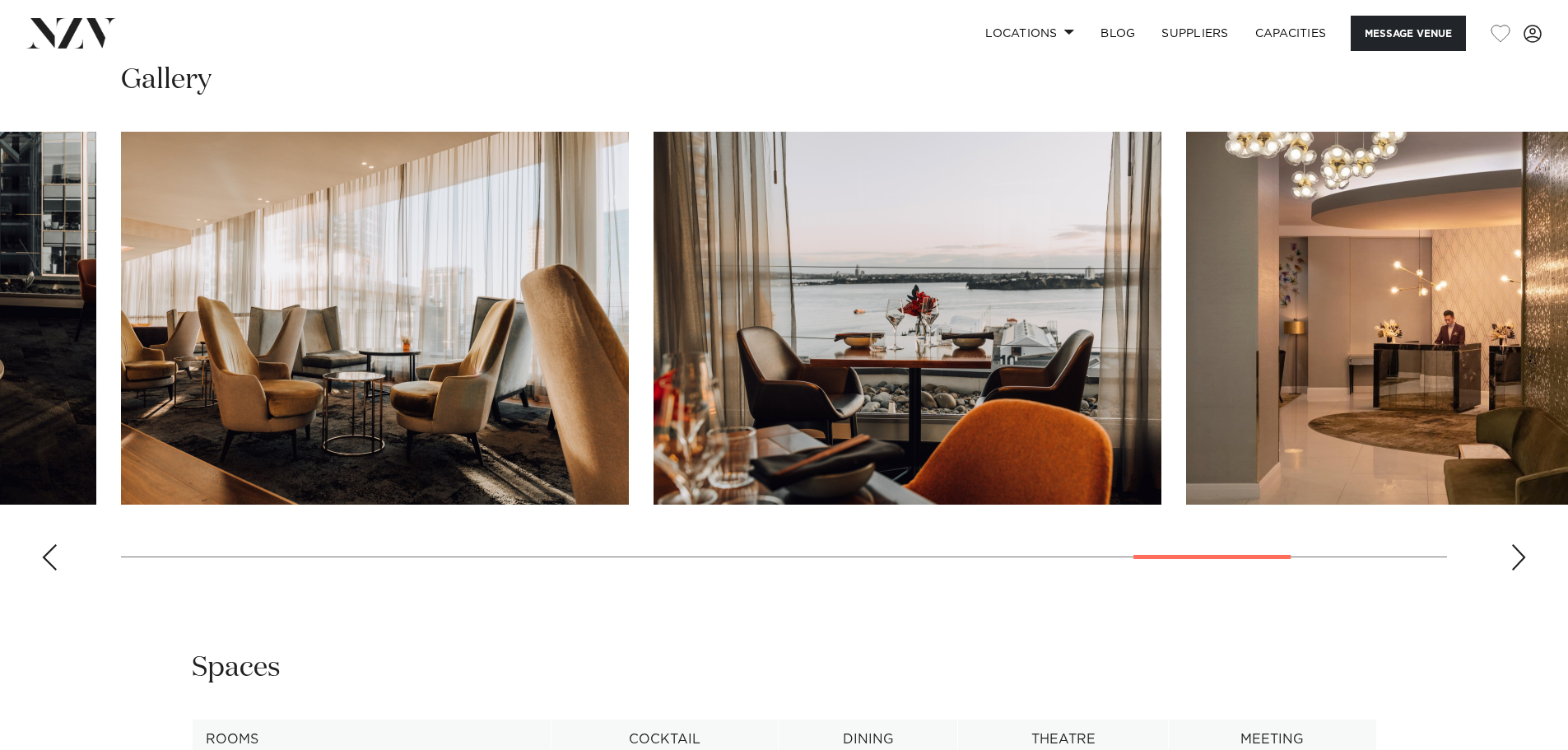
click at [1515, 550] on div "Next slide" at bounding box center [1518, 557] width 17 height 27
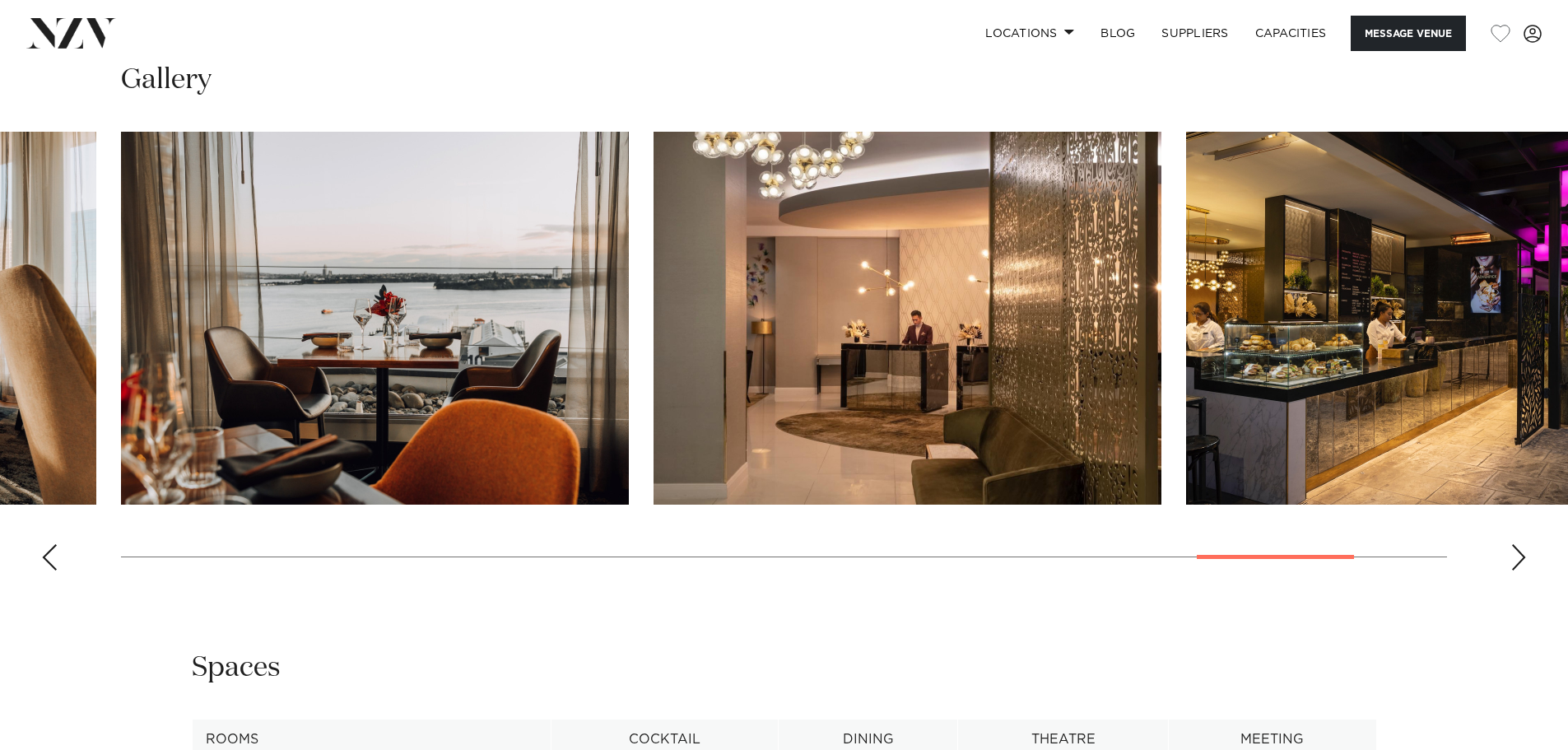
click at [1515, 550] on div "Next slide" at bounding box center [1518, 557] width 17 height 27
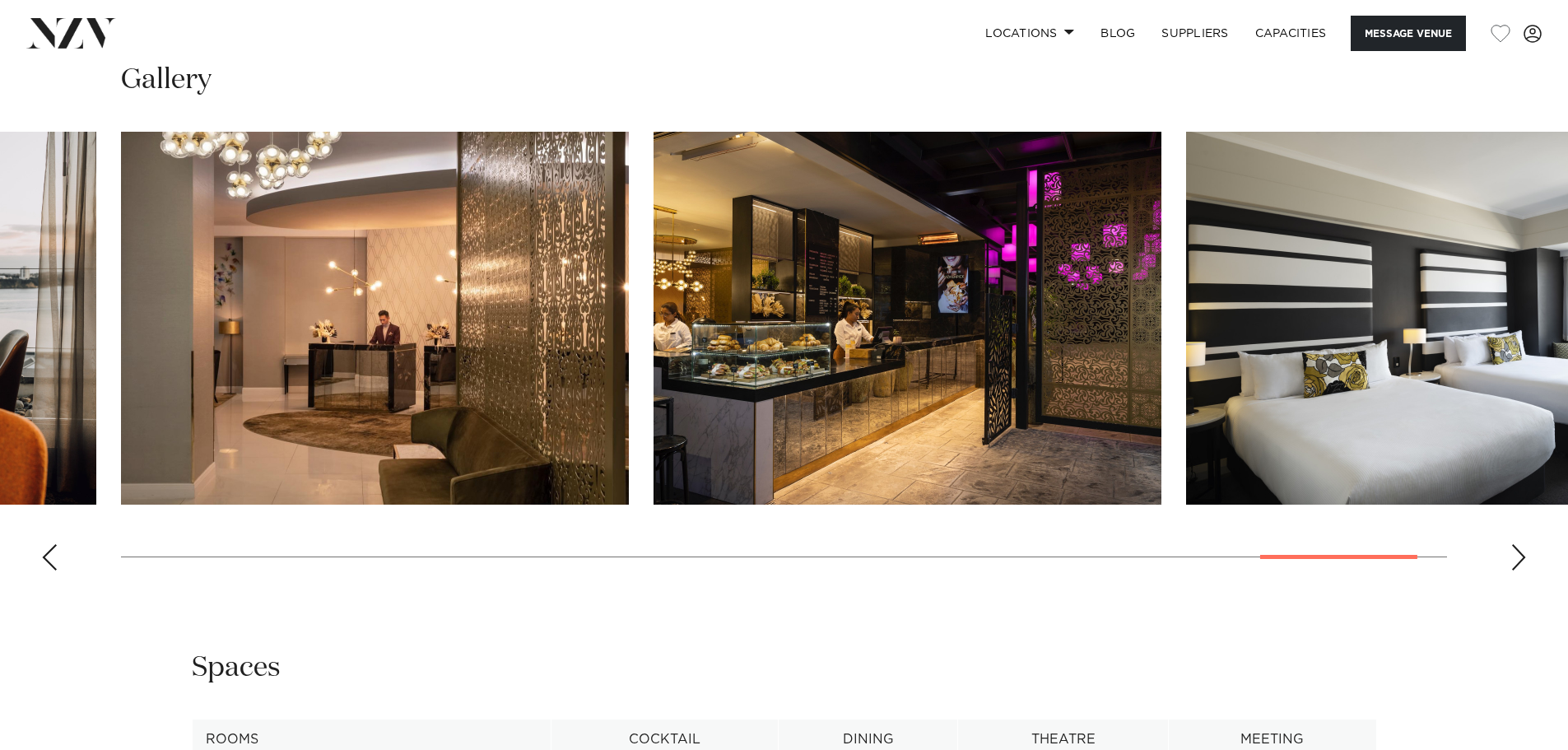
click at [1515, 550] on div "Next slide" at bounding box center [1518, 557] width 17 height 27
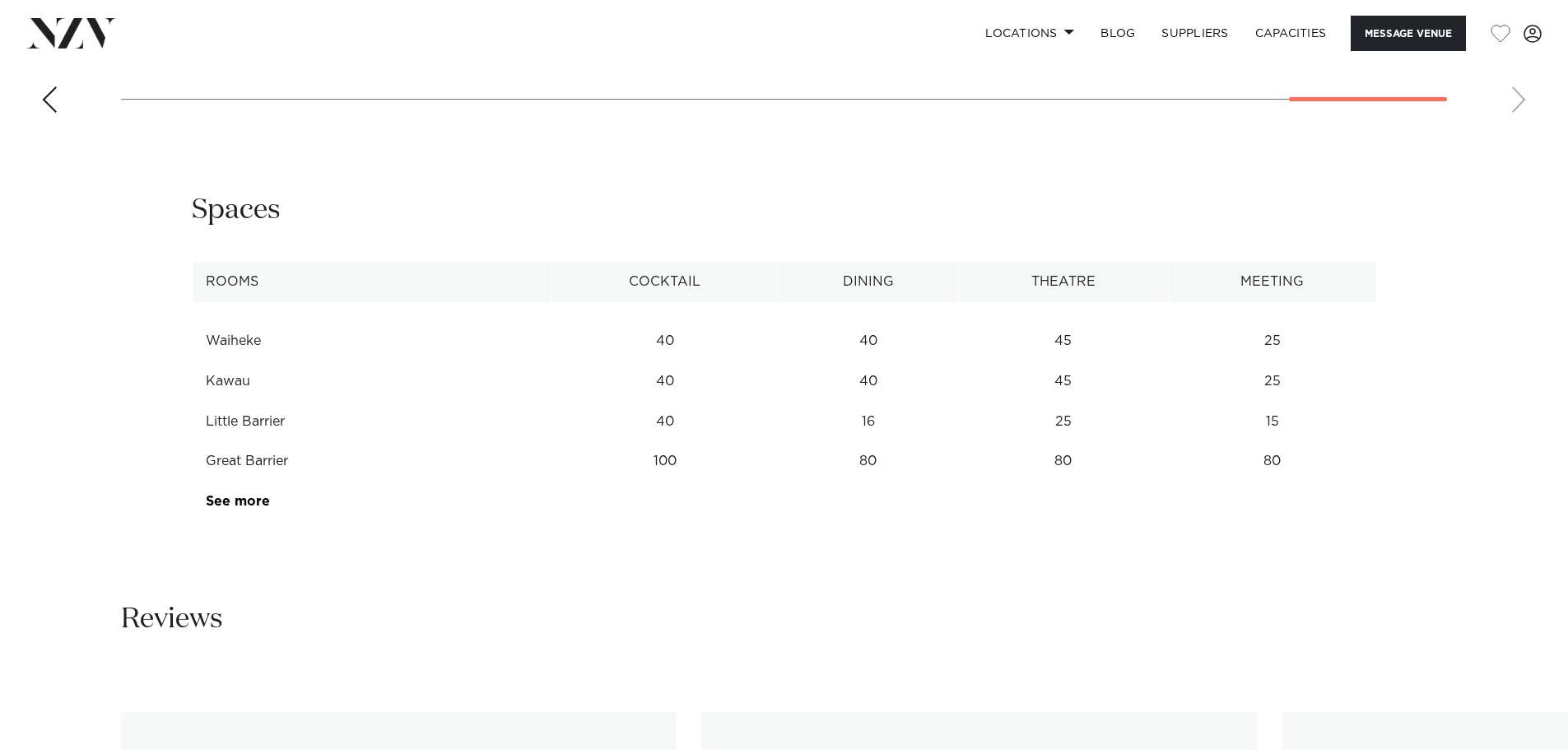
scroll to position [2462, 0]
click at [239, 334] on td "Waiheke" at bounding box center [371, 337] width 359 height 41
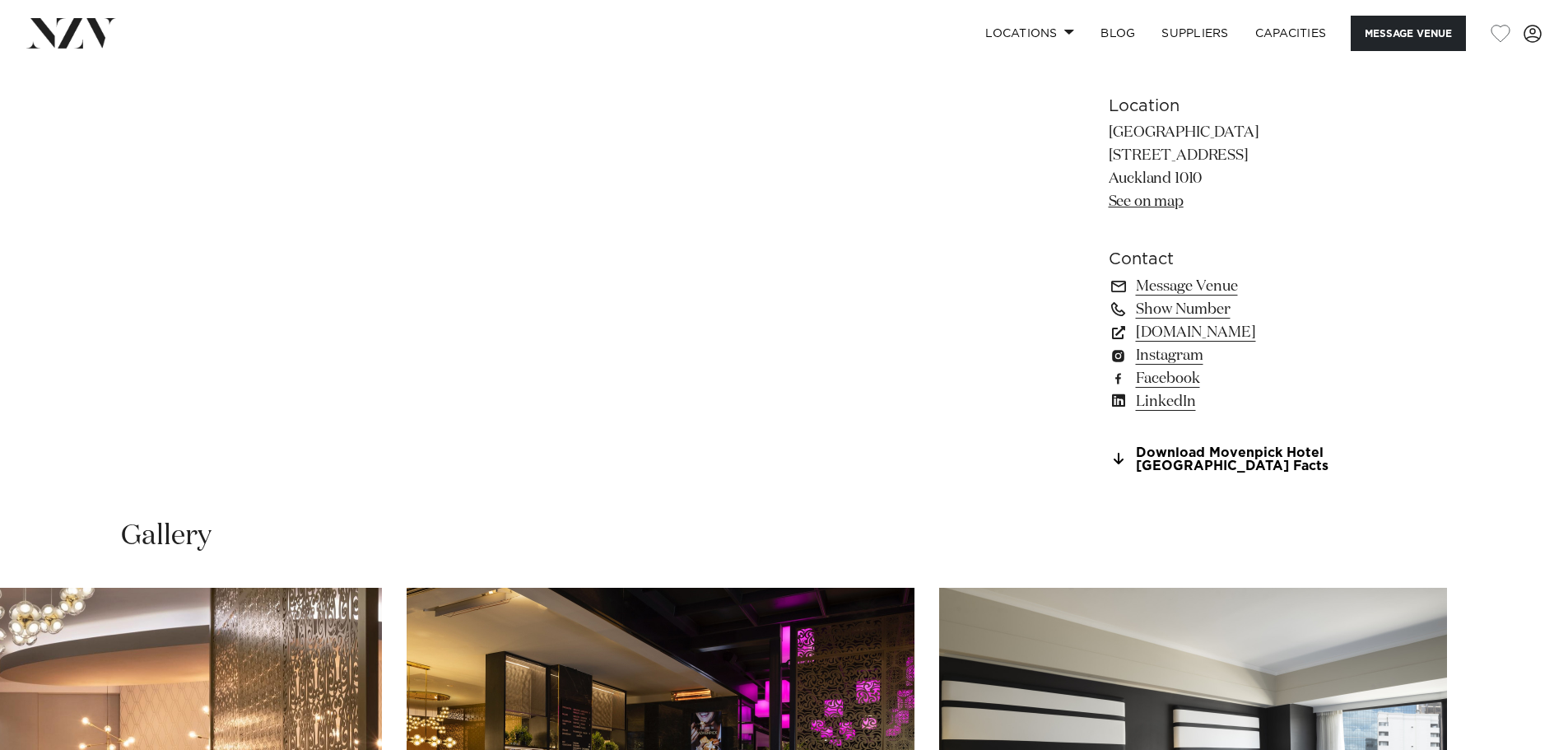
scroll to position [1547, 0]
click at [1119, 456] on icon at bounding box center [1118, 457] width 10 height 13
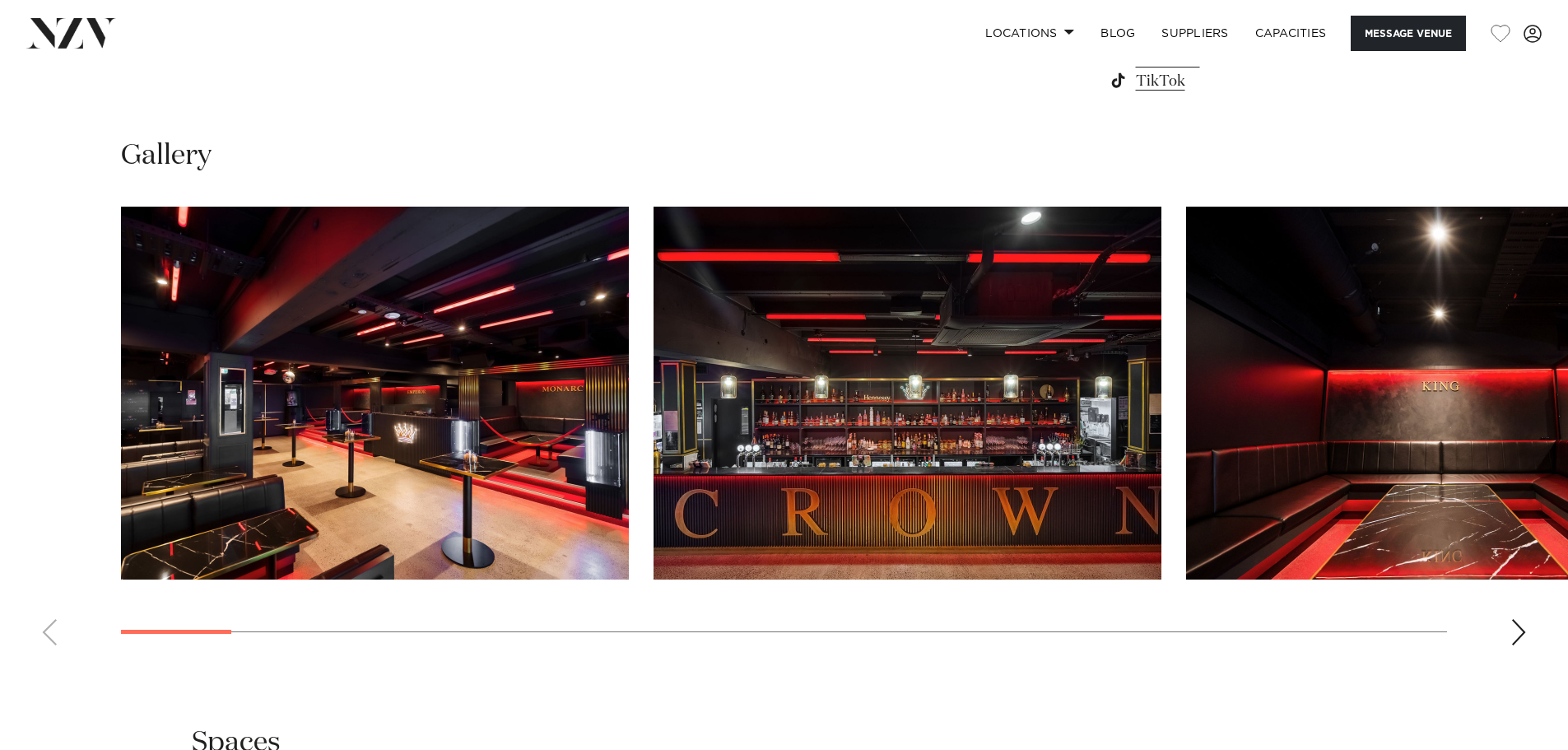
scroll to position [1541, 0]
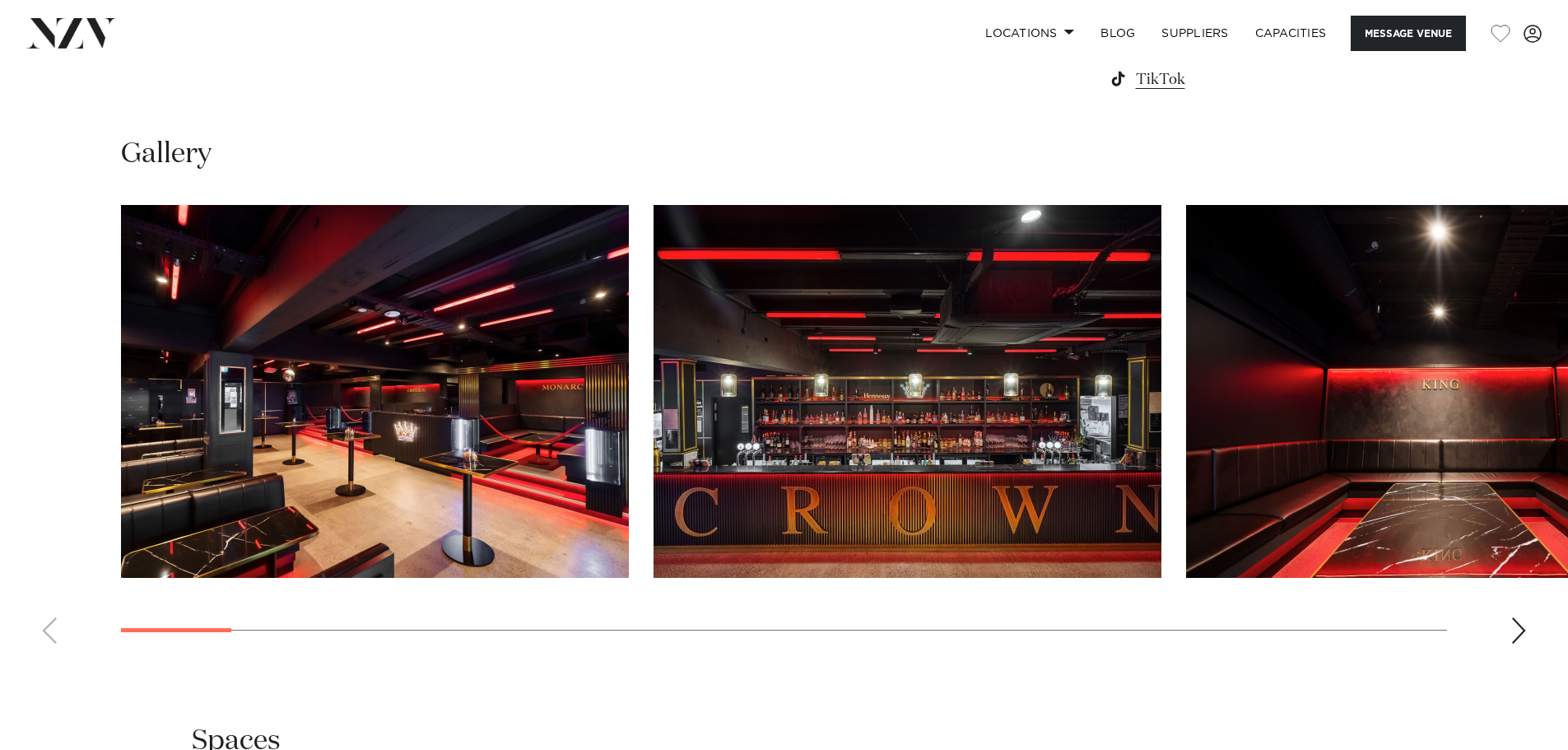
click at [1517, 625] on div "Next slide" at bounding box center [1518, 630] width 17 height 27
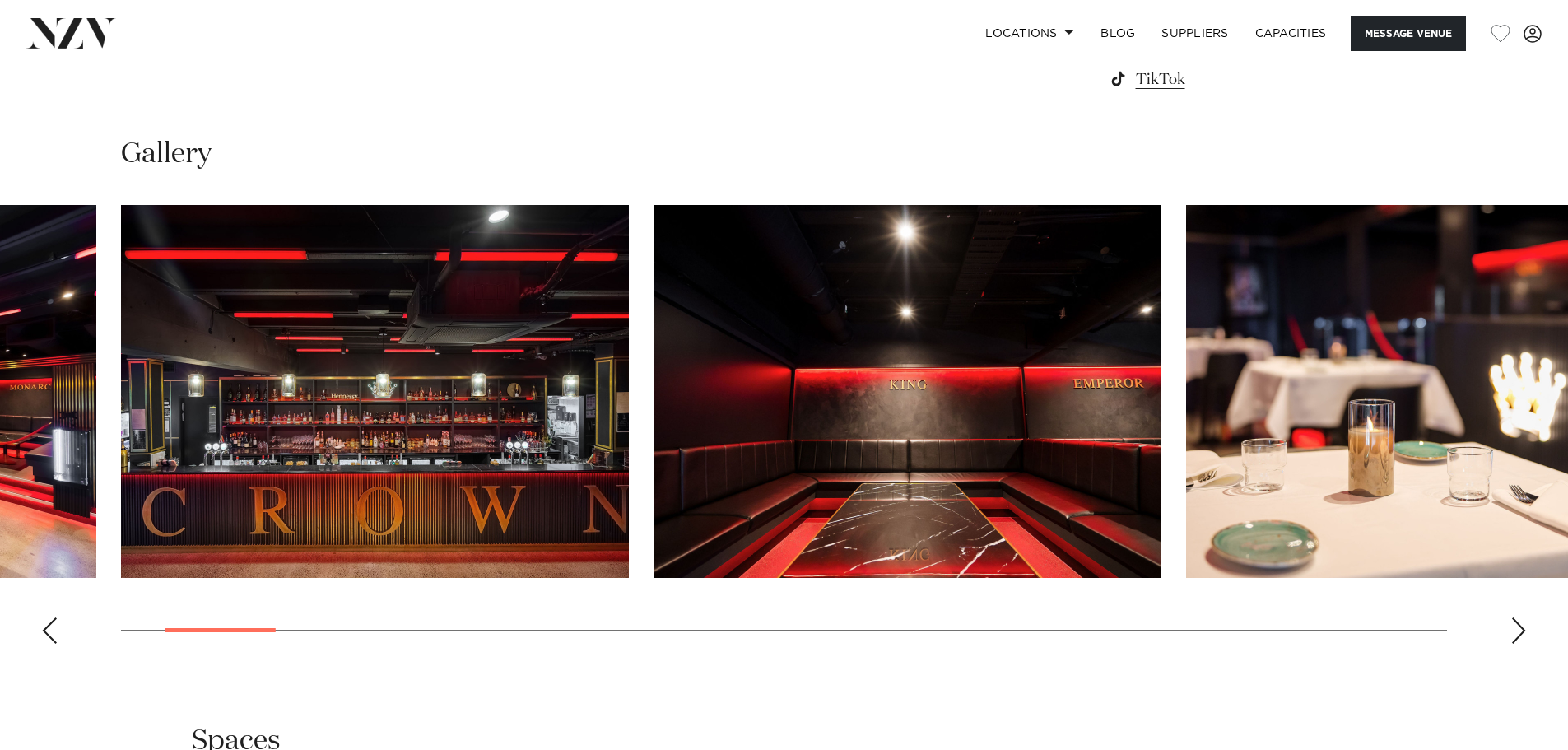
click at [1517, 625] on div "Next slide" at bounding box center [1518, 630] width 17 height 27
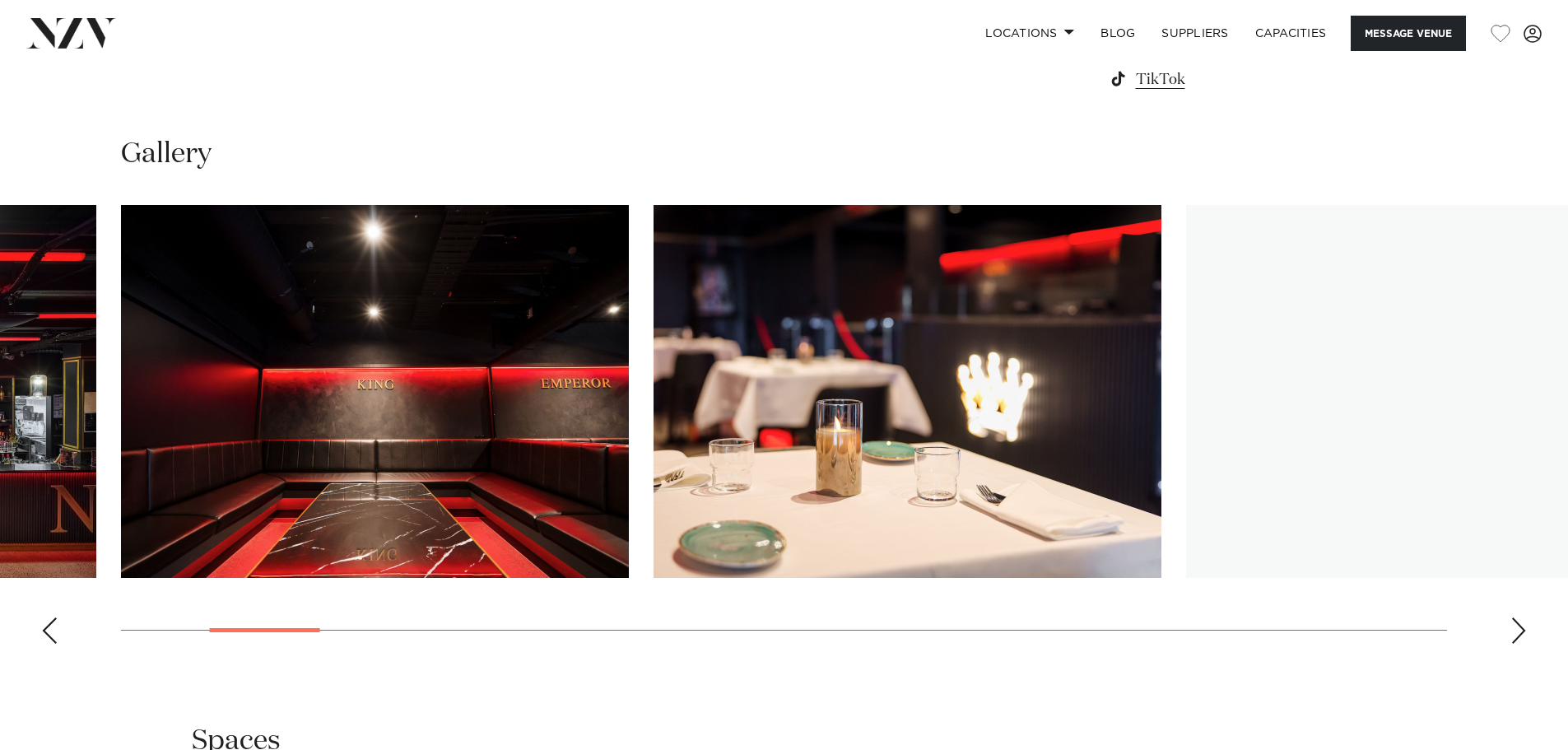
click at [1517, 625] on div "Next slide" at bounding box center [1518, 630] width 17 height 27
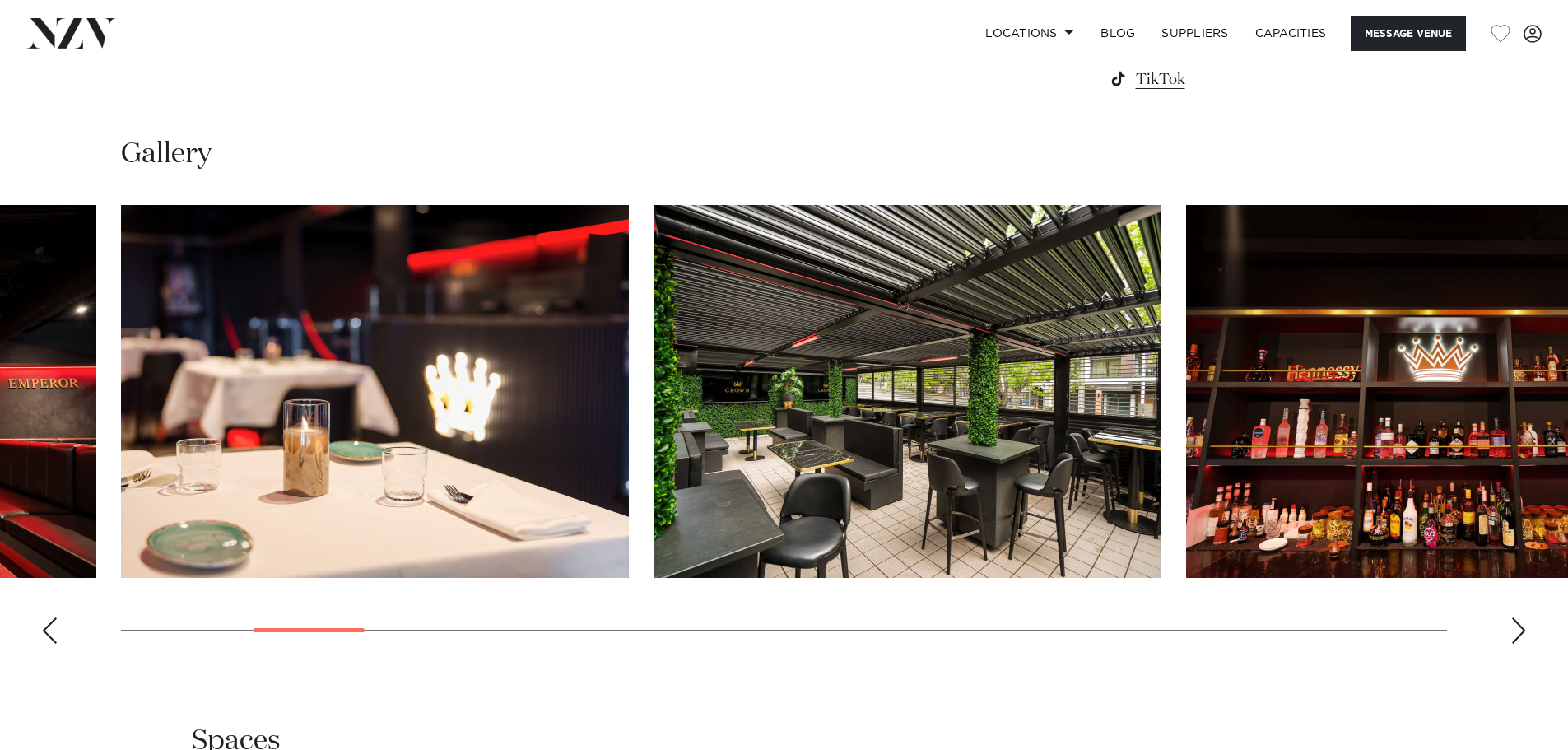
click at [1517, 625] on div "Next slide" at bounding box center [1518, 630] width 17 height 27
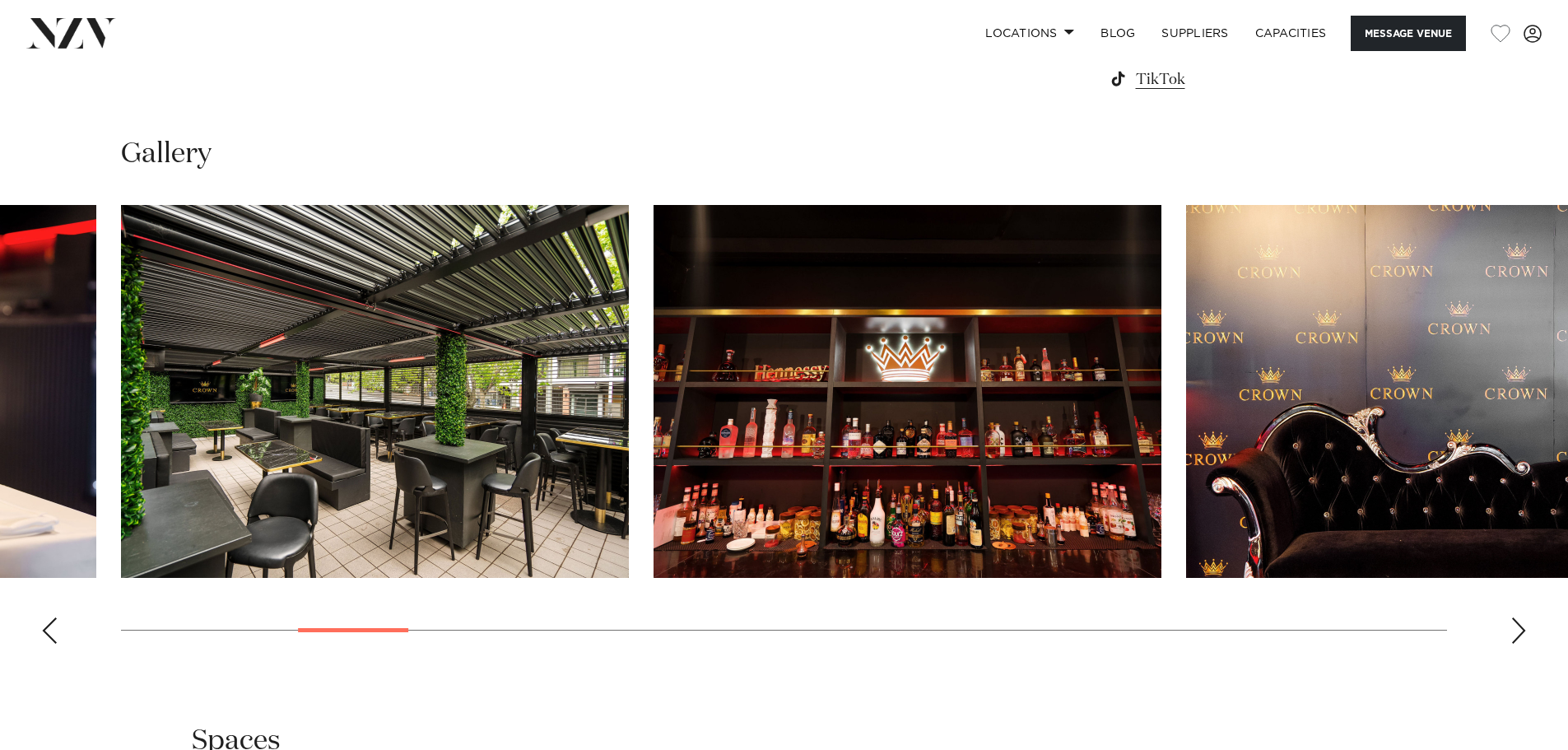
click at [1517, 625] on div "Next slide" at bounding box center [1518, 630] width 17 height 27
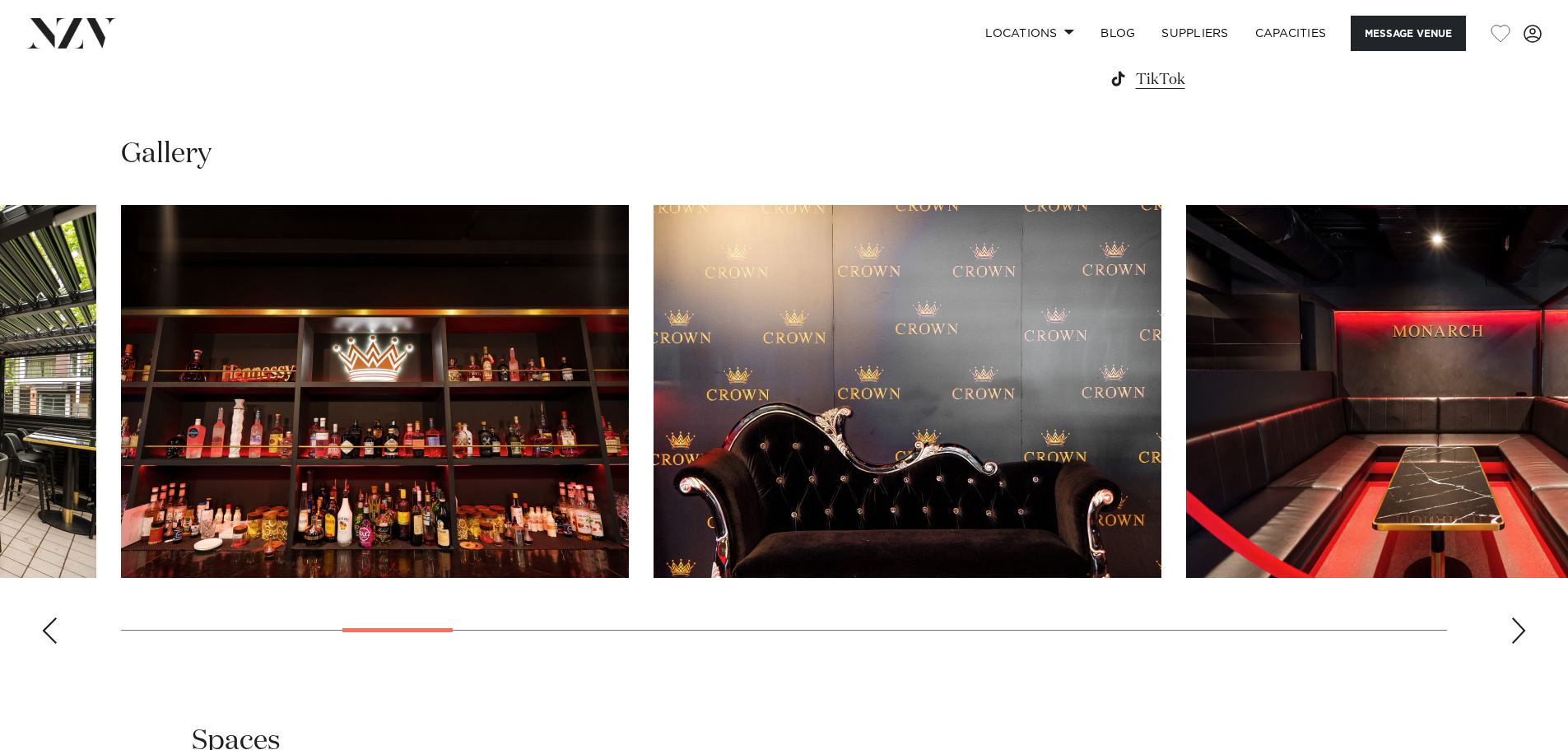
click at [1517, 625] on div "Next slide" at bounding box center [1518, 630] width 17 height 27
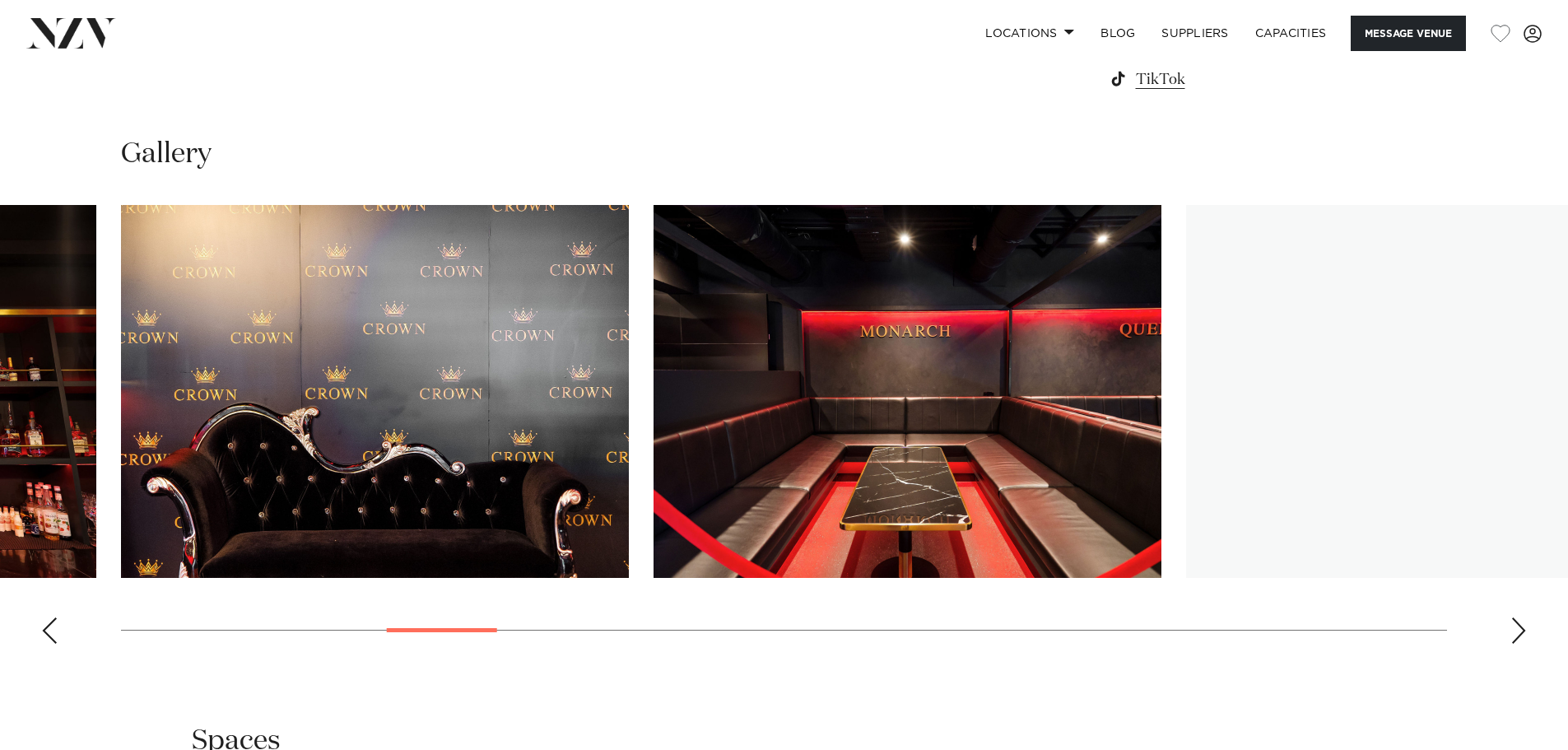
click at [1517, 625] on div "Next slide" at bounding box center [1518, 630] width 17 height 27
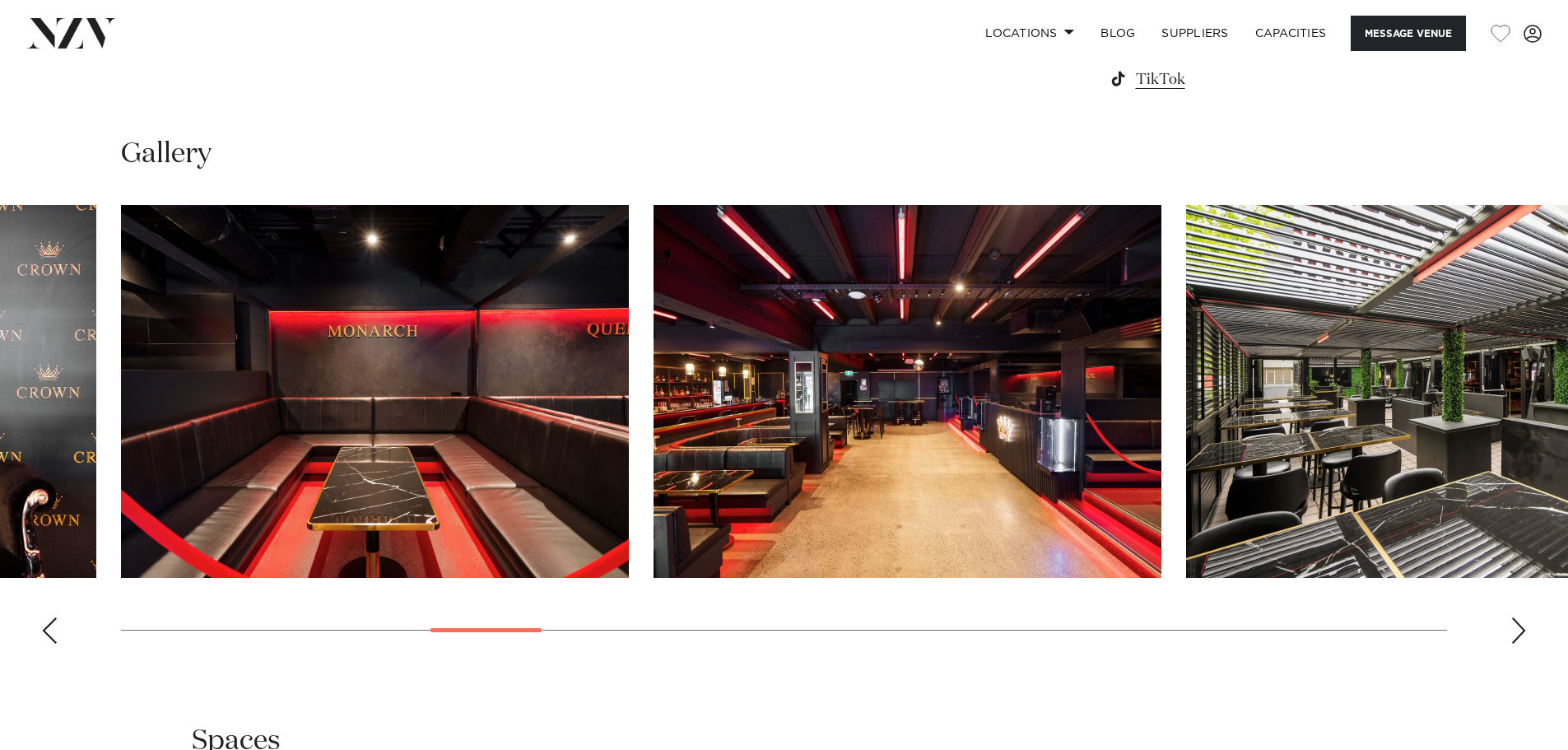
click at [1517, 625] on div "Next slide" at bounding box center [1518, 630] width 17 height 27
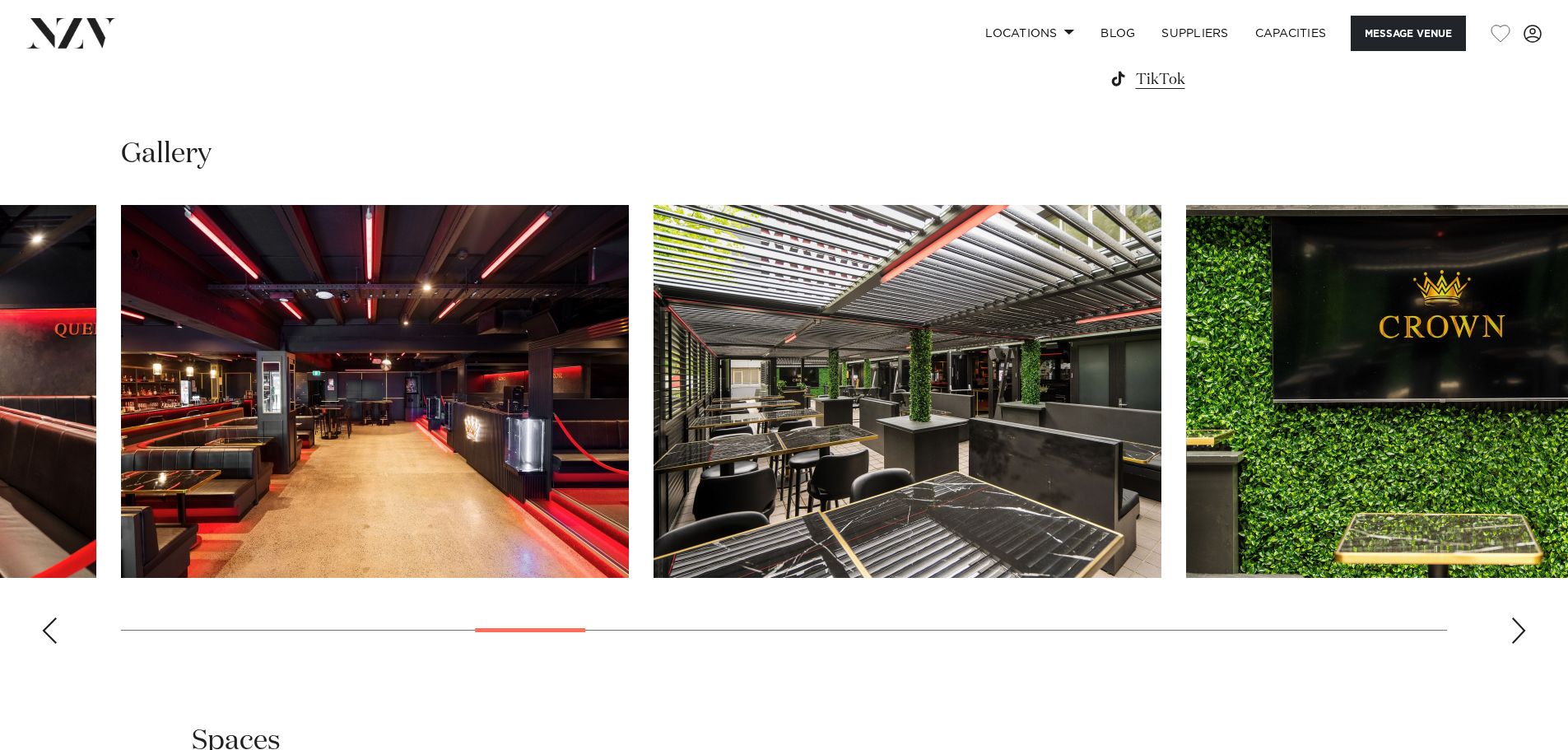
click at [1517, 625] on div "Next slide" at bounding box center [1518, 630] width 17 height 27
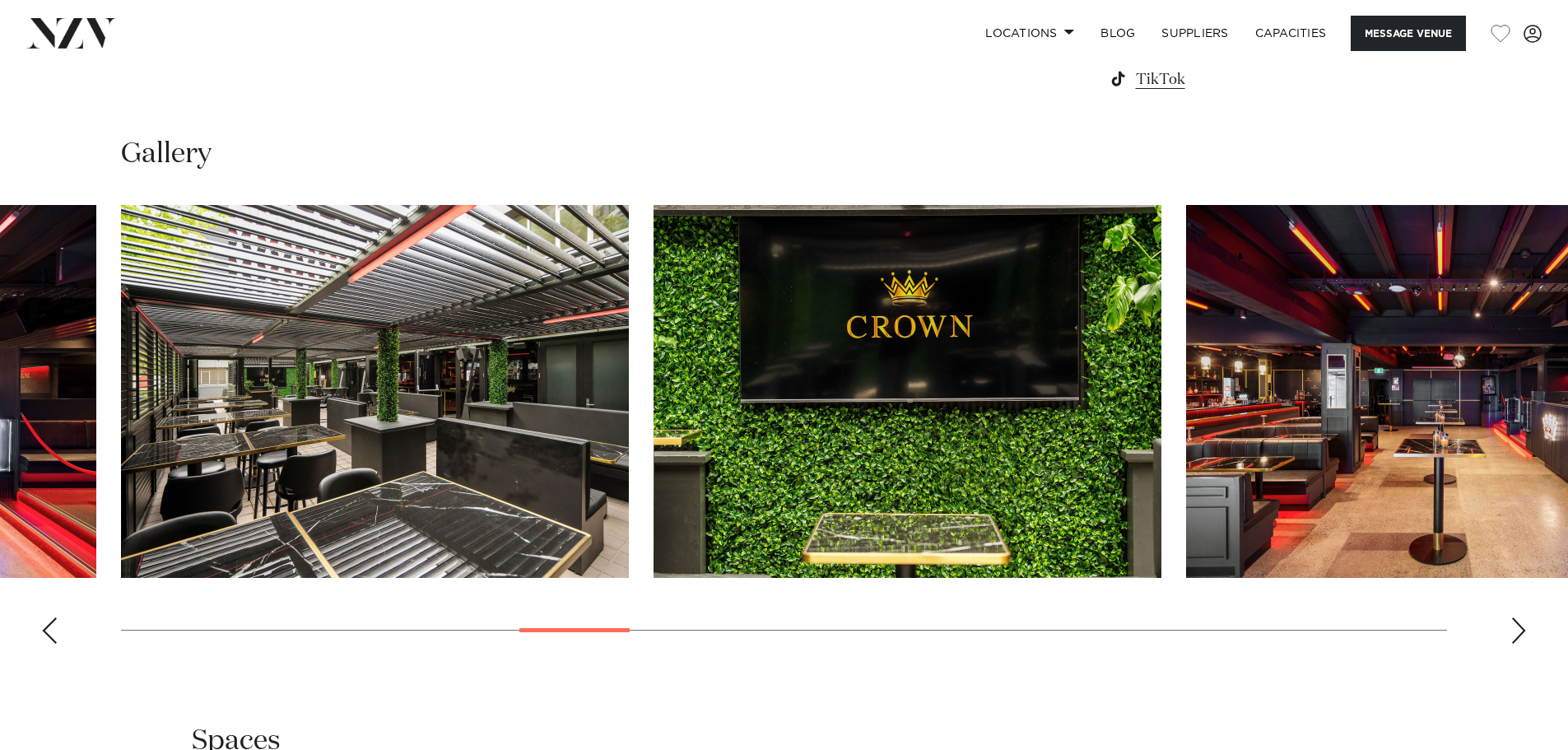
click at [1517, 625] on div "Next slide" at bounding box center [1518, 630] width 17 height 27
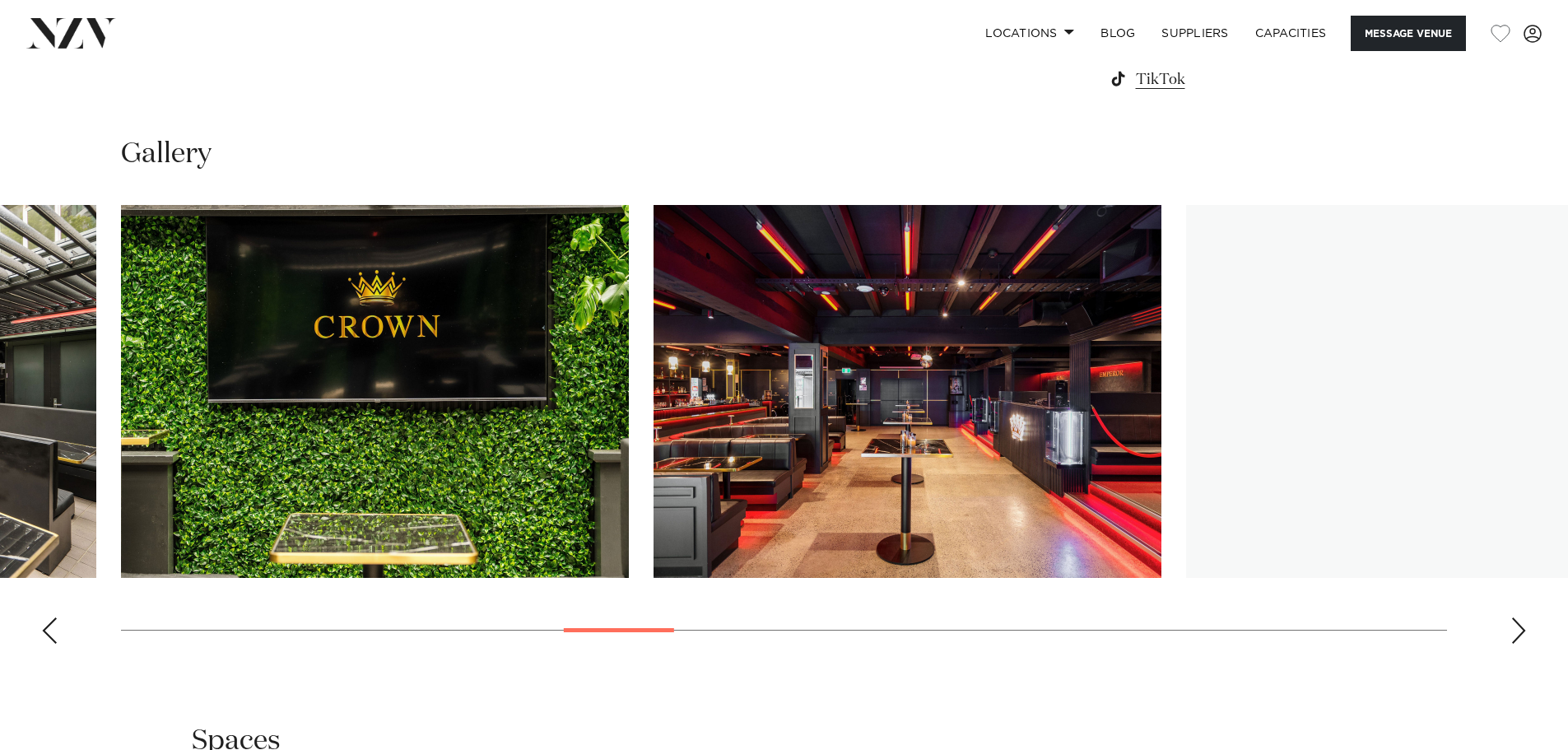
click at [1517, 625] on div "Next slide" at bounding box center [1518, 630] width 17 height 27
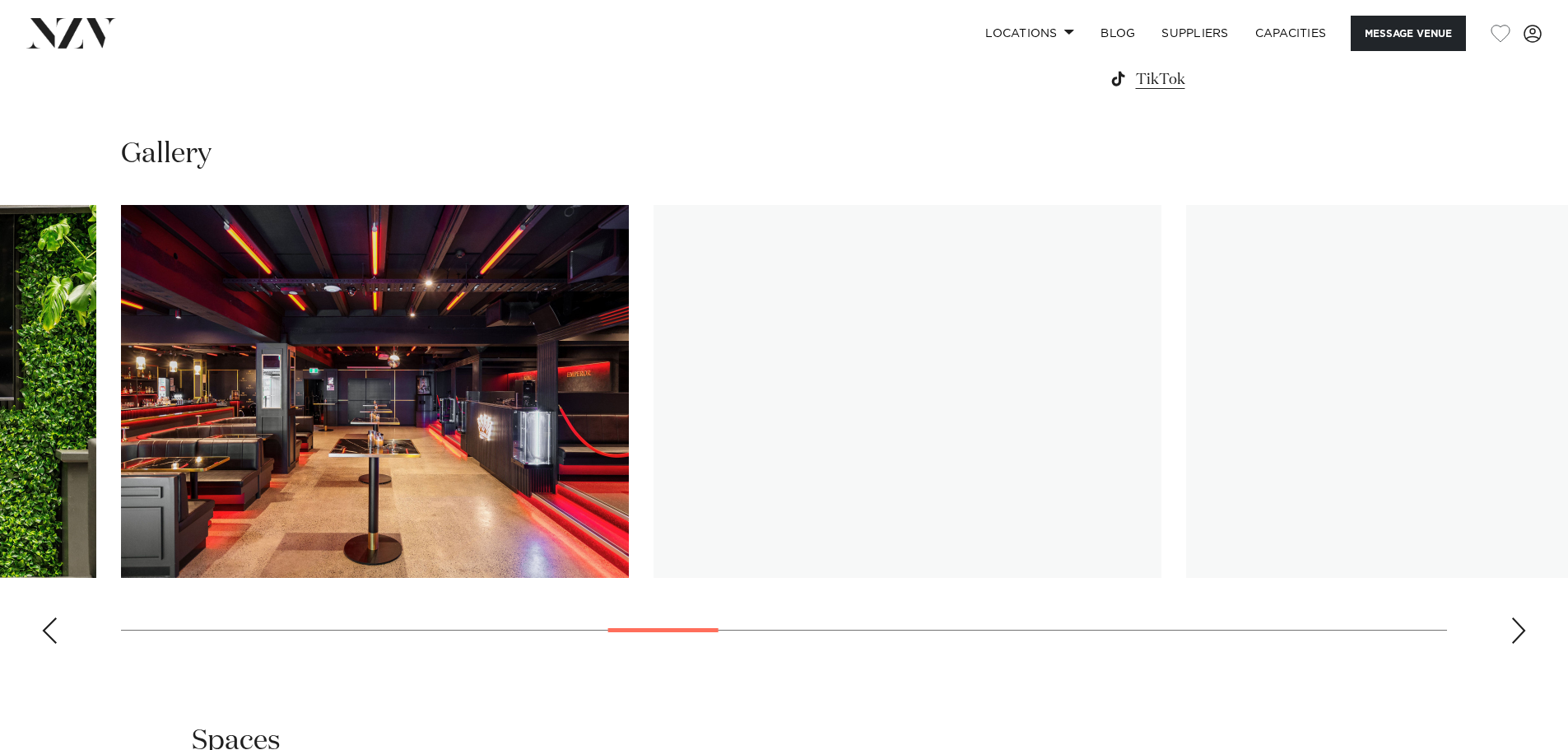
click at [1517, 625] on div "Next slide" at bounding box center [1518, 630] width 17 height 27
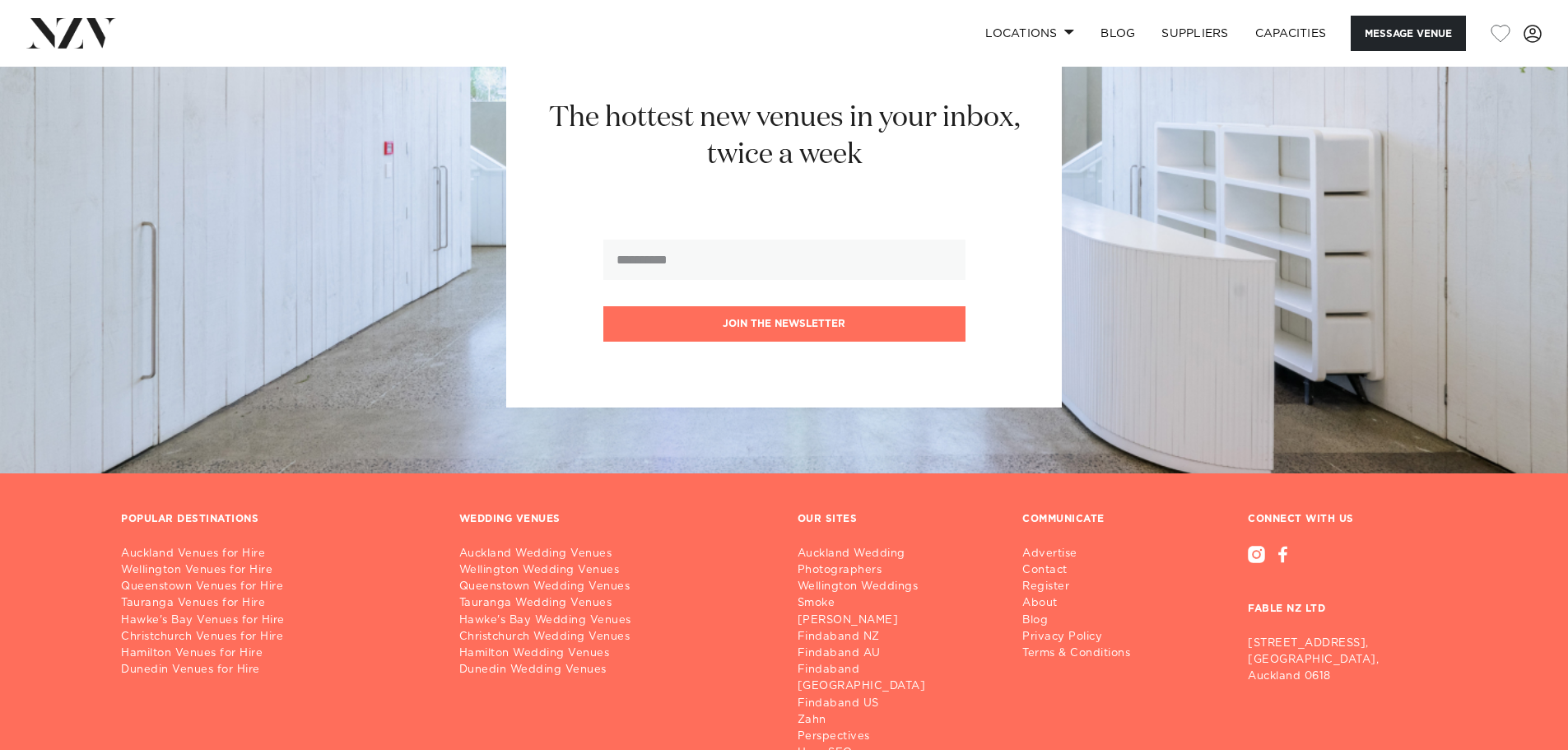
scroll to position [2545, 0]
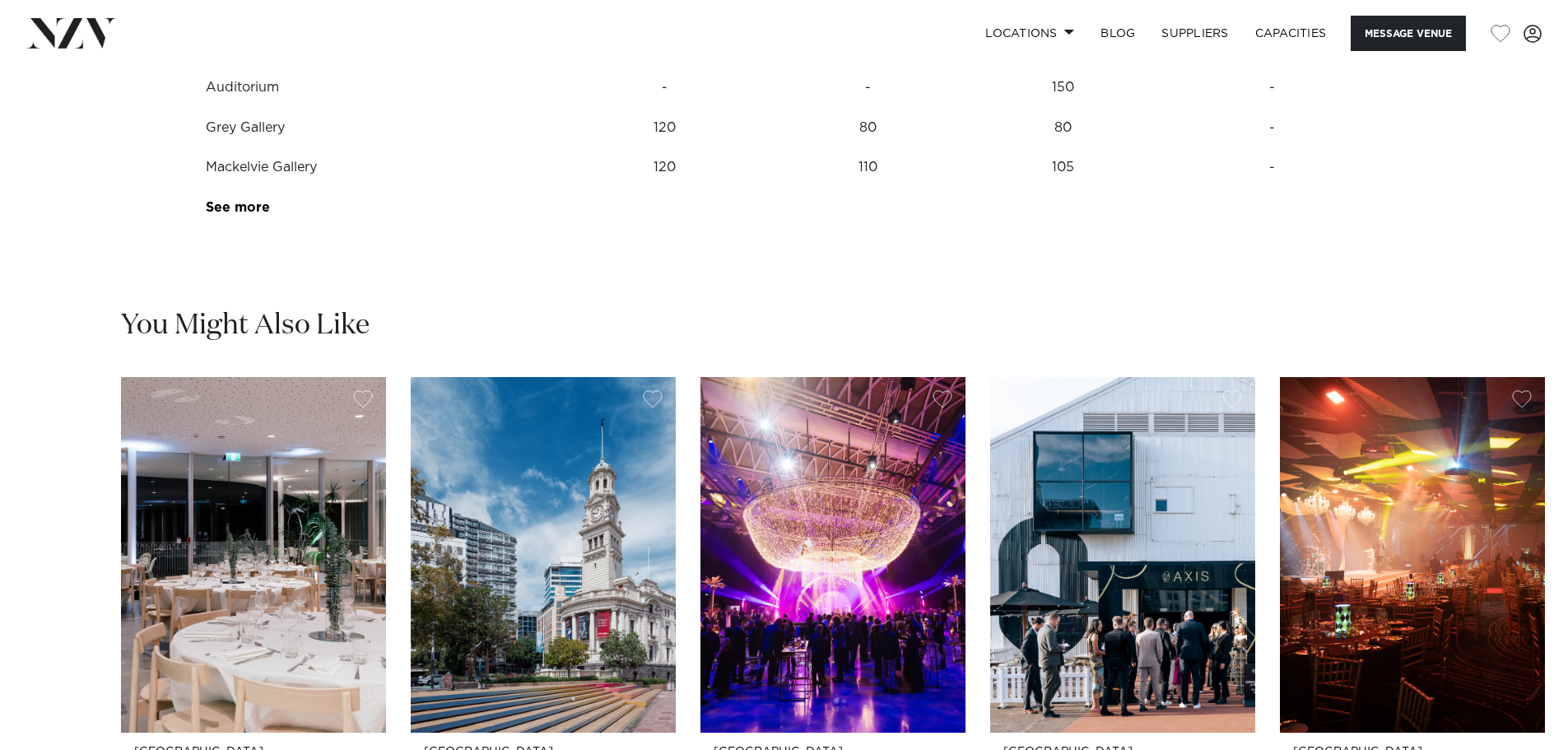
scroll to position [2473, 0]
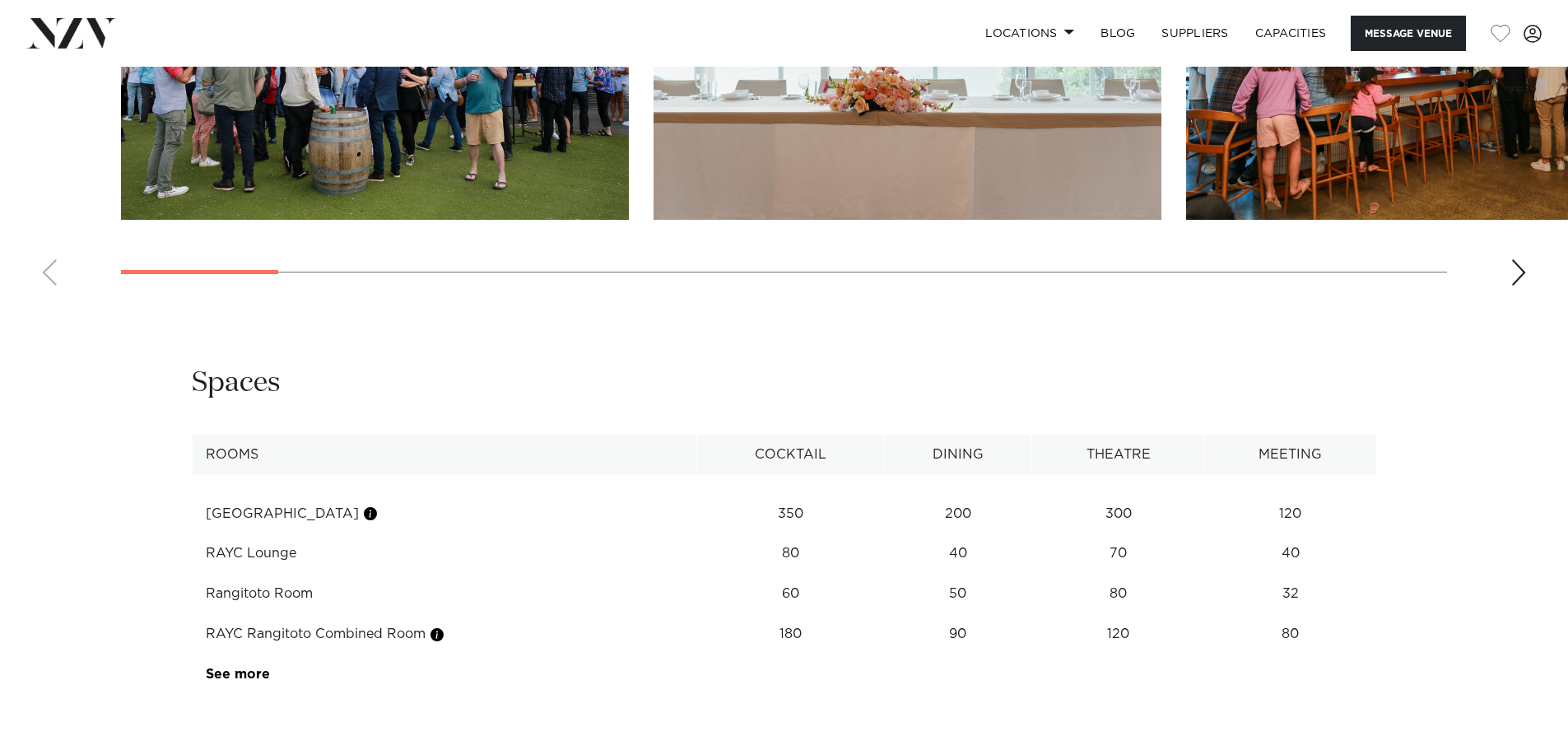
scroll to position [2162, 0]
click at [1297, 579] on td "32" at bounding box center [1290, 592] width 172 height 41
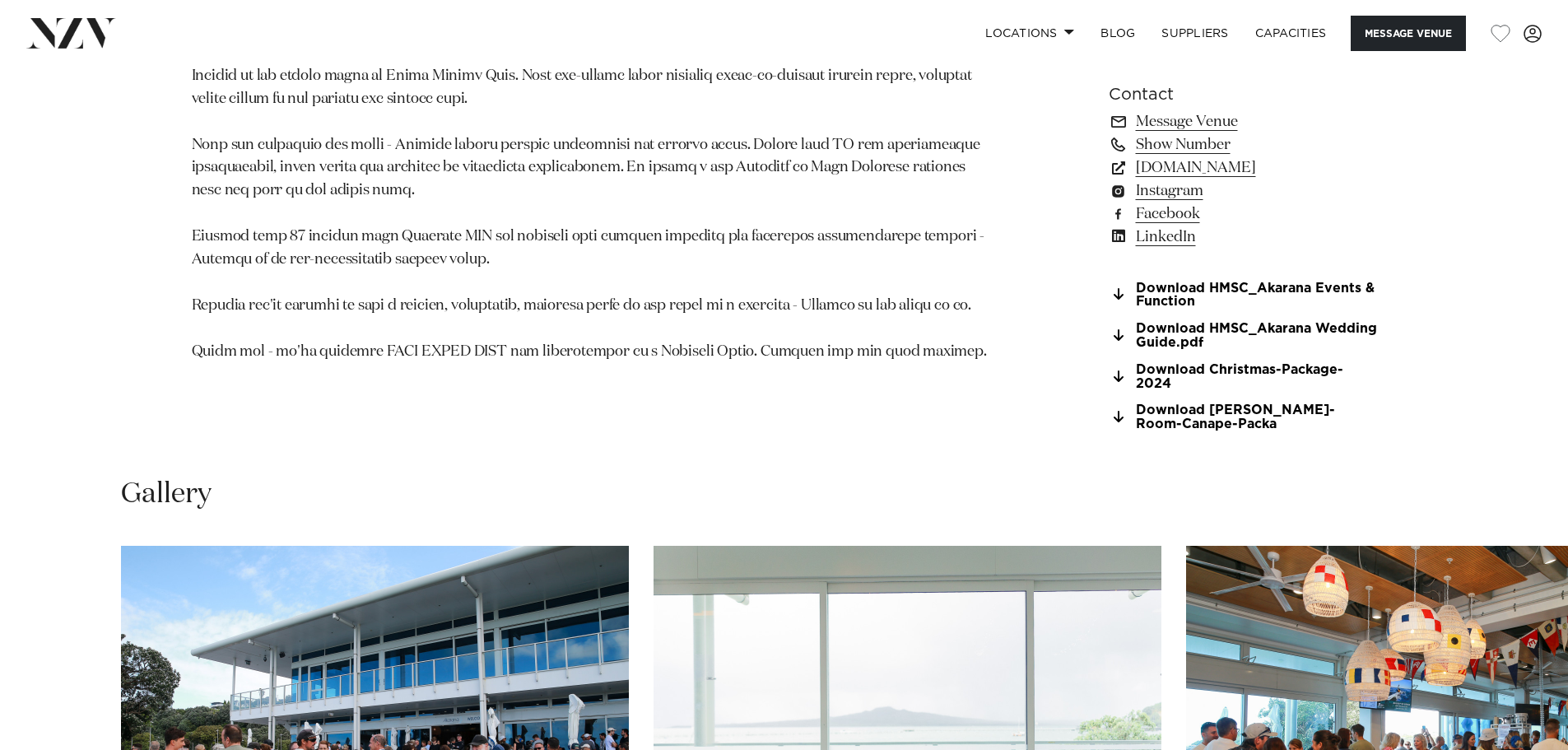
scroll to position [1459, 0]
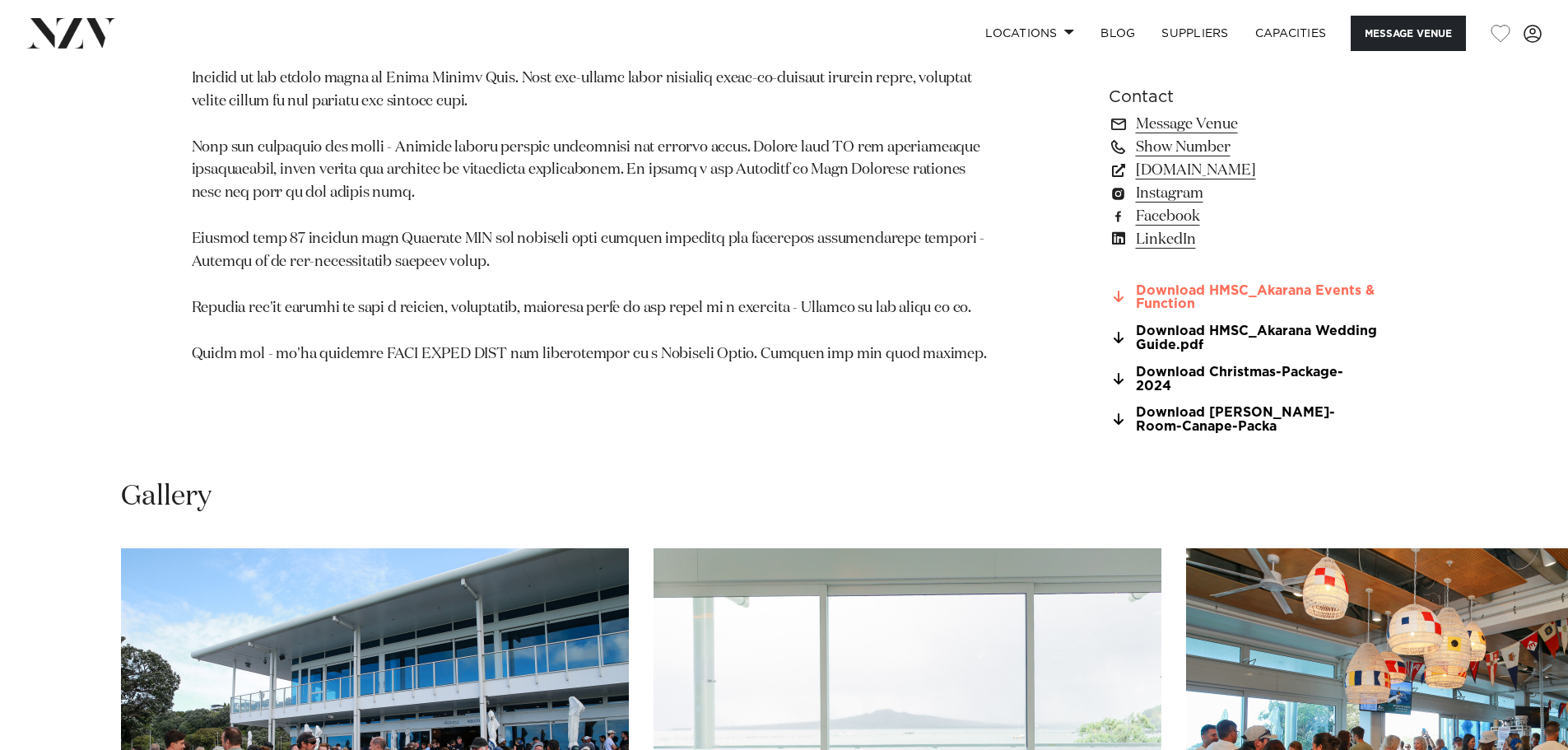
click at [1119, 291] on icon at bounding box center [1118, 296] width 10 height 13
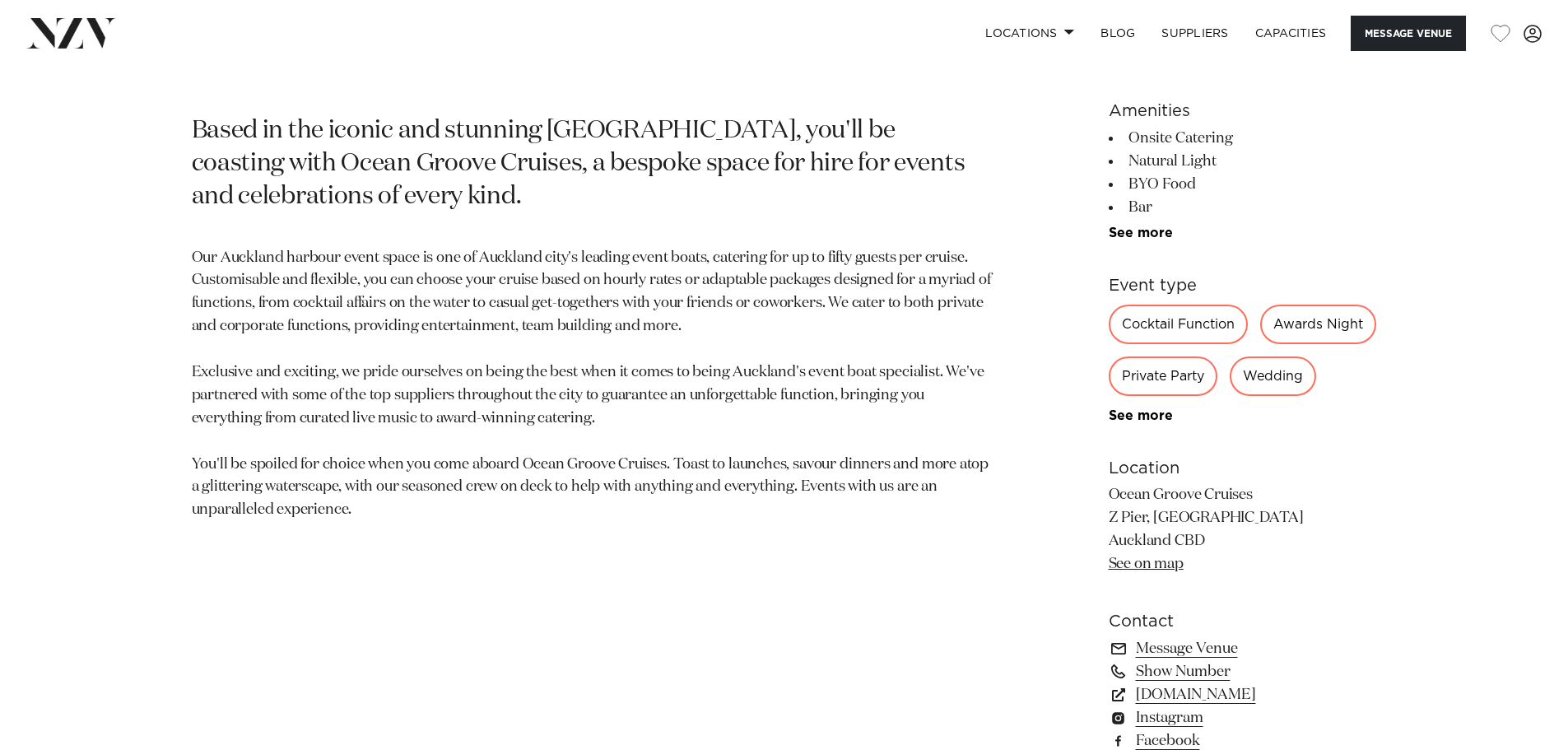
scroll to position [883, 0]
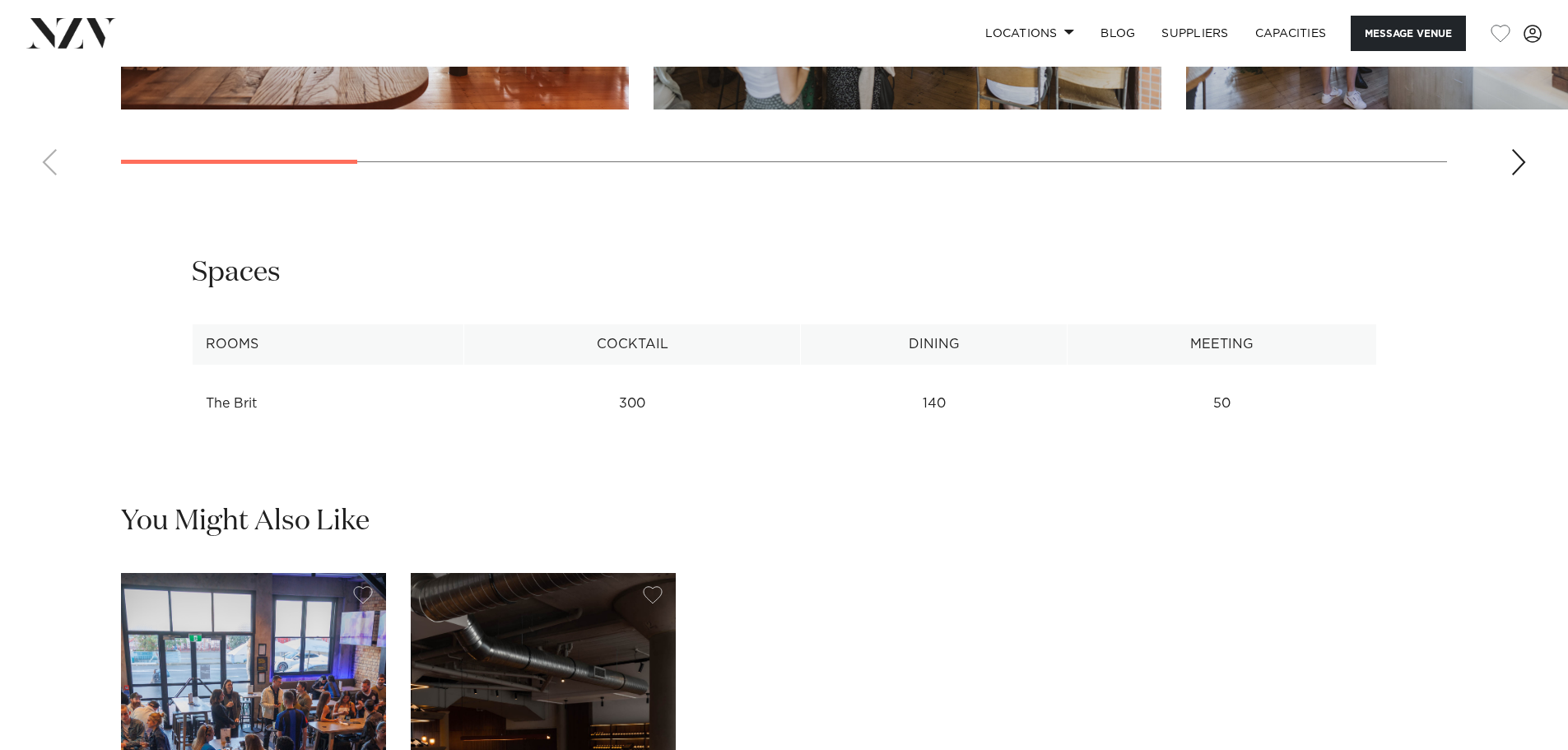
scroll to position [2113, 0]
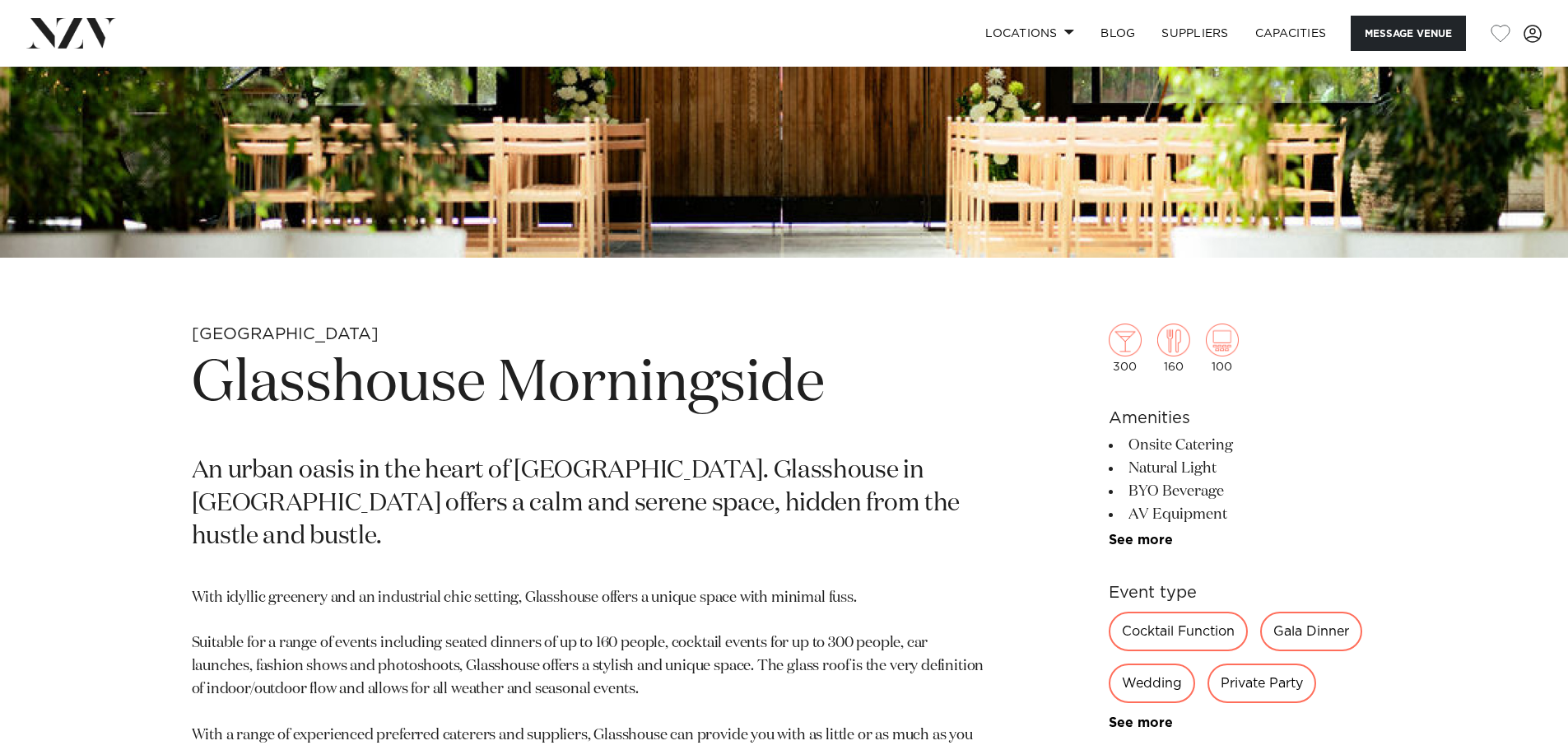
scroll to position [545, 0]
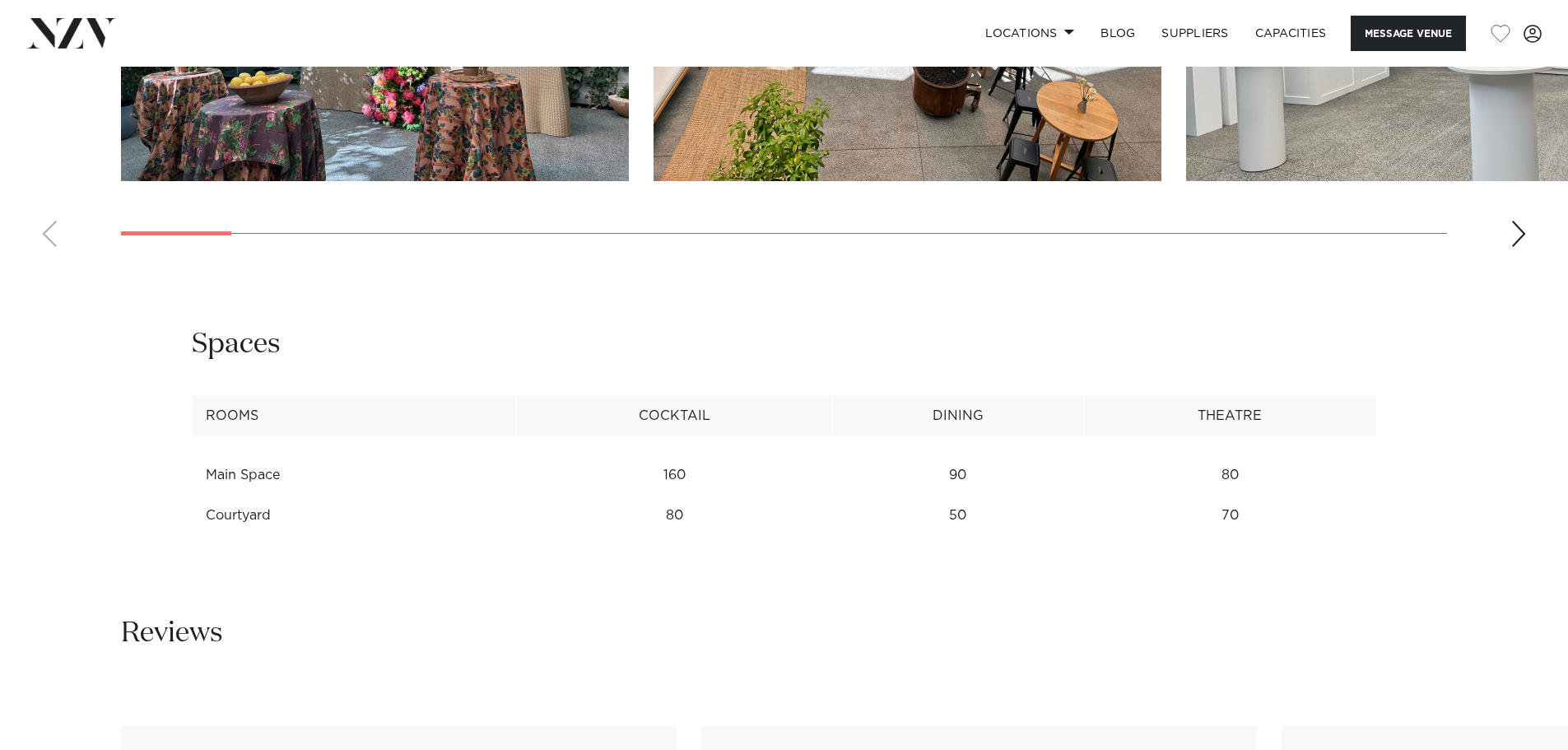
scroll to position [1990, 0]
click at [678, 508] on td "80" at bounding box center [674, 515] width 317 height 41
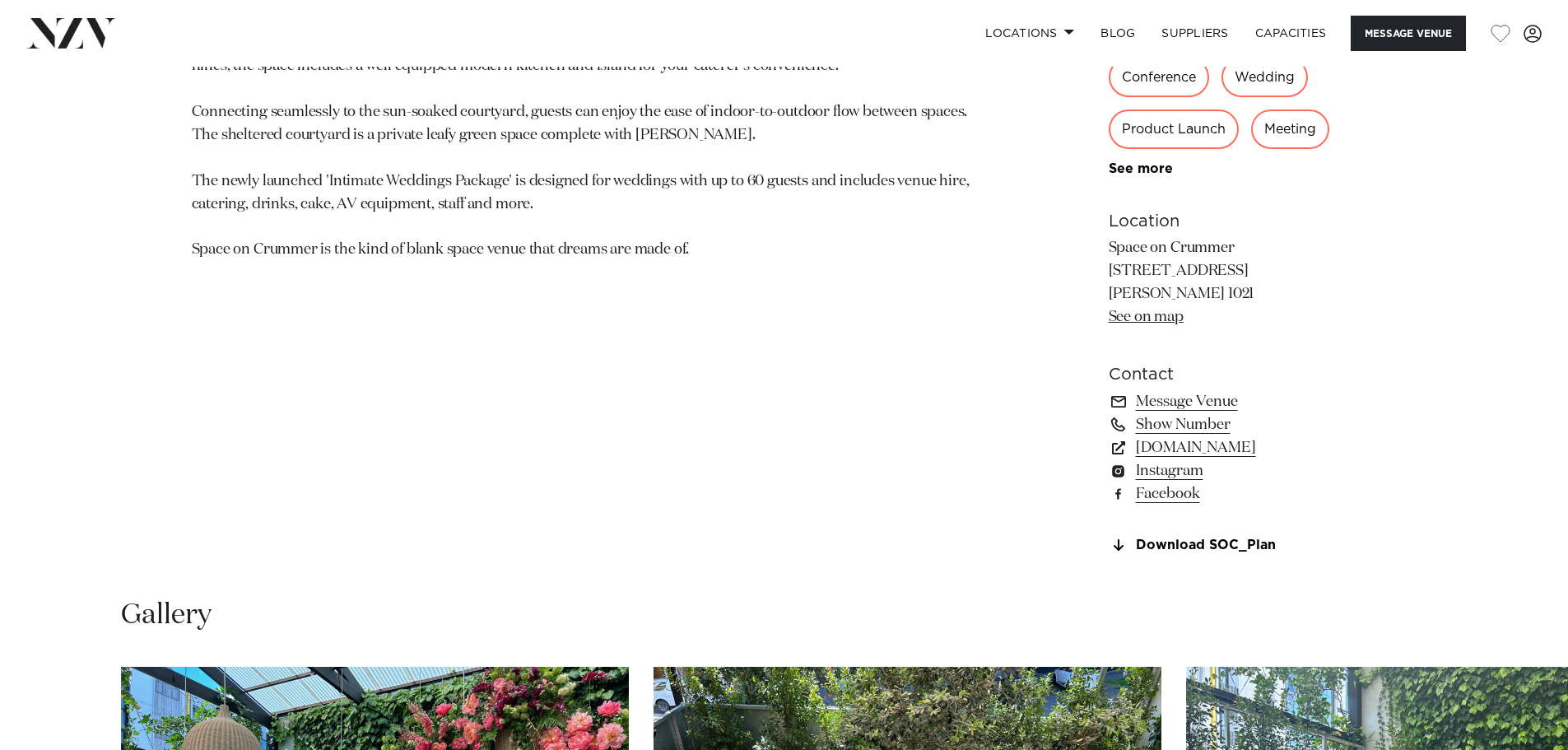
scroll to position [1132, 0]
click at [1138, 539] on link "Download SOC_Plan" at bounding box center [1242, 545] width 268 height 15
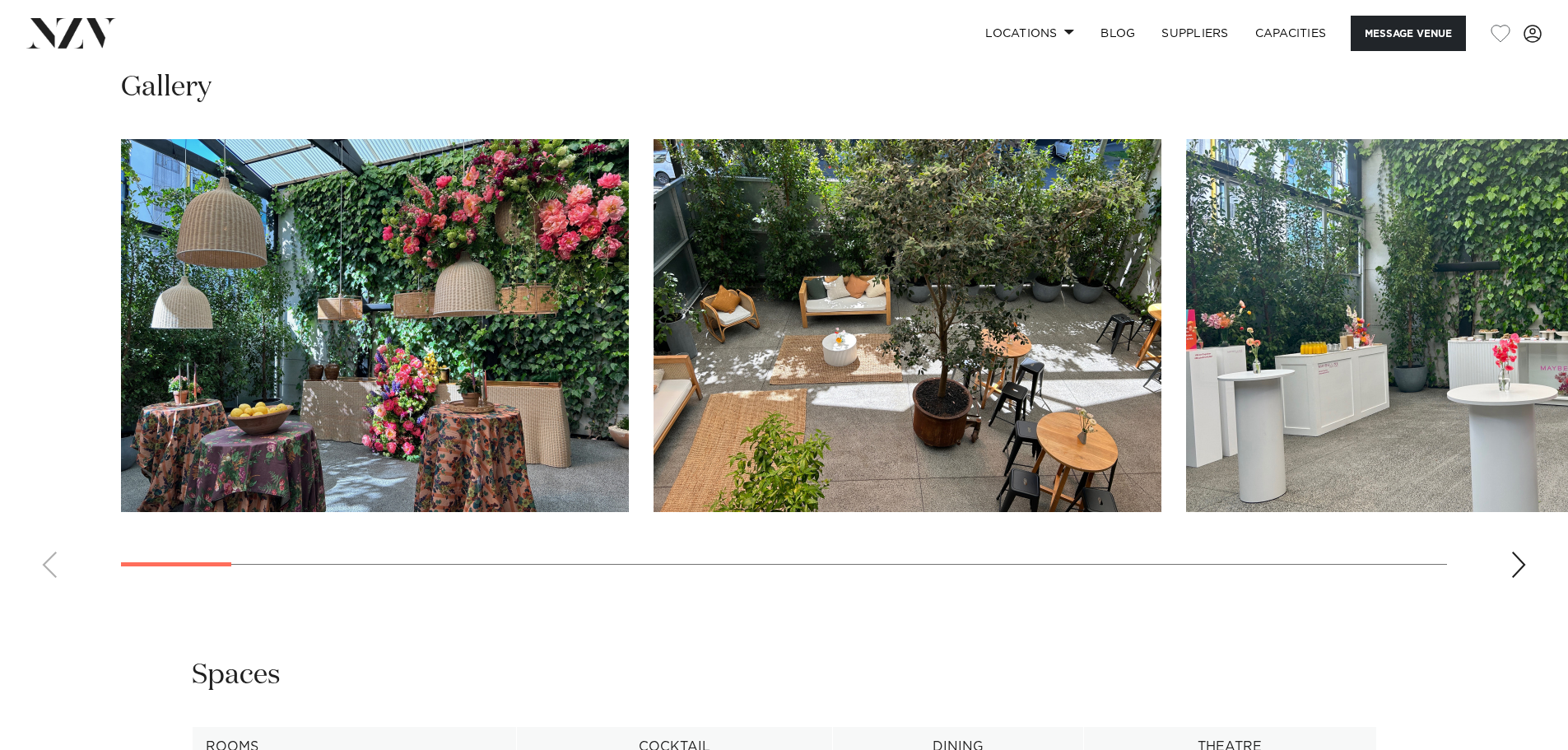
scroll to position [1659, 0]
click at [566, 423] on img "1 / 30" at bounding box center [375, 324] width 508 height 373
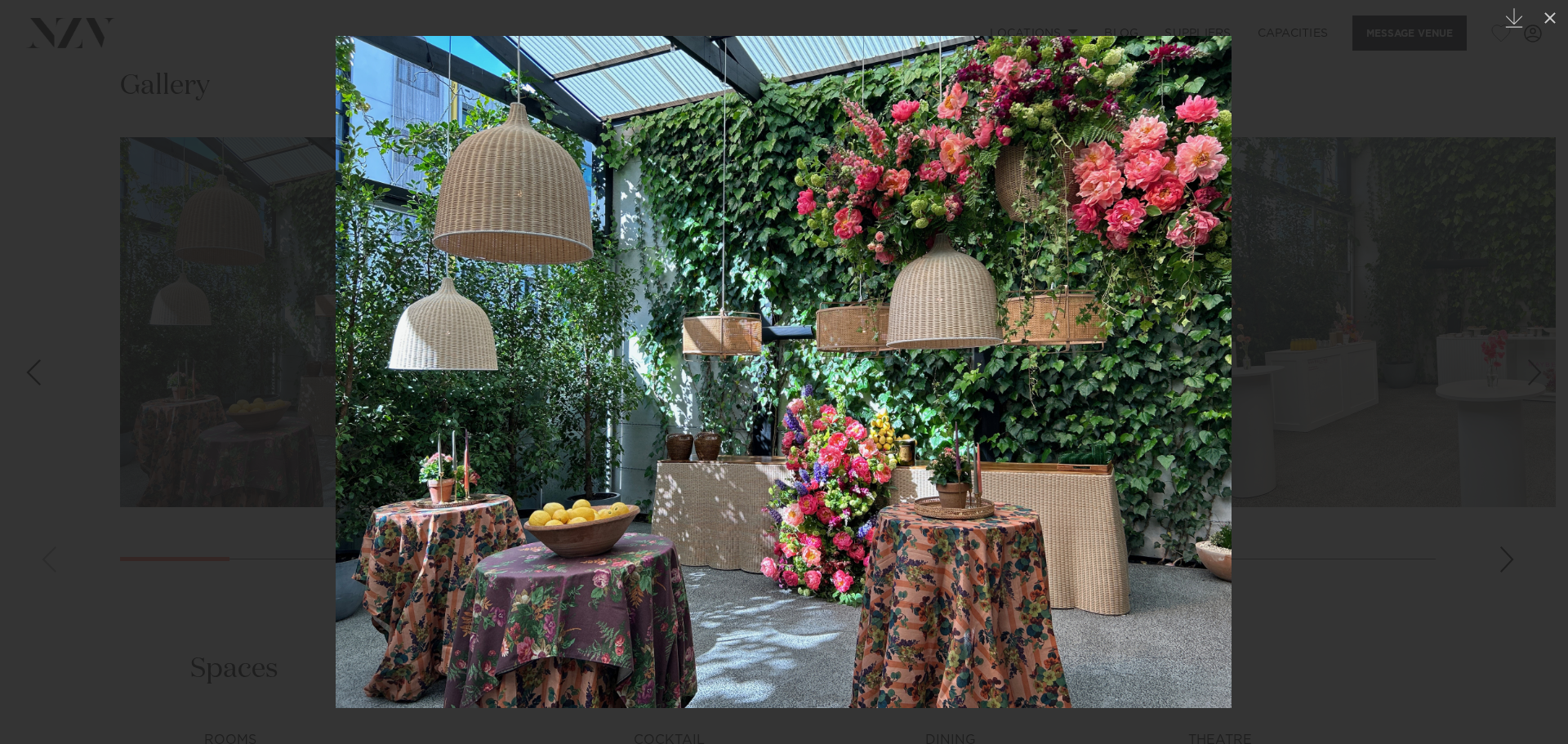
click at [1331, 366] on div at bounding box center [784, 372] width 1568 height 744
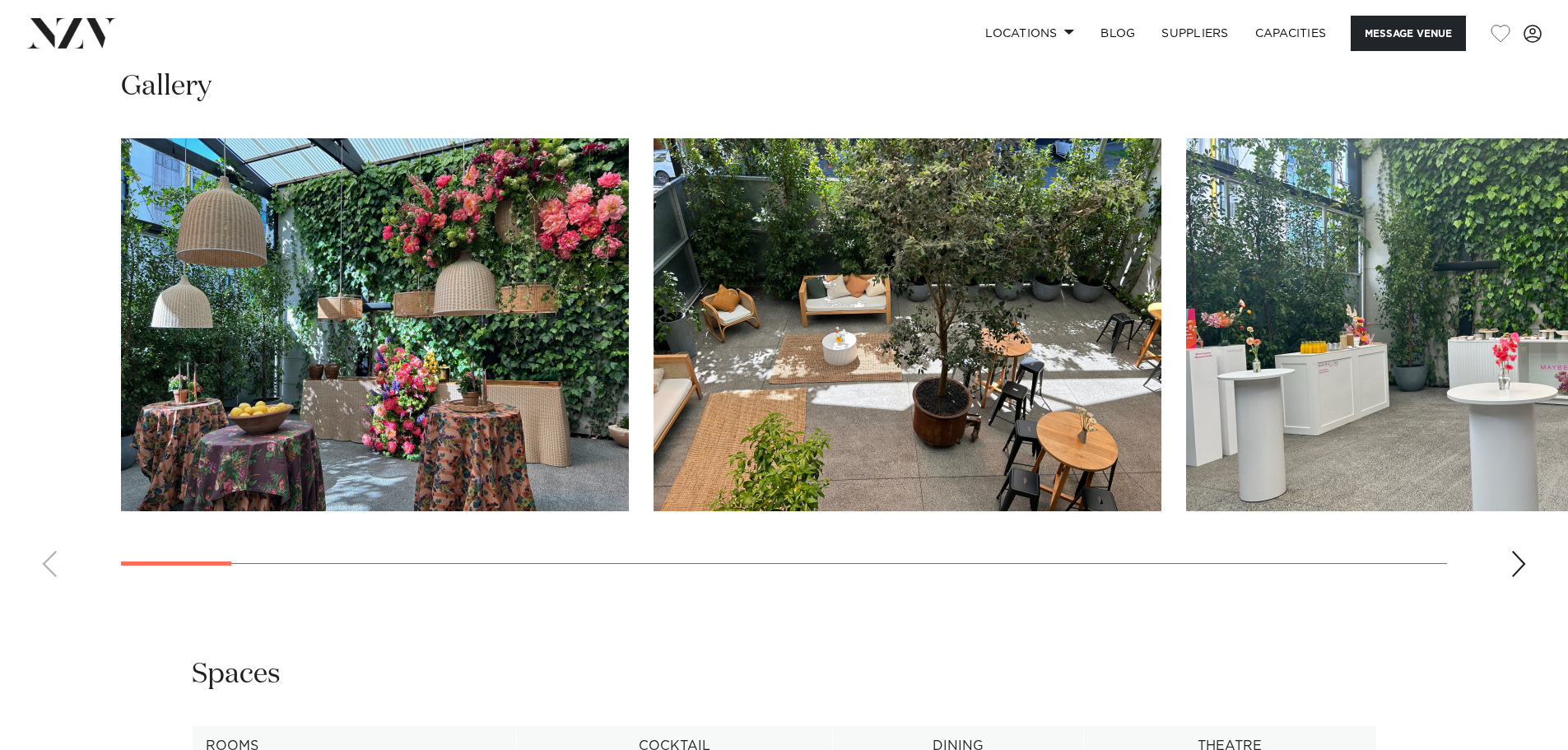
click at [1517, 555] on div "Next slide" at bounding box center [1518, 563] width 17 height 27
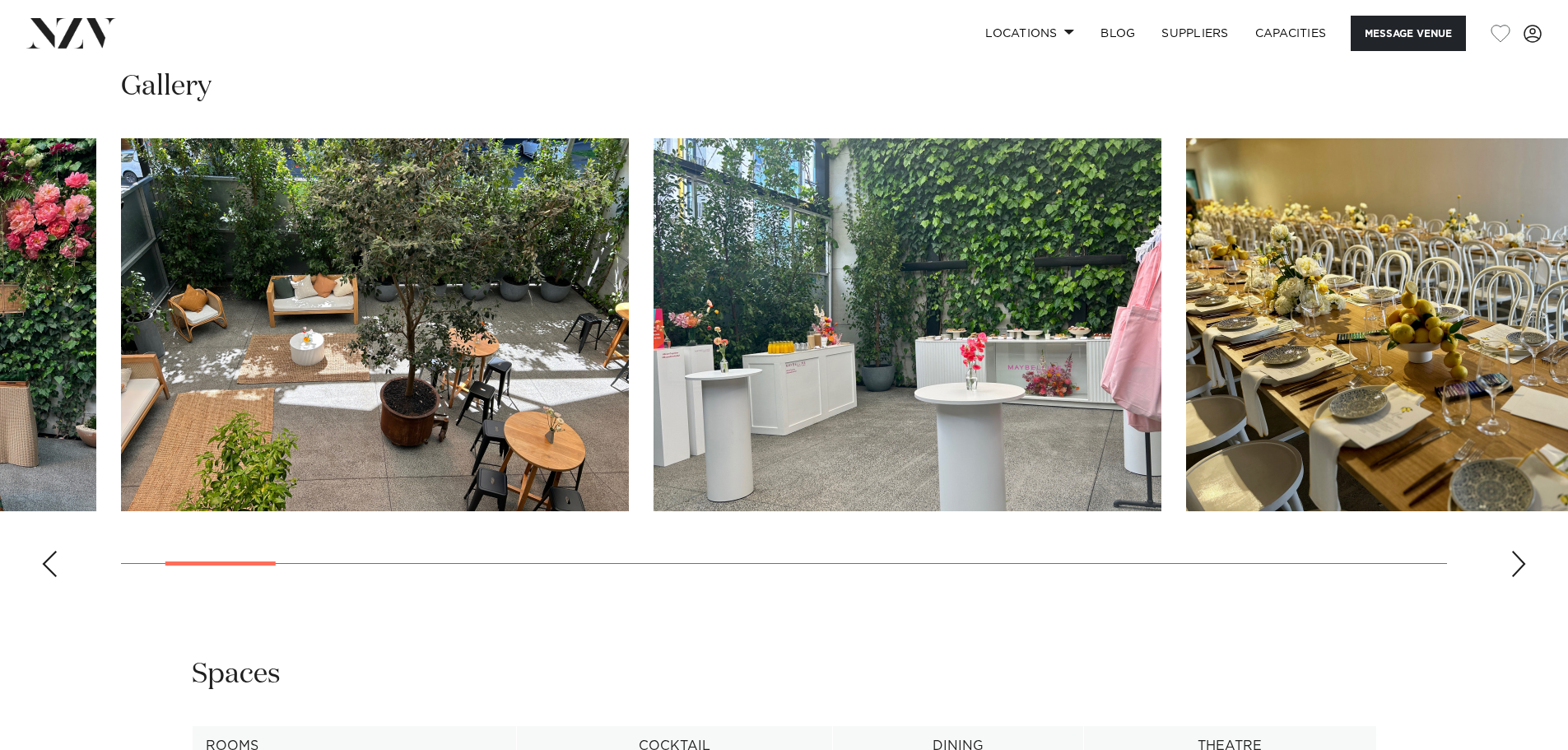
click at [1517, 555] on div "Next slide" at bounding box center [1518, 563] width 17 height 27
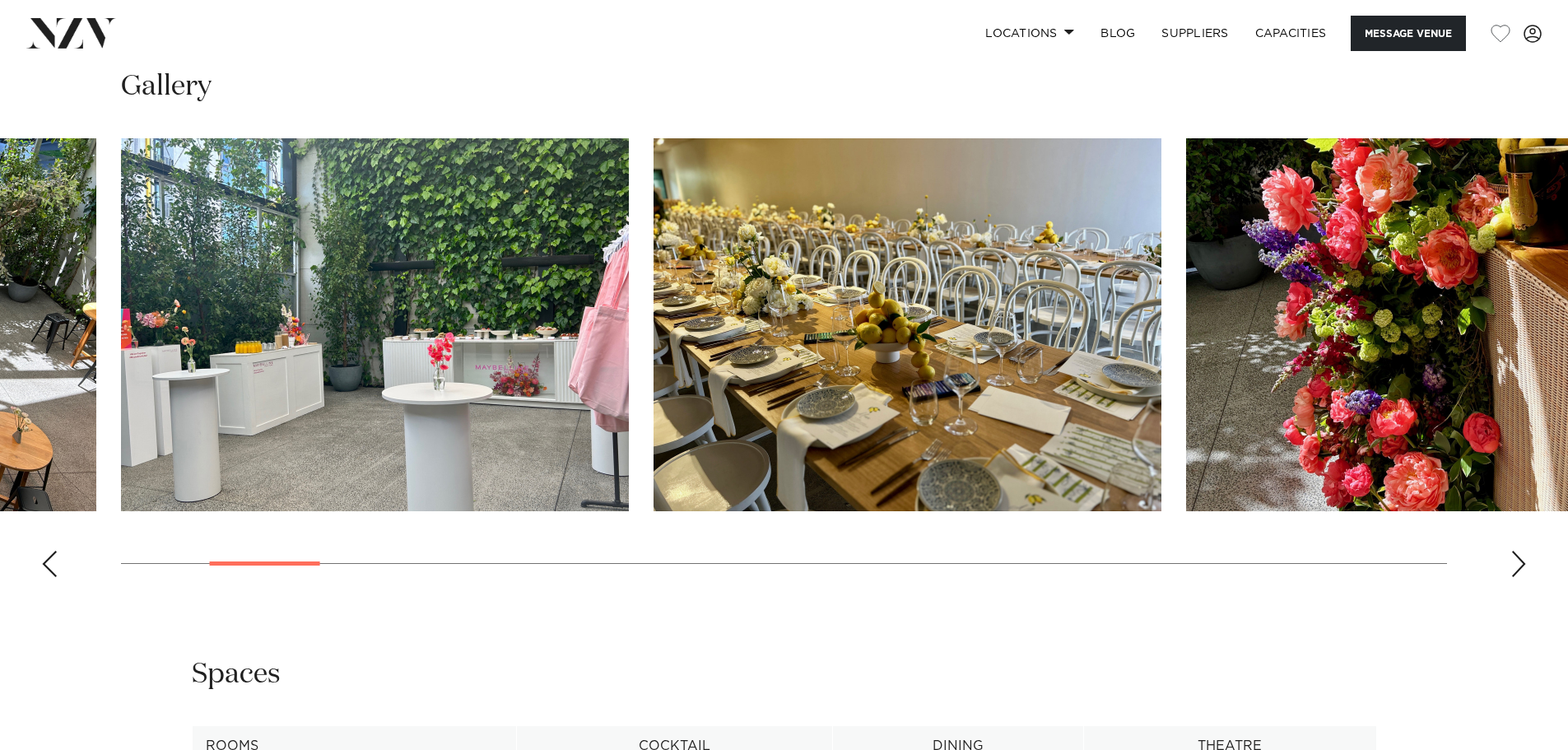
click at [1517, 555] on div "Next slide" at bounding box center [1518, 563] width 17 height 27
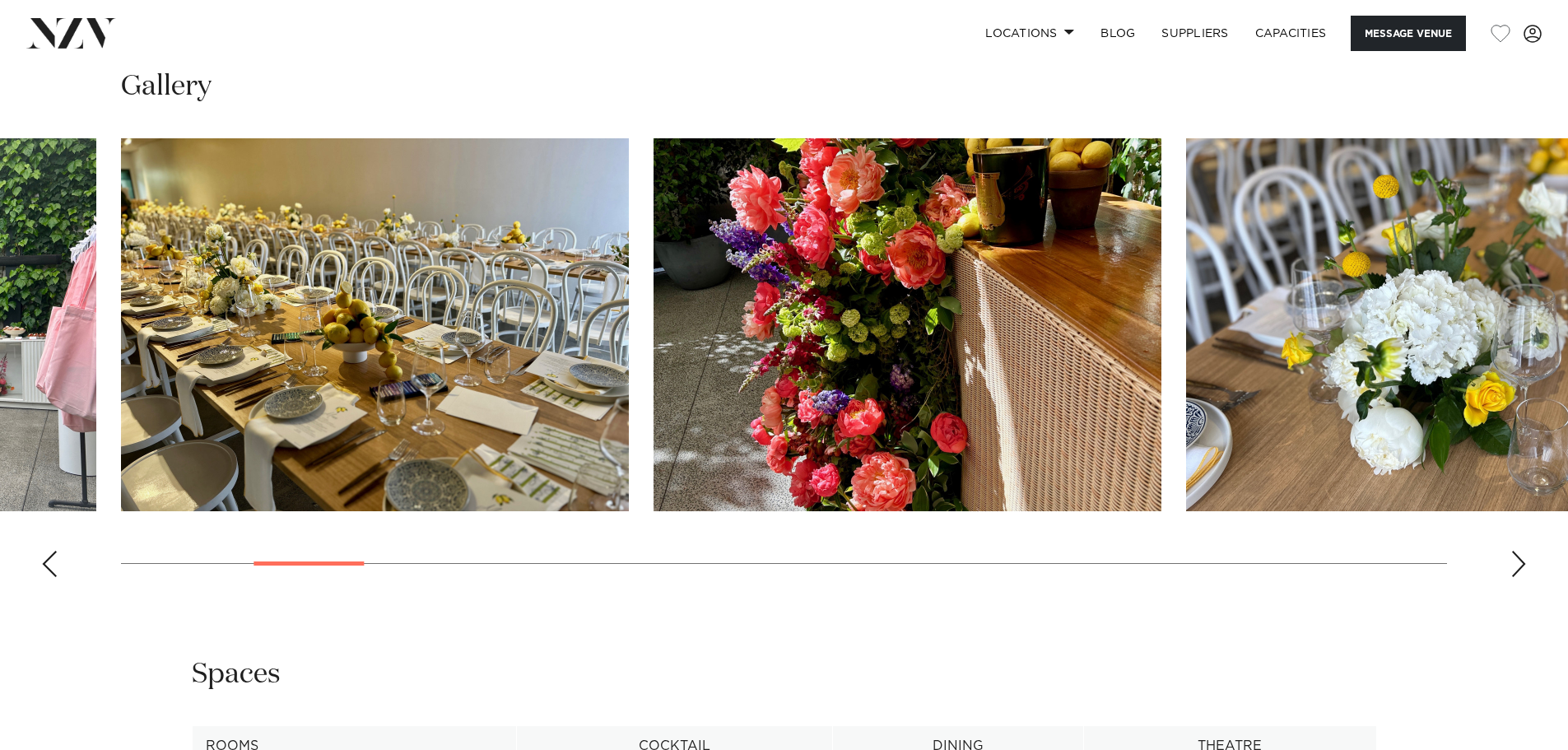
click at [1517, 555] on div "Next slide" at bounding box center [1518, 563] width 17 height 27
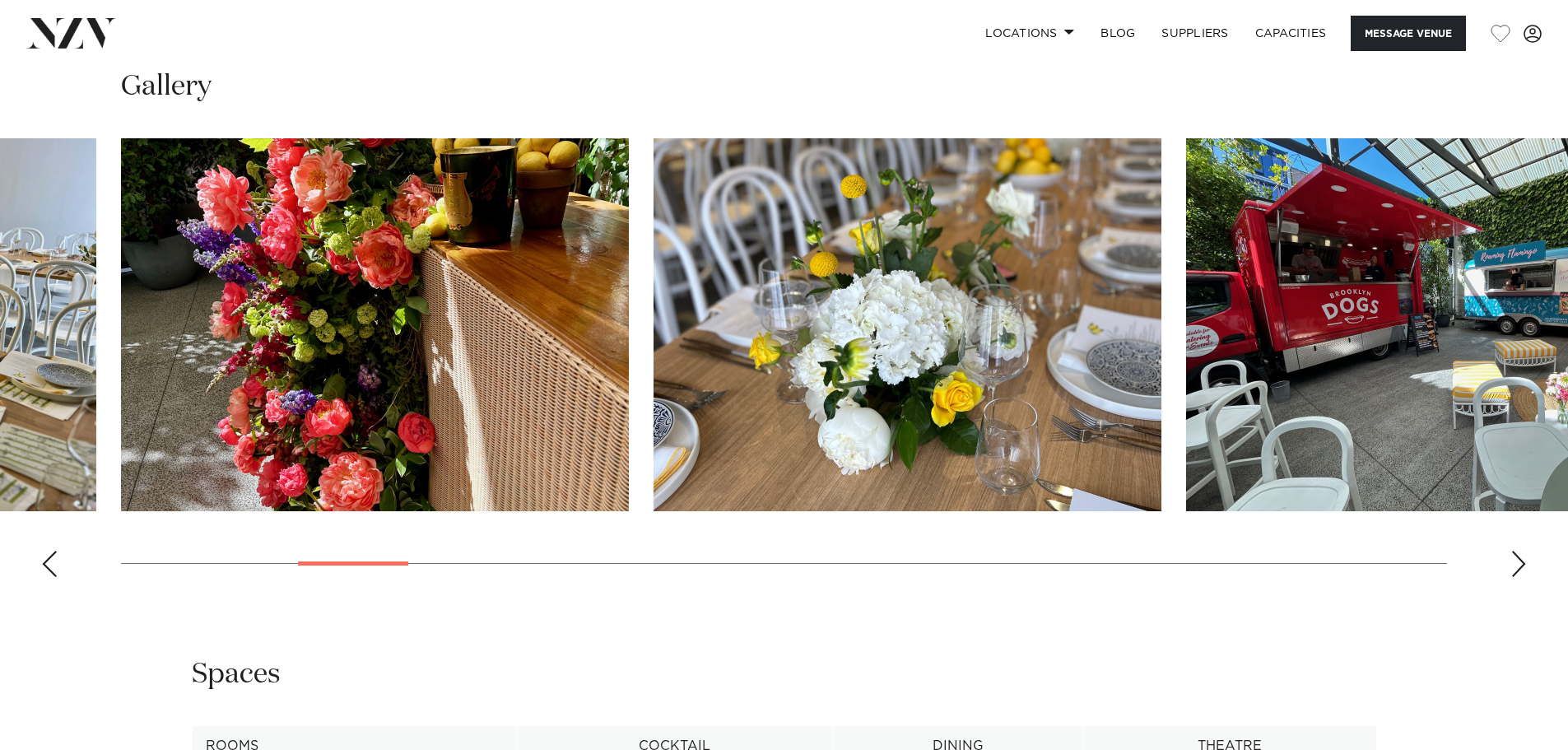
click at [1517, 555] on div "Next slide" at bounding box center [1518, 563] width 17 height 27
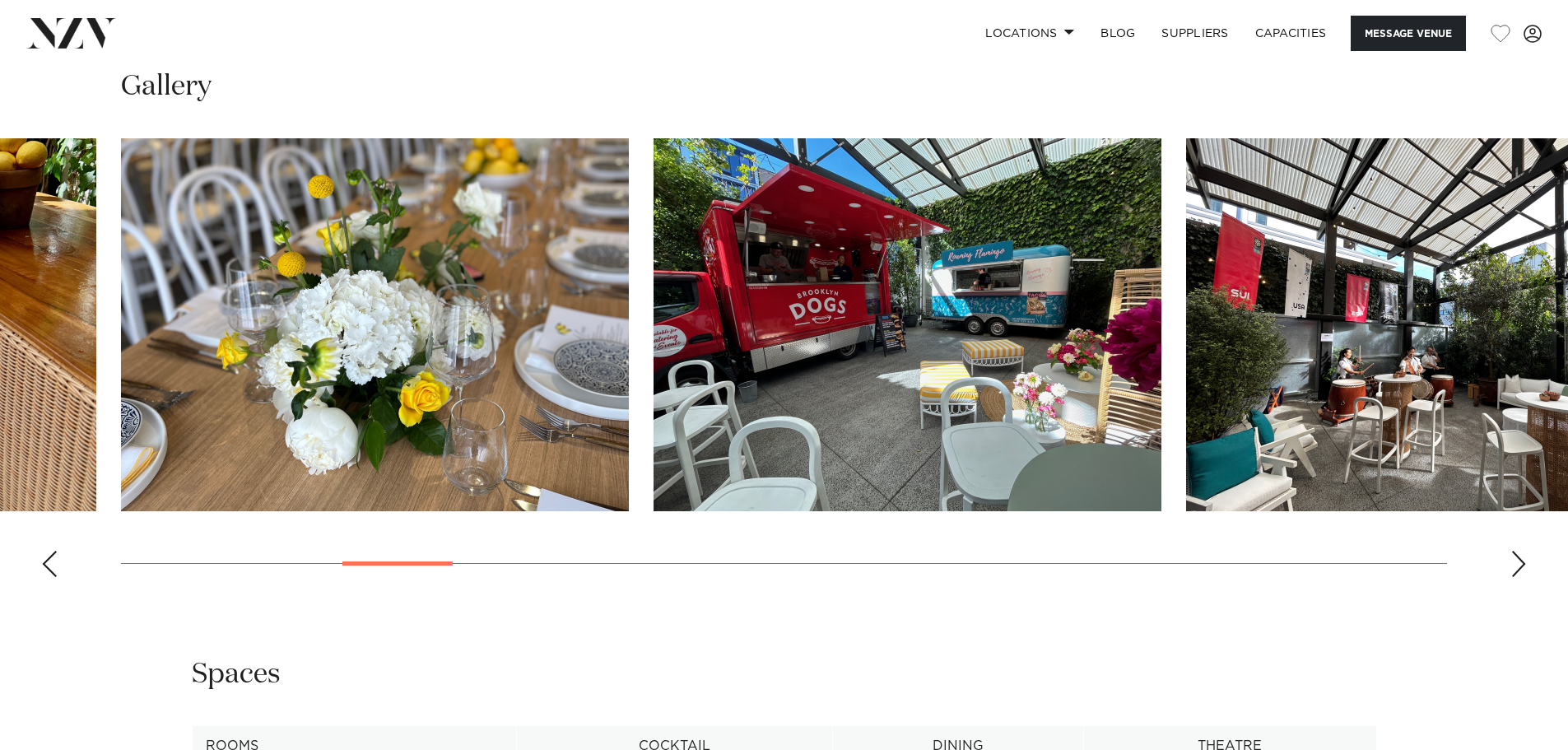
click at [1517, 555] on div "Next slide" at bounding box center [1518, 563] width 17 height 27
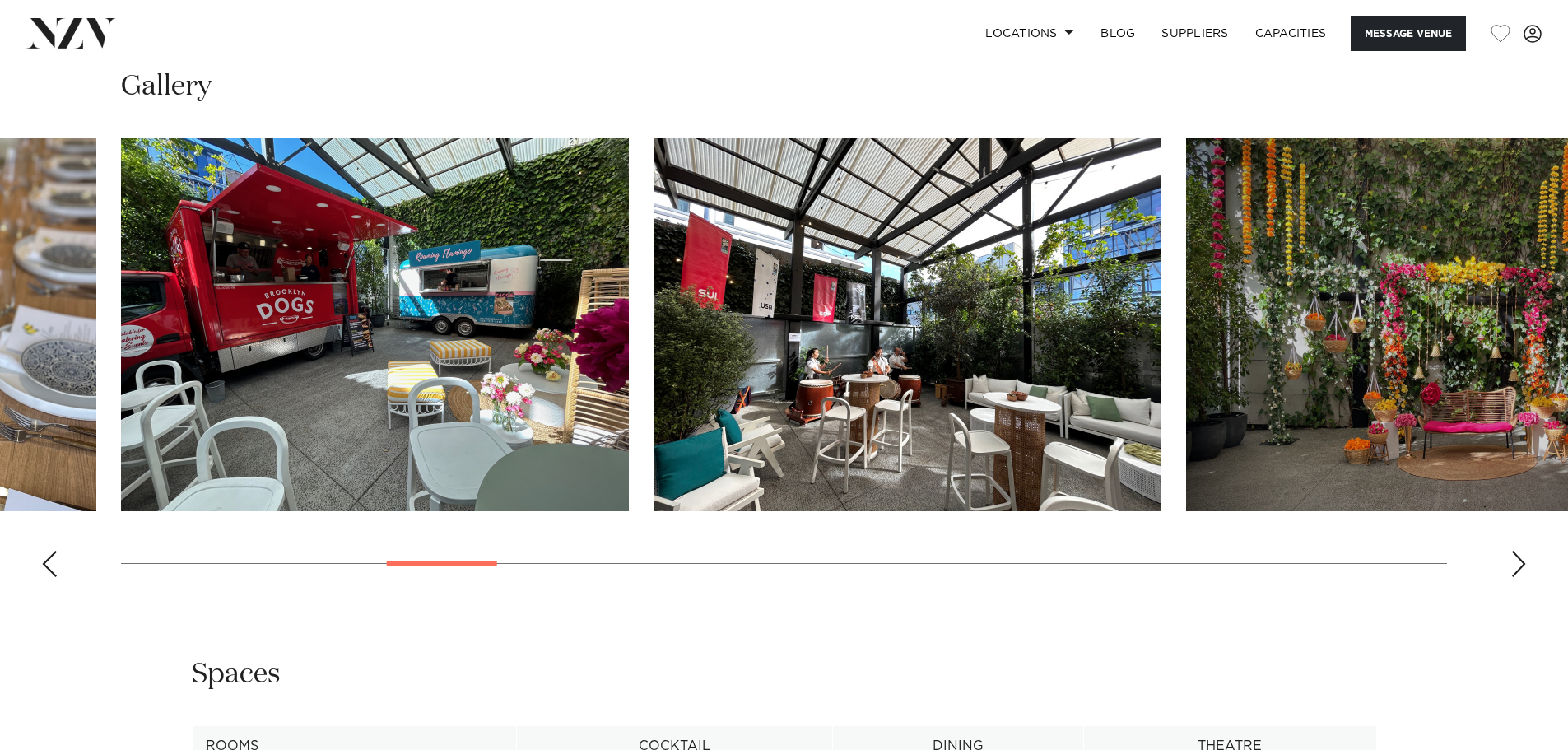
click at [1517, 555] on div "Next slide" at bounding box center [1518, 563] width 17 height 27
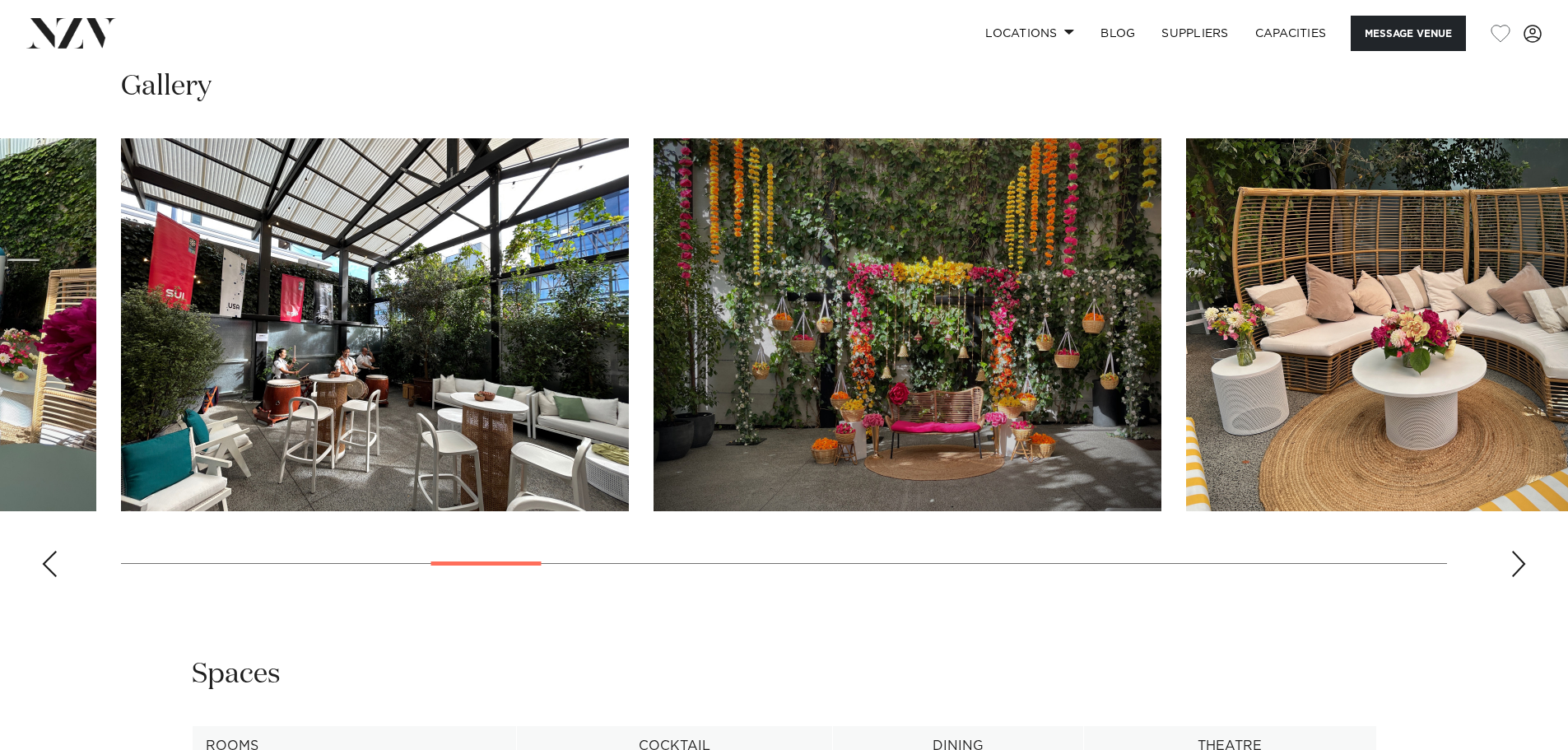
click at [1517, 555] on div "Next slide" at bounding box center [1518, 563] width 17 height 27
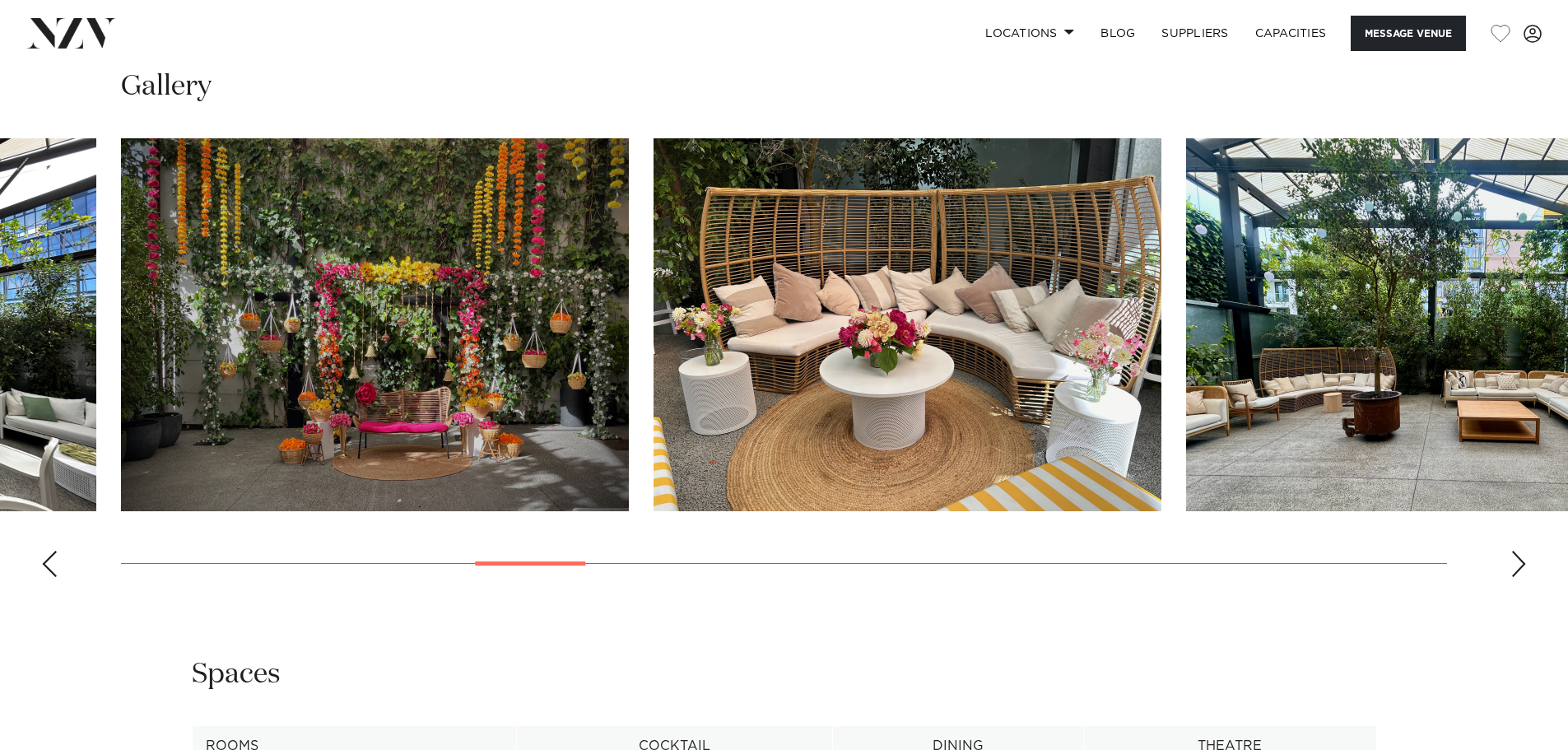
click at [1517, 555] on div "Next slide" at bounding box center [1518, 563] width 17 height 27
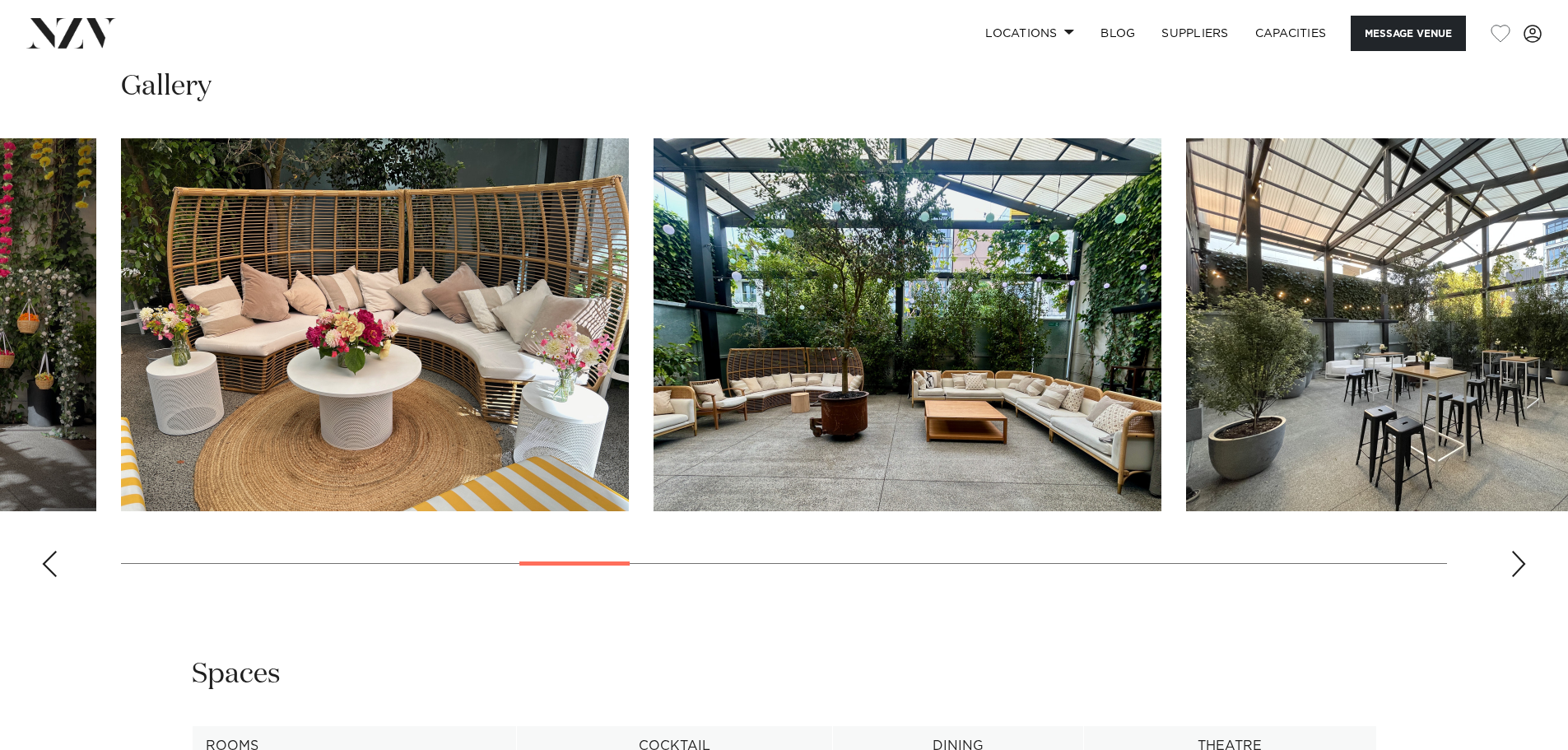
click at [1517, 555] on div "Next slide" at bounding box center [1518, 563] width 17 height 27
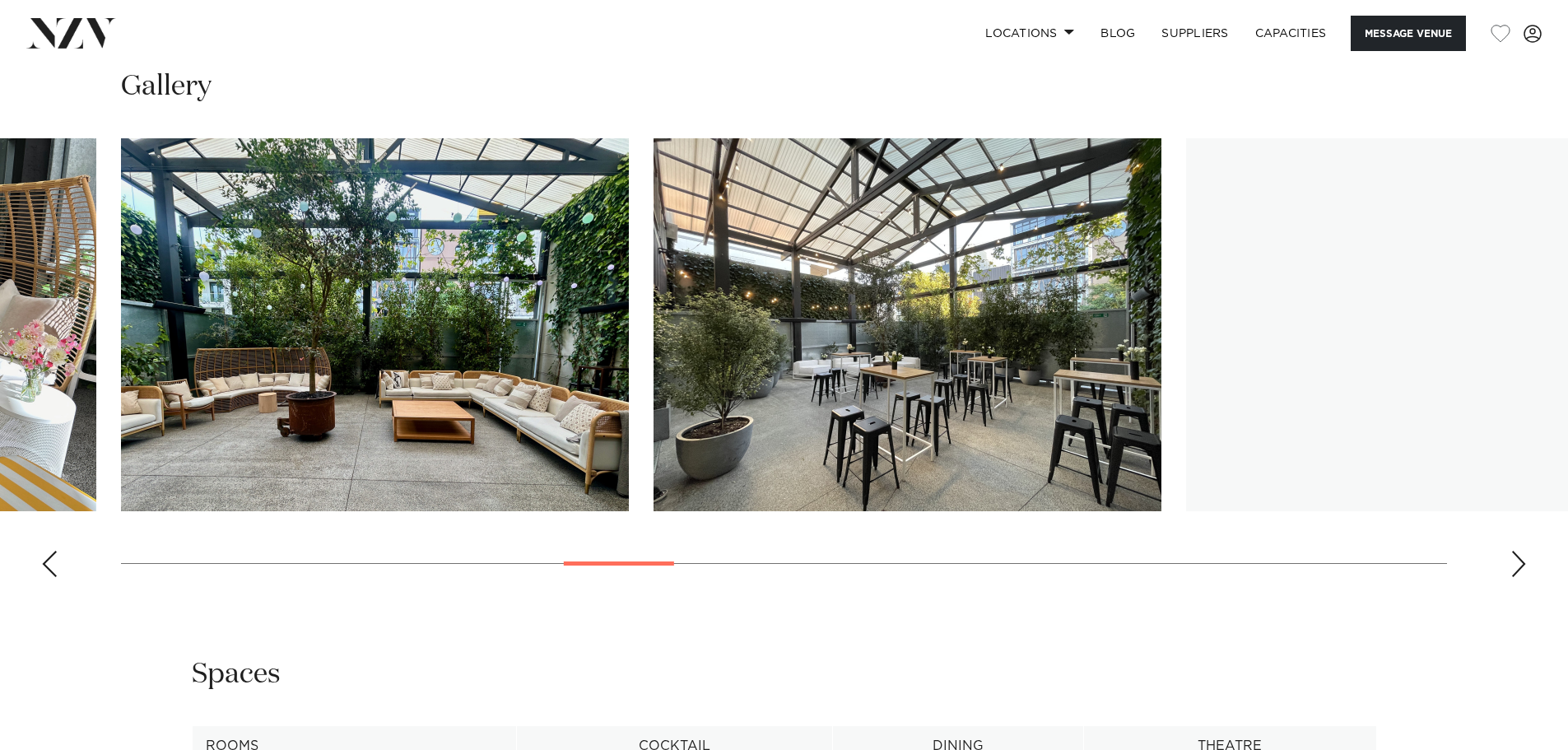
click at [1517, 555] on div "Next slide" at bounding box center [1518, 563] width 17 height 27
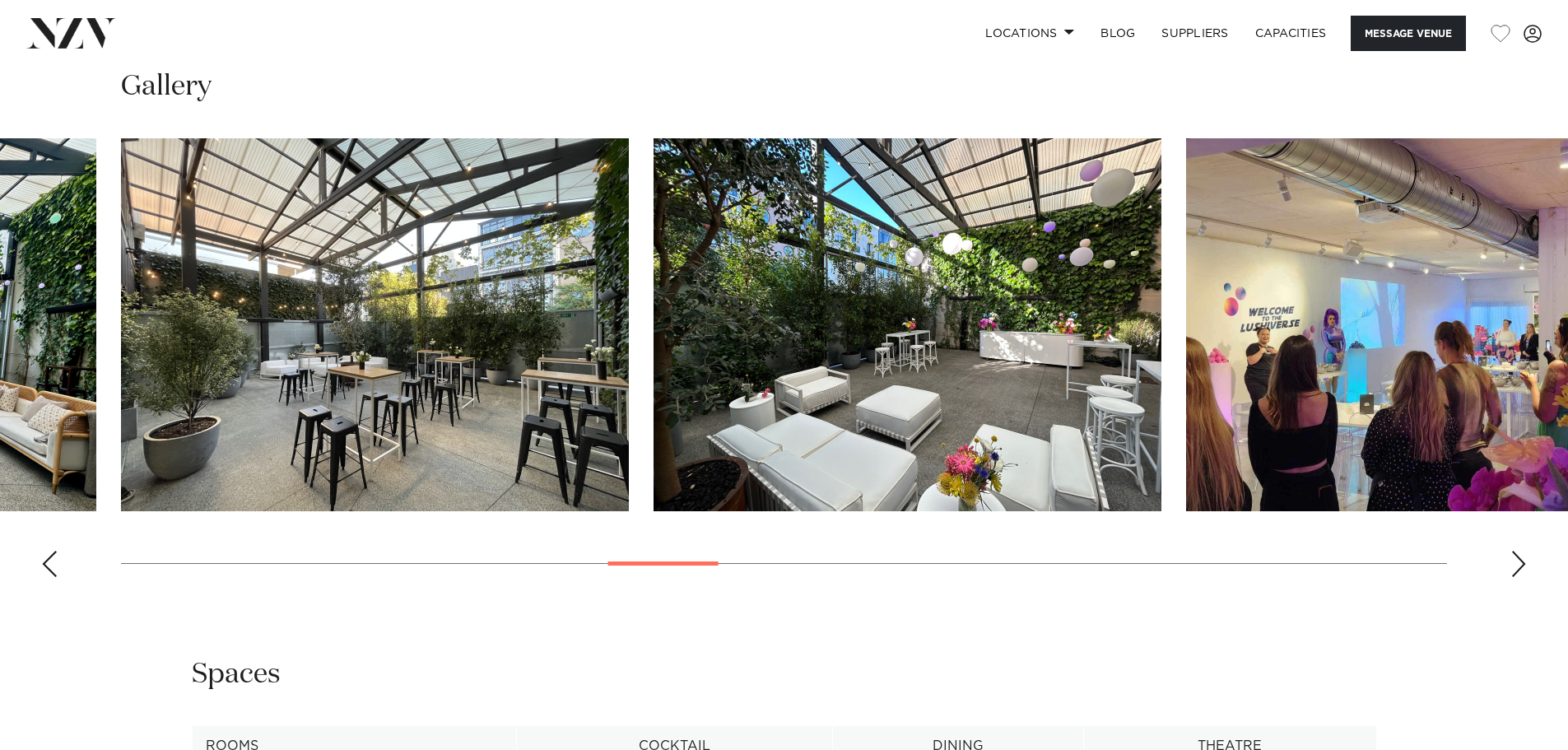
click at [1517, 555] on div "Next slide" at bounding box center [1518, 563] width 17 height 27
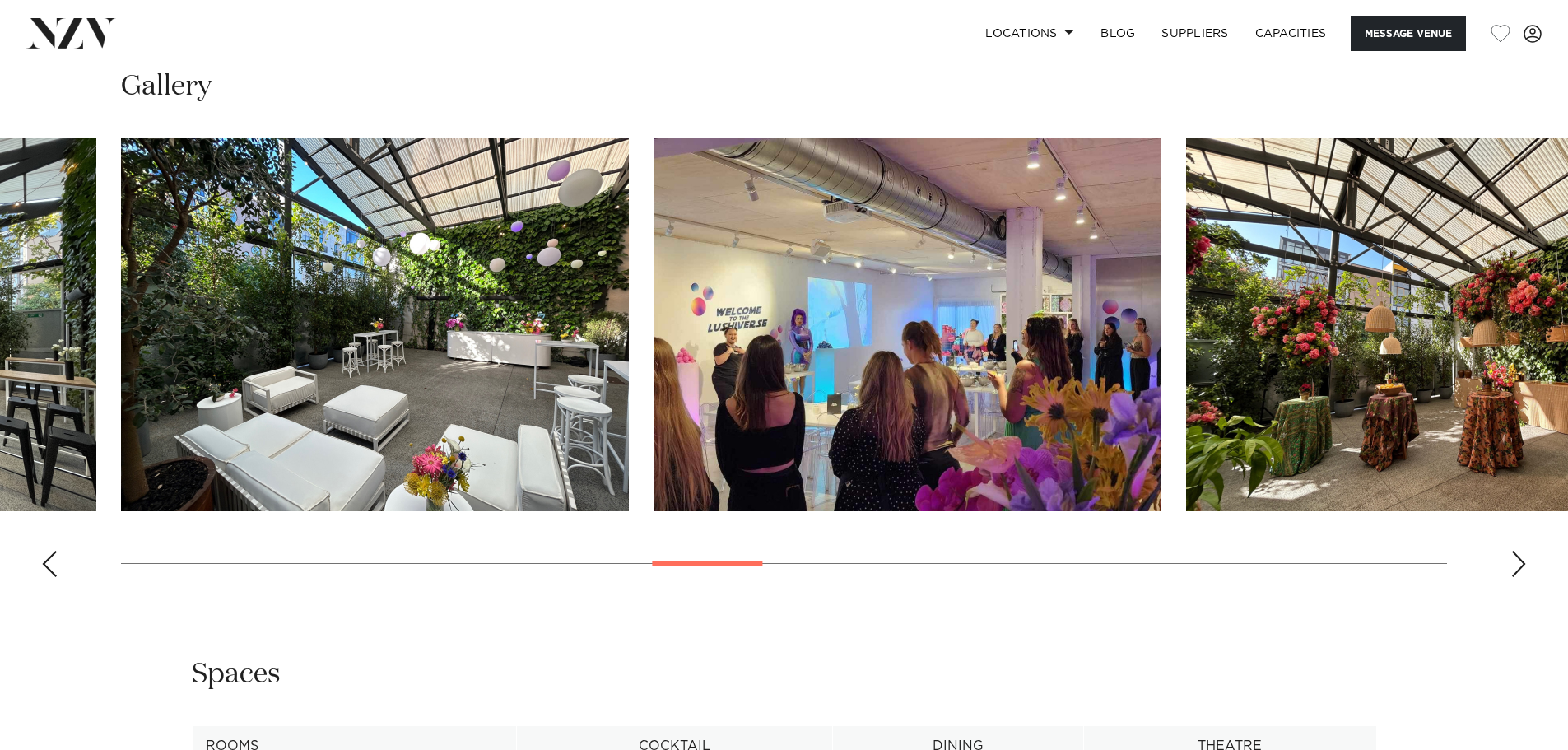
click at [1517, 555] on div "Next slide" at bounding box center [1518, 563] width 17 height 27
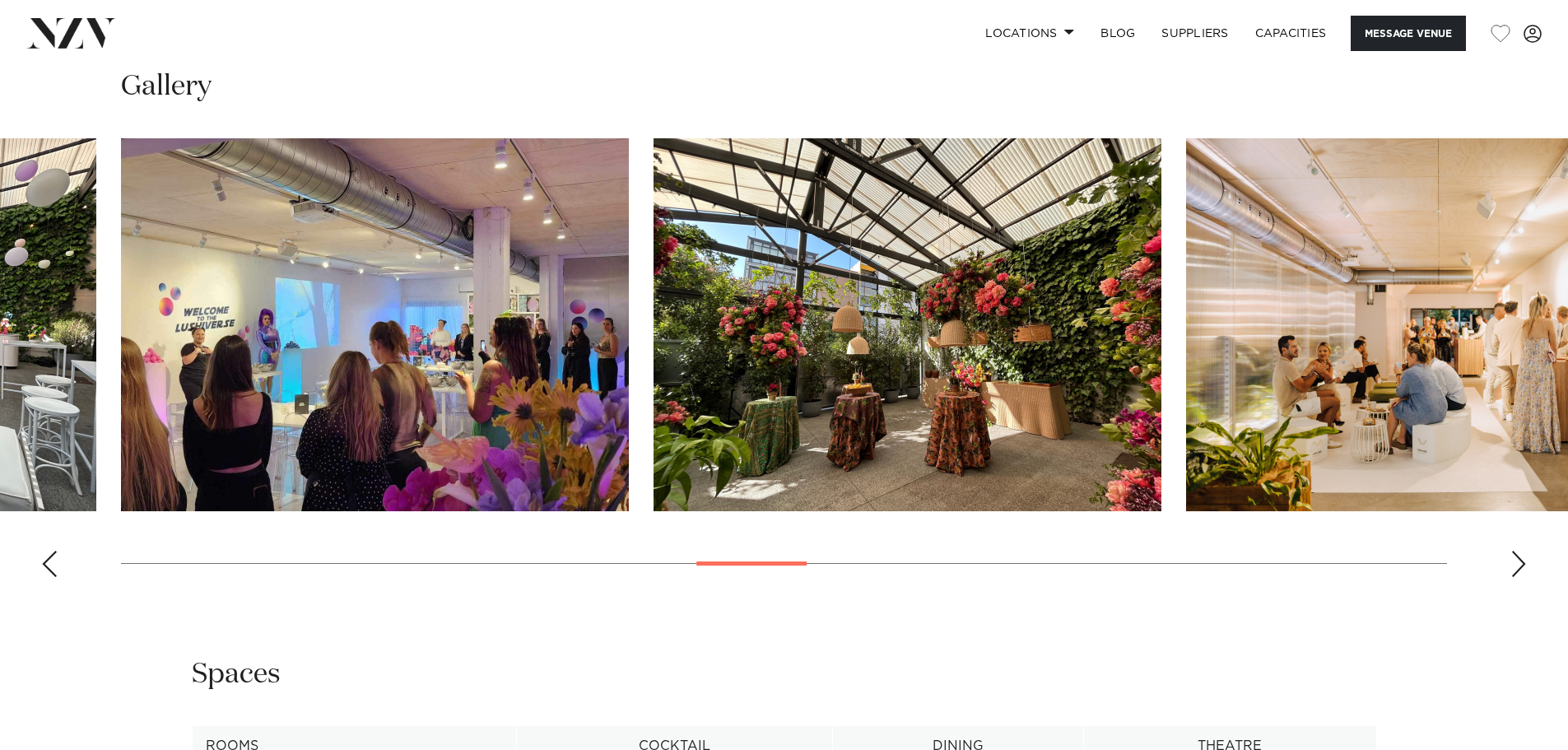
click at [1517, 555] on div "Next slide" at bounding box center [1518, 563] width 17 height 27
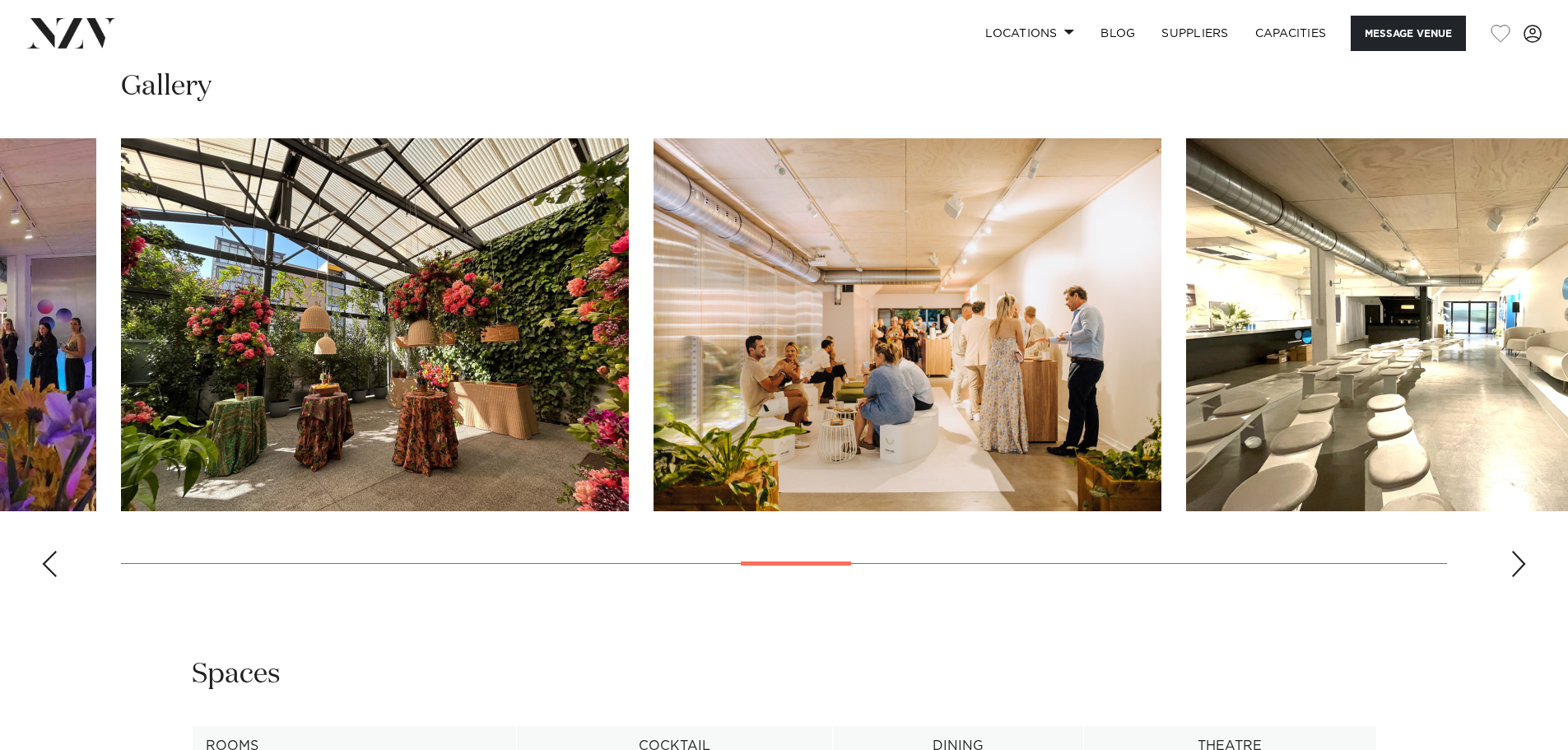
click at [1517, 555] on div "Next slide" at bounding box center [1518, 563] width 17 height 27
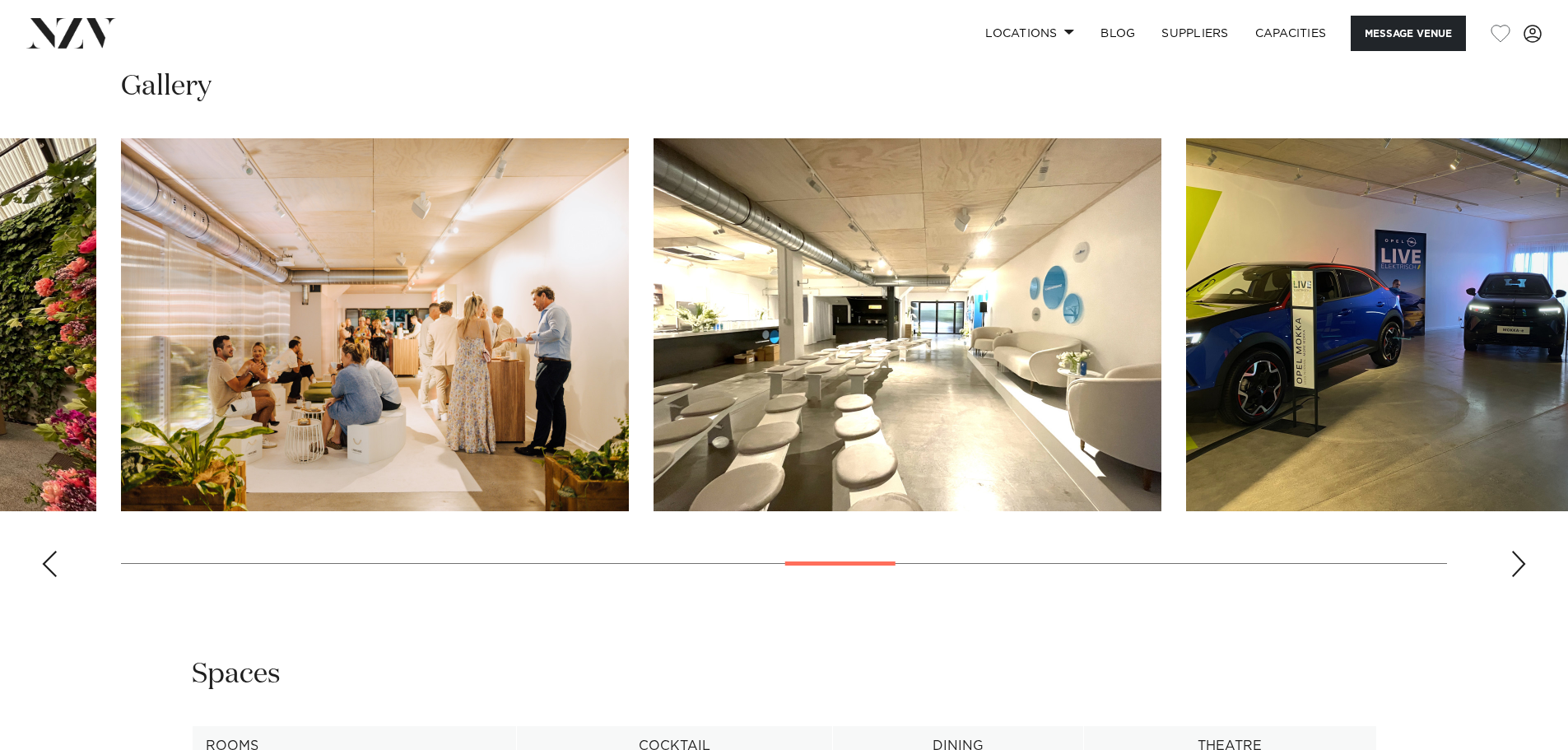
click at [1517, 555] on div "Next slide" at bounding box center [1518, 563] width 17 height 27
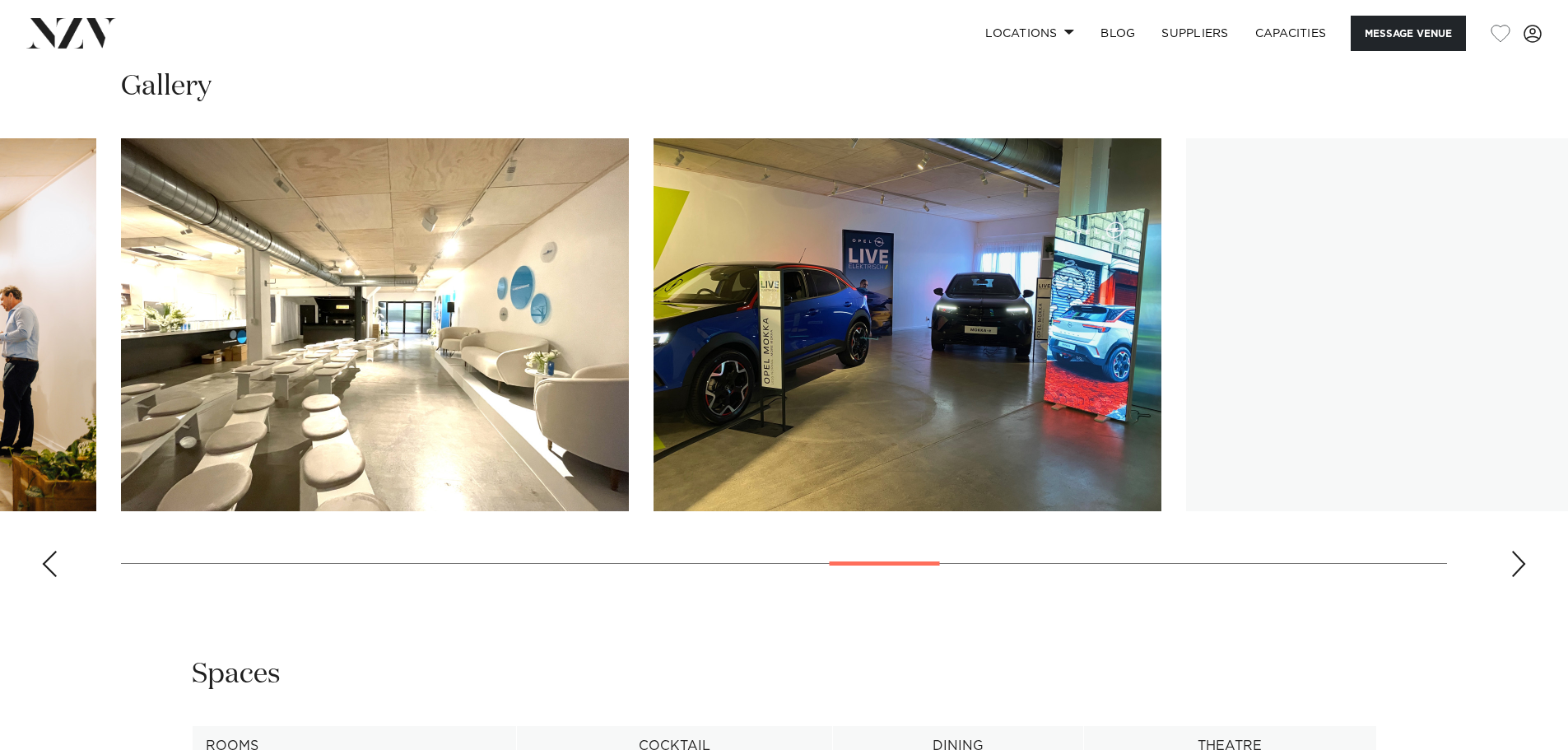
click at [1517, 555] on div "Next slide" at bounding box center [1518, 563] width 17 height 27
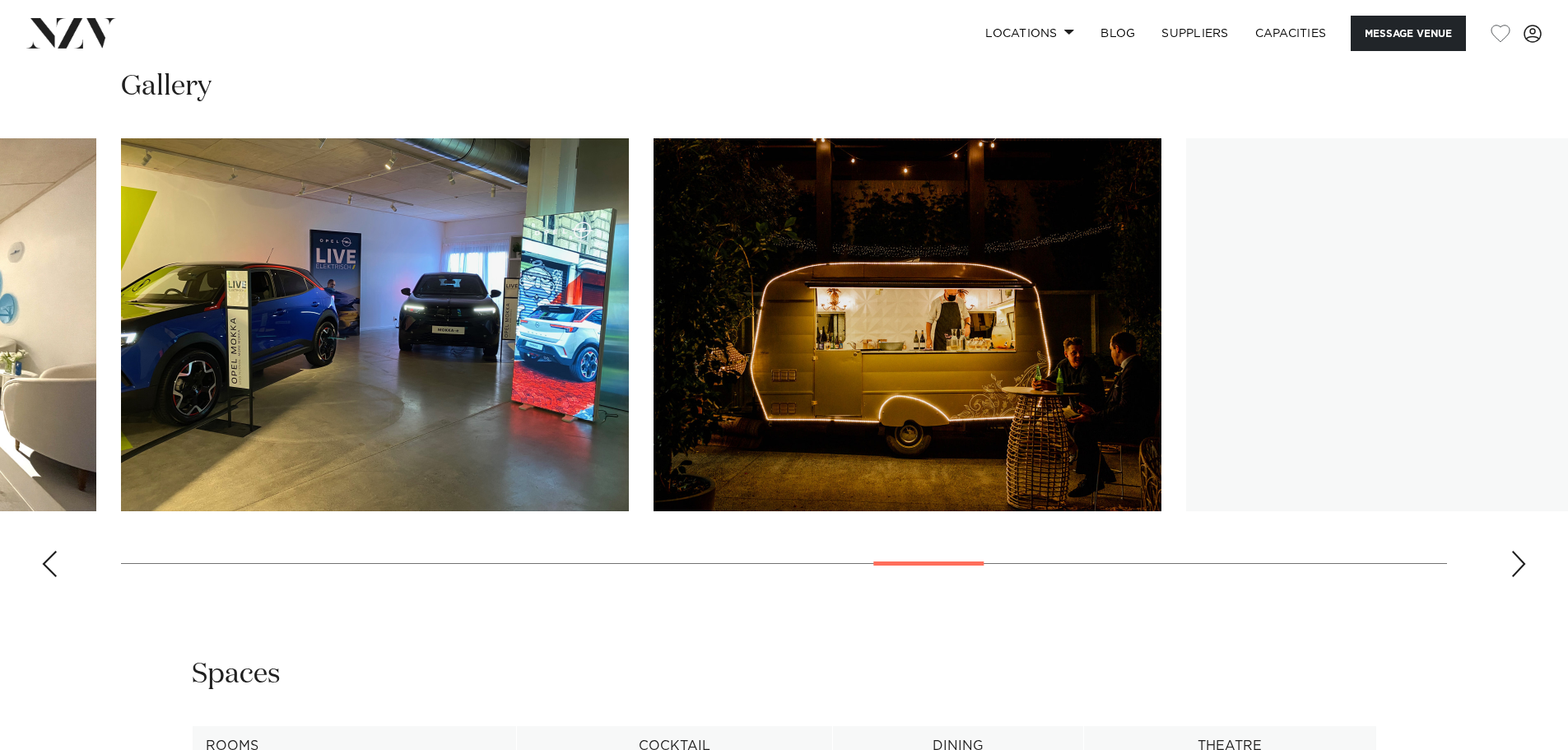
click at [1517, 555] on div "Next slide" at bounding box center [1518, 563] width 17 height 27
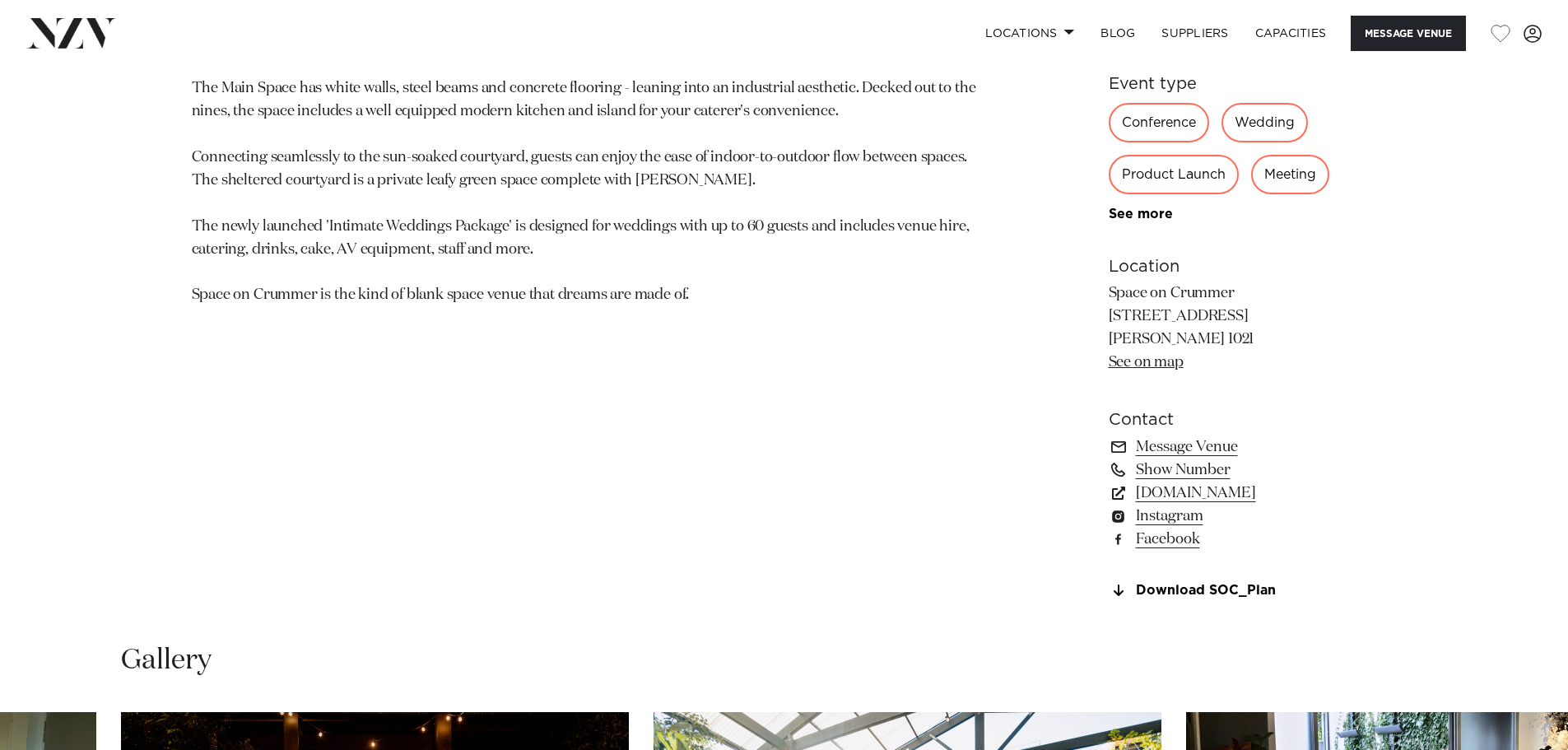
scroll to position [1081, 0]
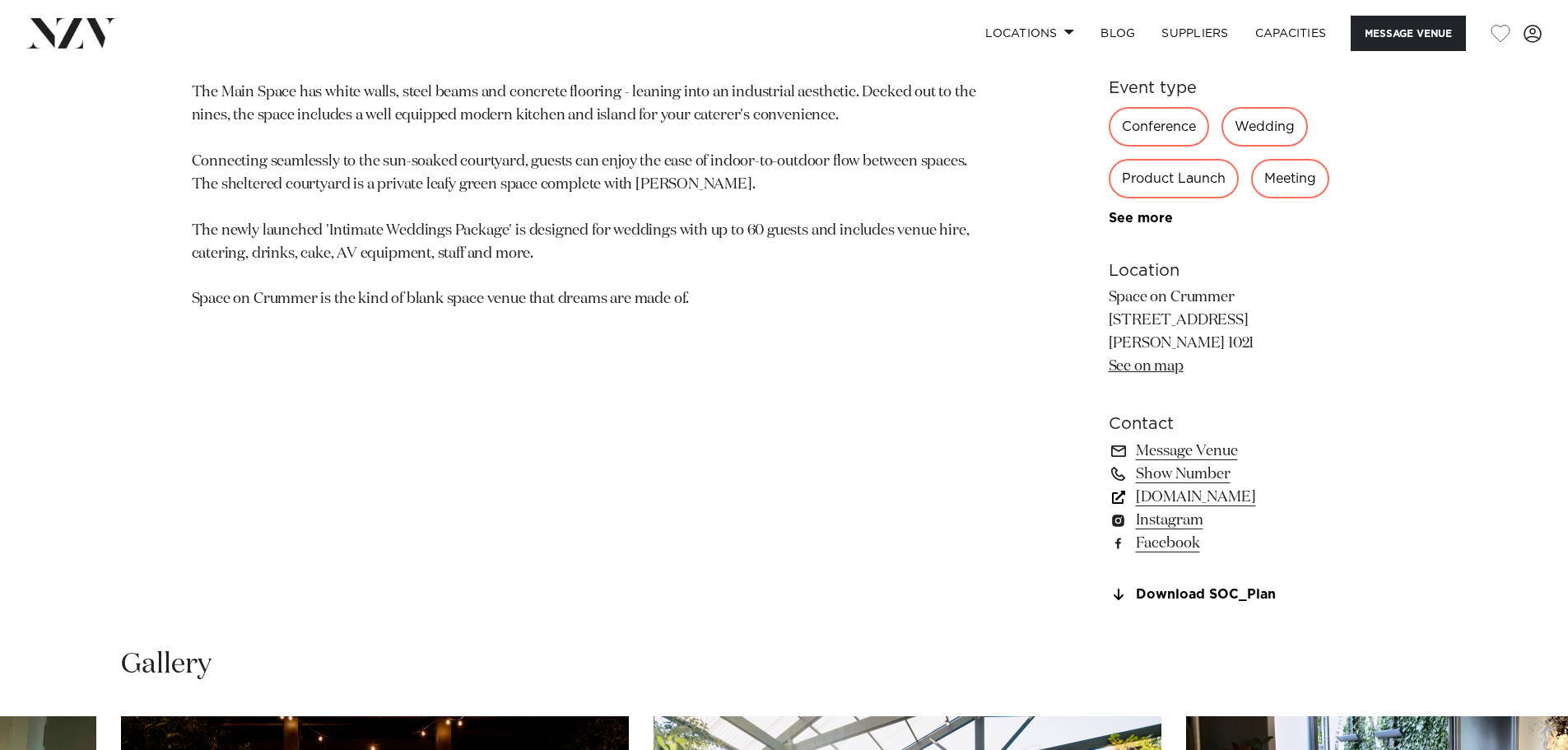
click at [1174, 495] on link "spaceoncrummer.co.nz" at bounding box center [1242, 496] width 268 height 23
